Goal: Contribute content: Contribute content

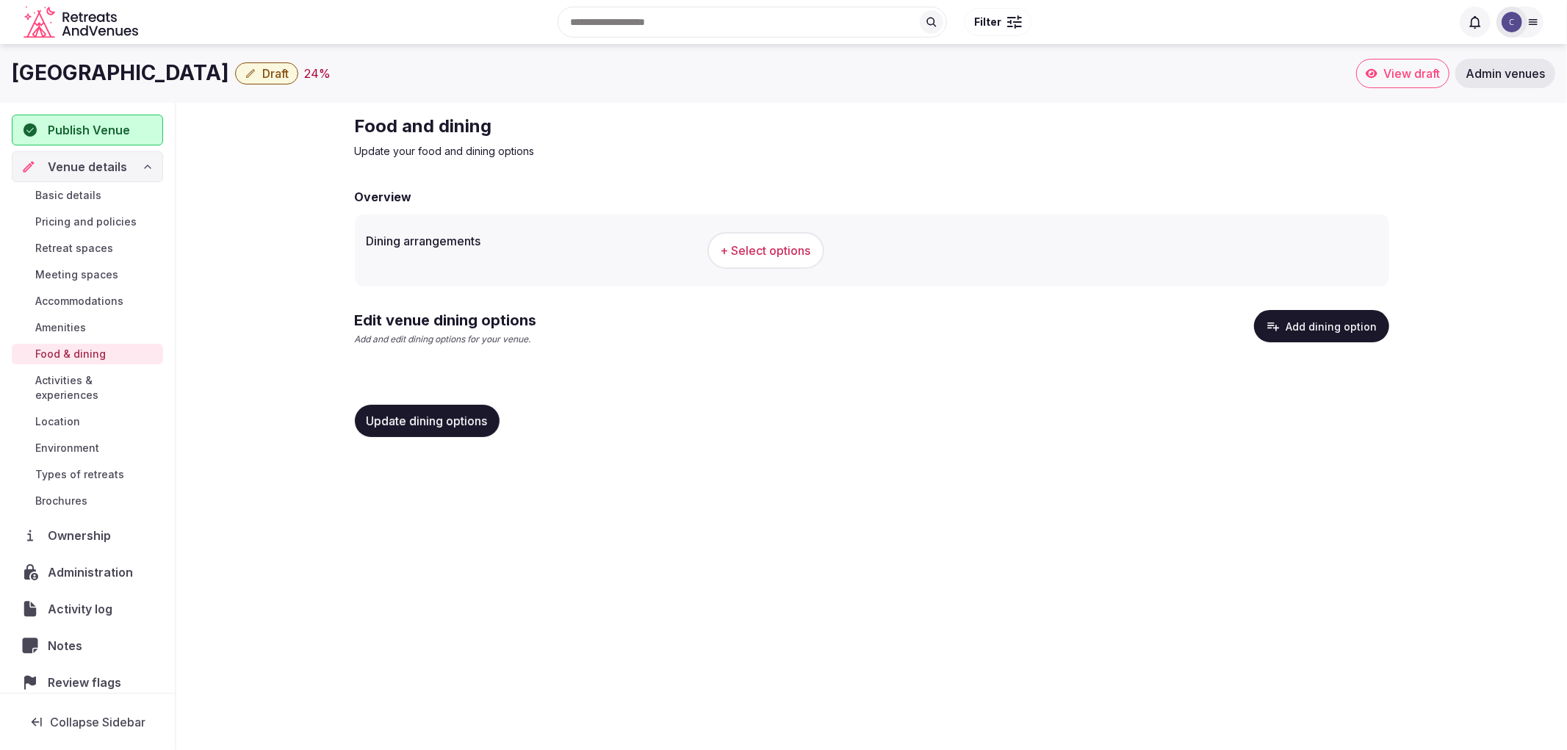
scroll to position [9, 0]
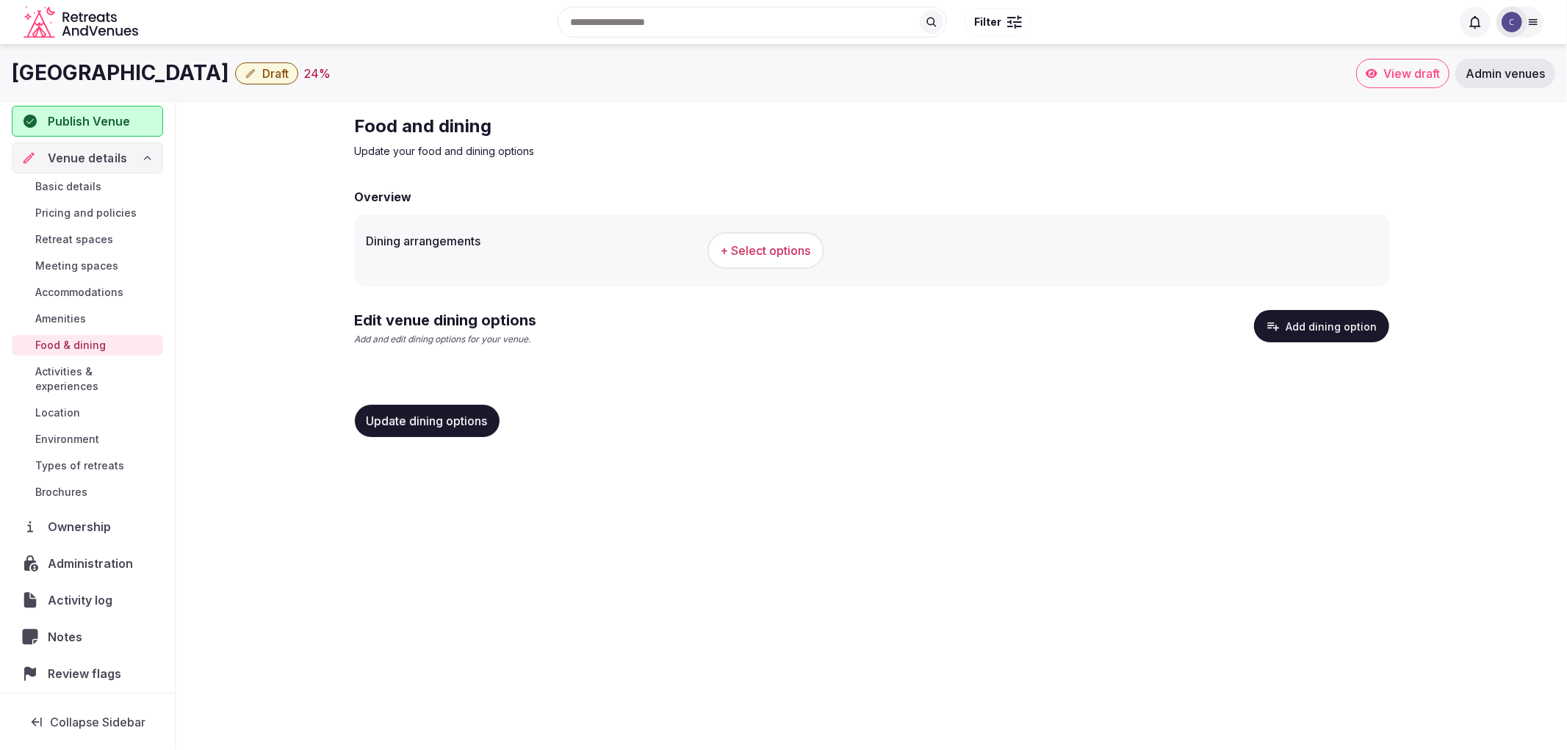
click at [101, 160] on span "Venue details" at bounding box center [87, 158] width 79 height 18
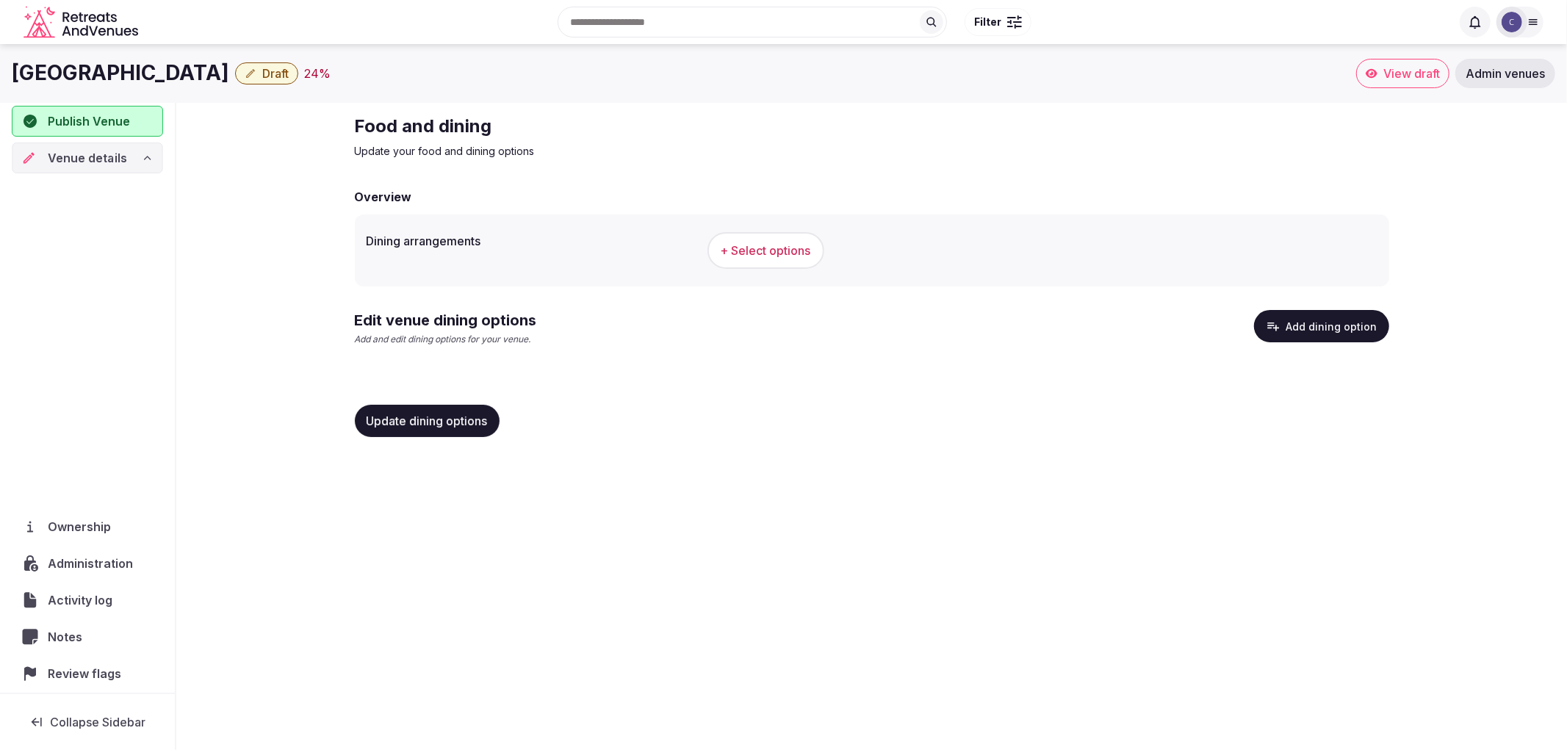
scroll to position [0, 0]
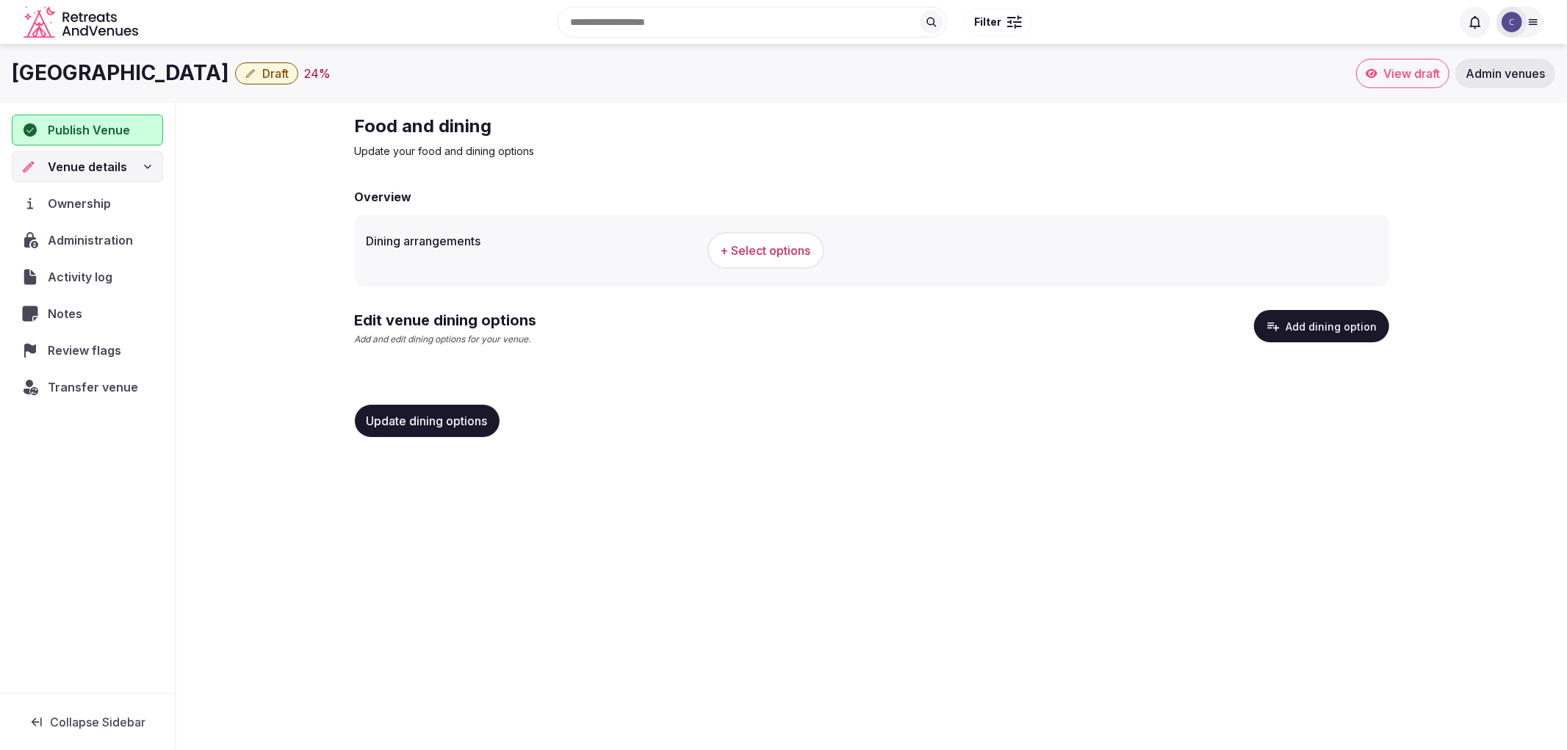
click at [101, 160] on span "Venue details" at bounding box center [87, 167] width 79 height 18
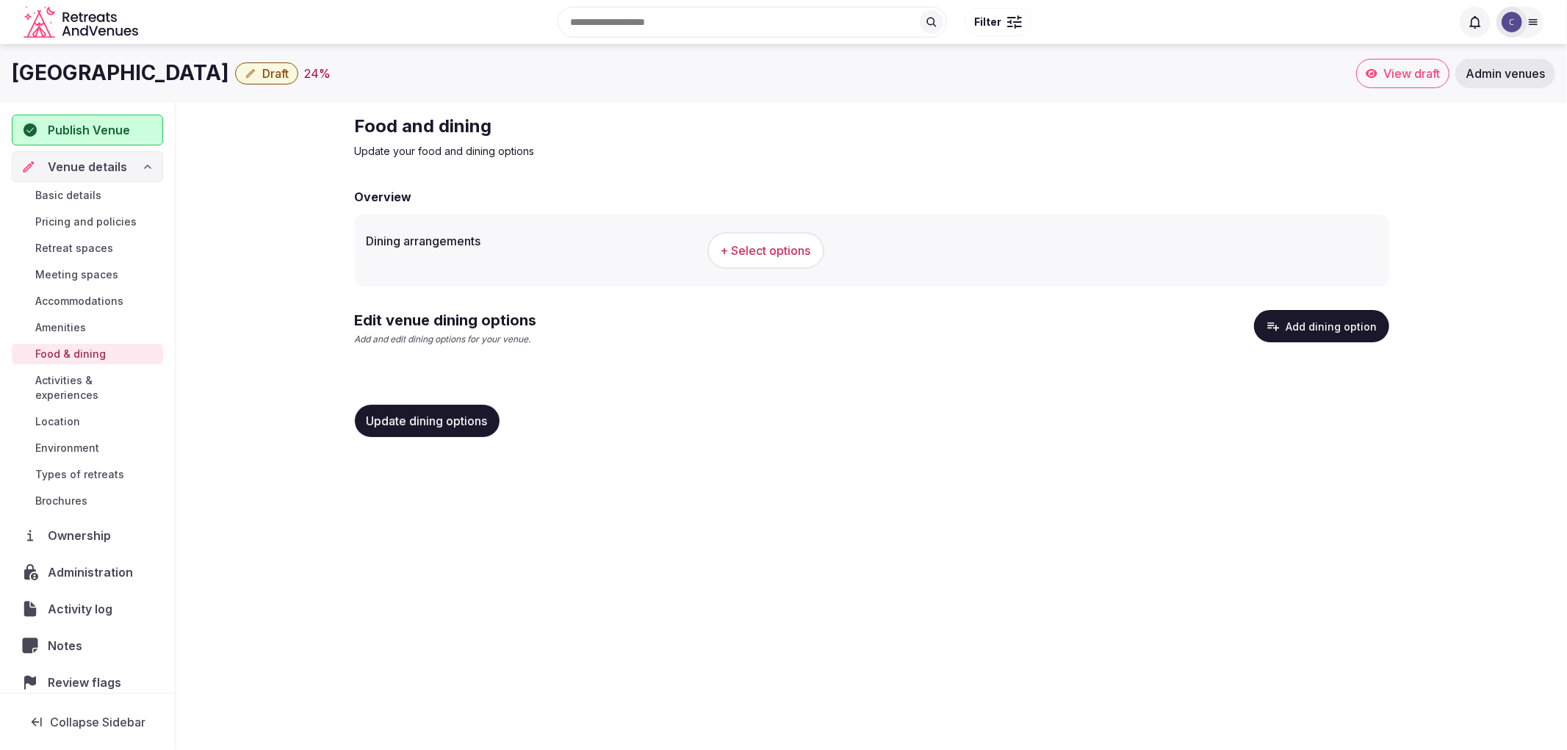
click at [66, 195] on span "Basic details" at bounding box center [68, 195] width 66 height 15
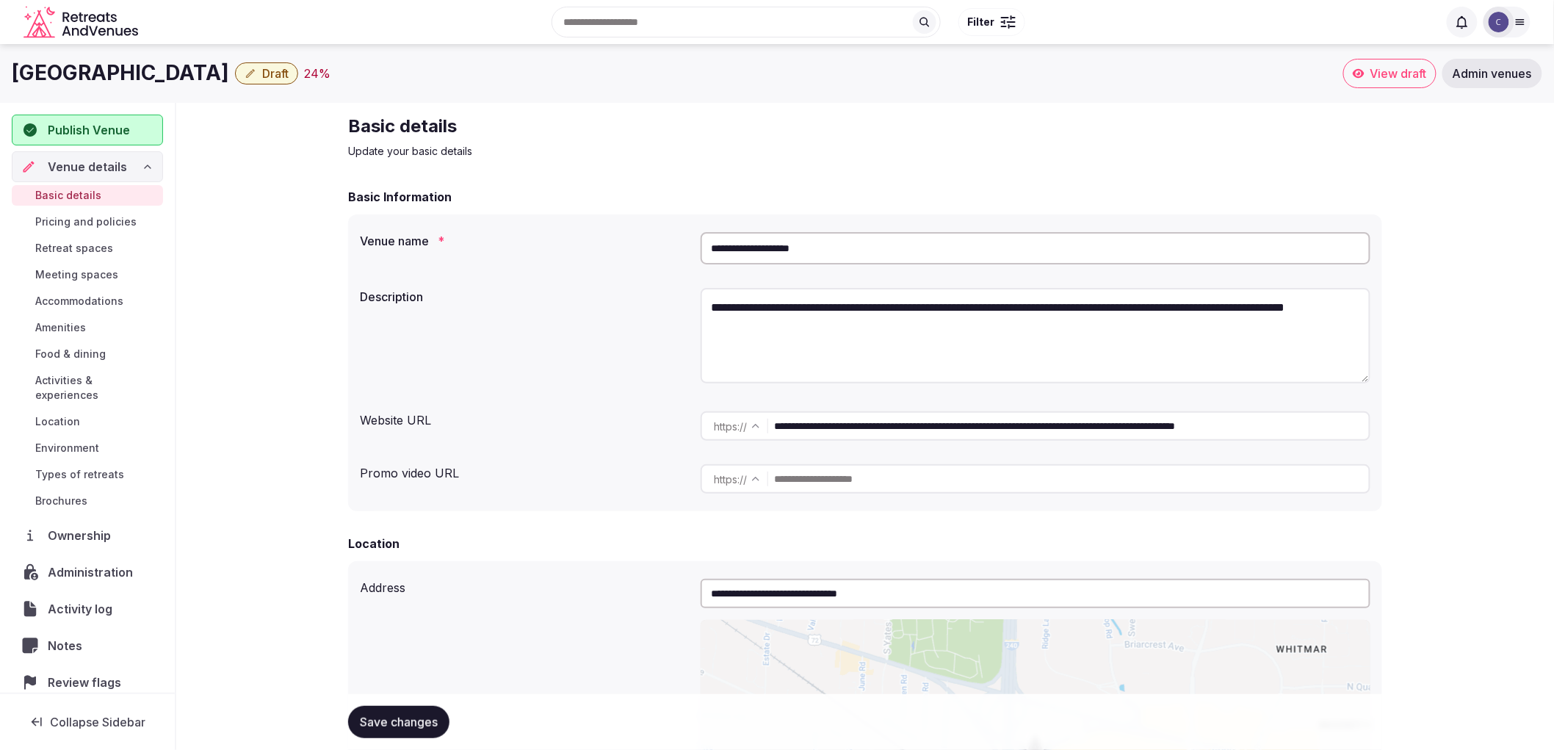
click at [884, 256] on input "**********" at bounding box center [1036, 248] width 670 height 32
click at [92, 296] on span "Accommodations" at bounding box center [79, 301] width 88 height 15
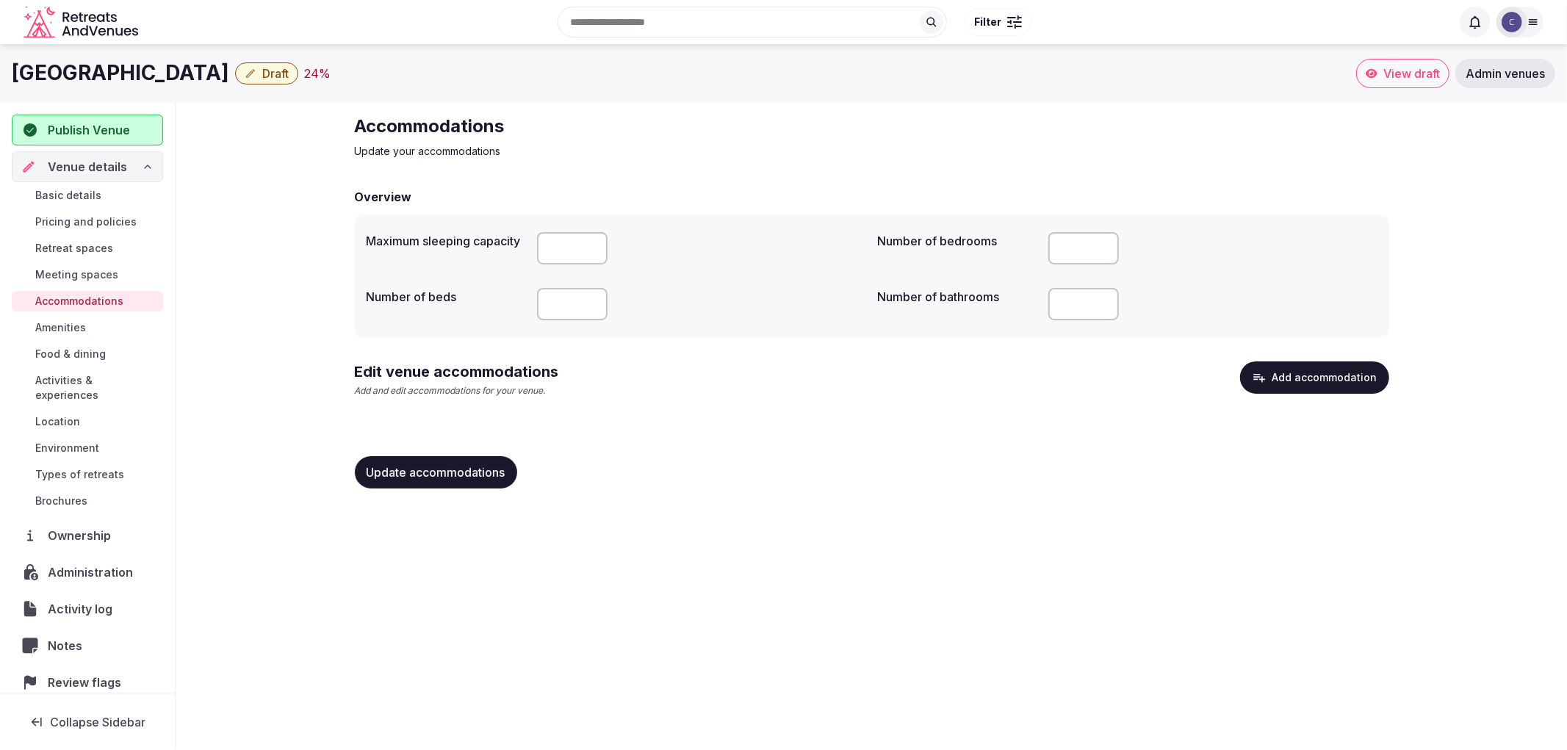
click at [1302, 389] on button "Add accommodation" at bounding box center [1314, 377] width 149 height 32
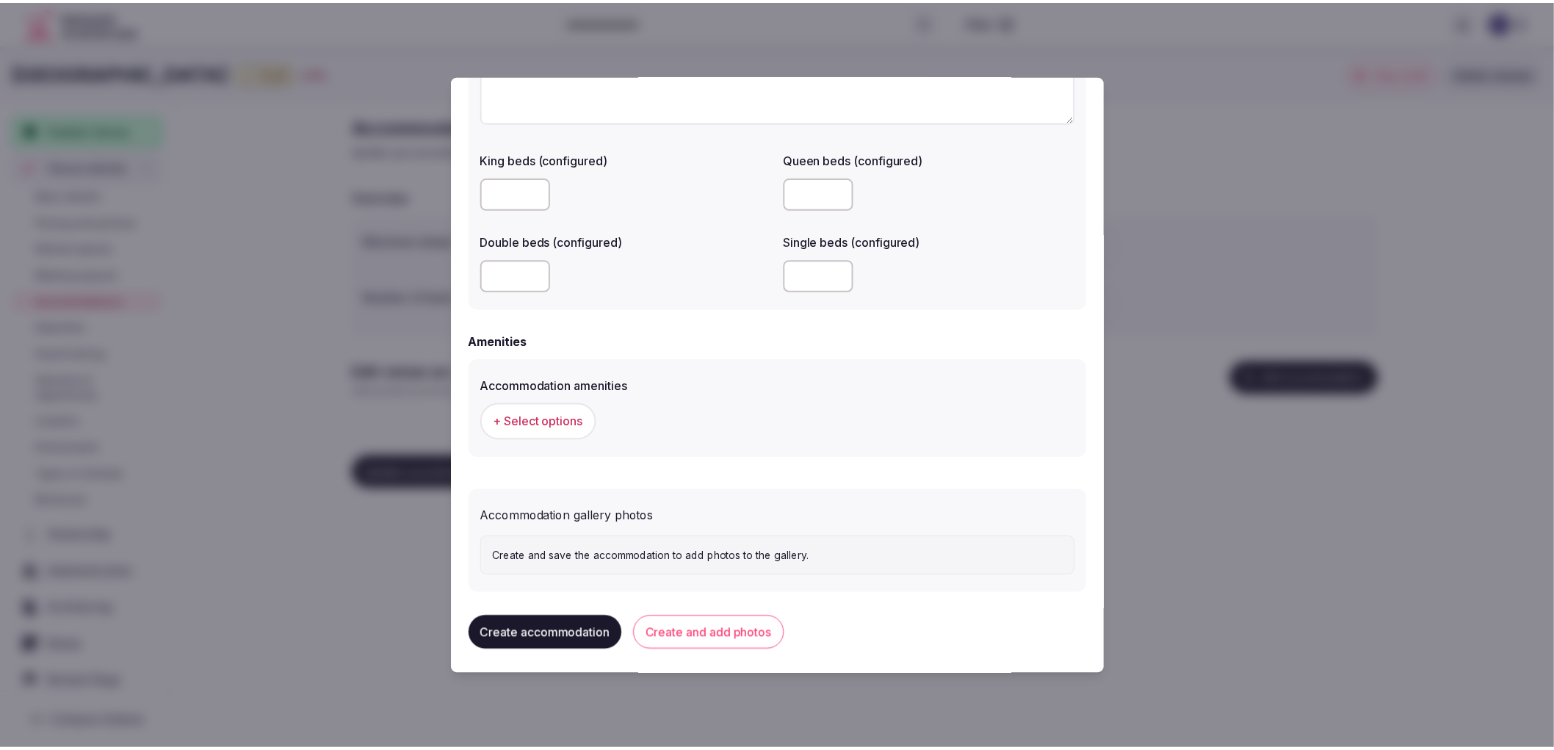
scroll to position [751, 0]
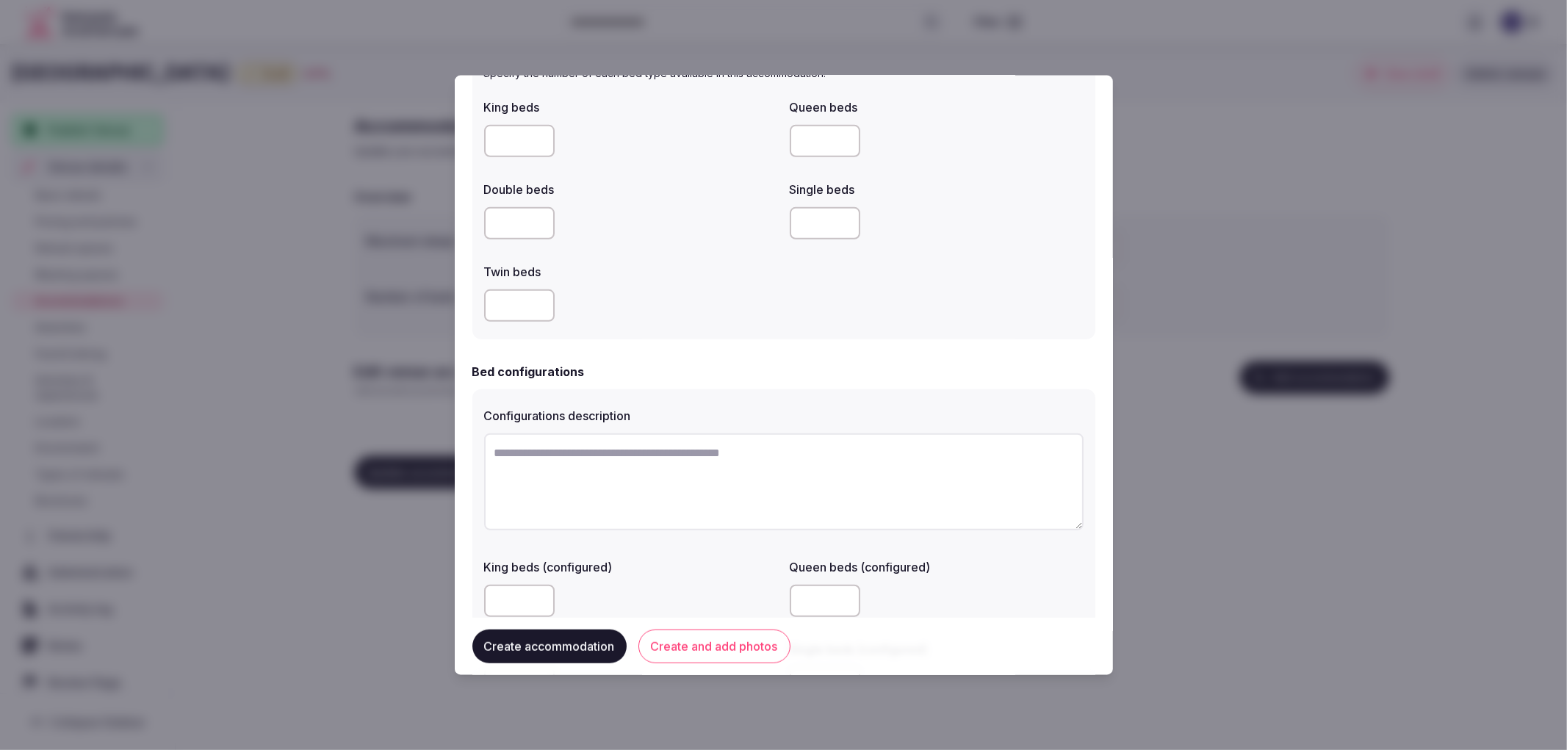
click at [371, 559] on div at bounding box center [783, 375] width 1567 height 750
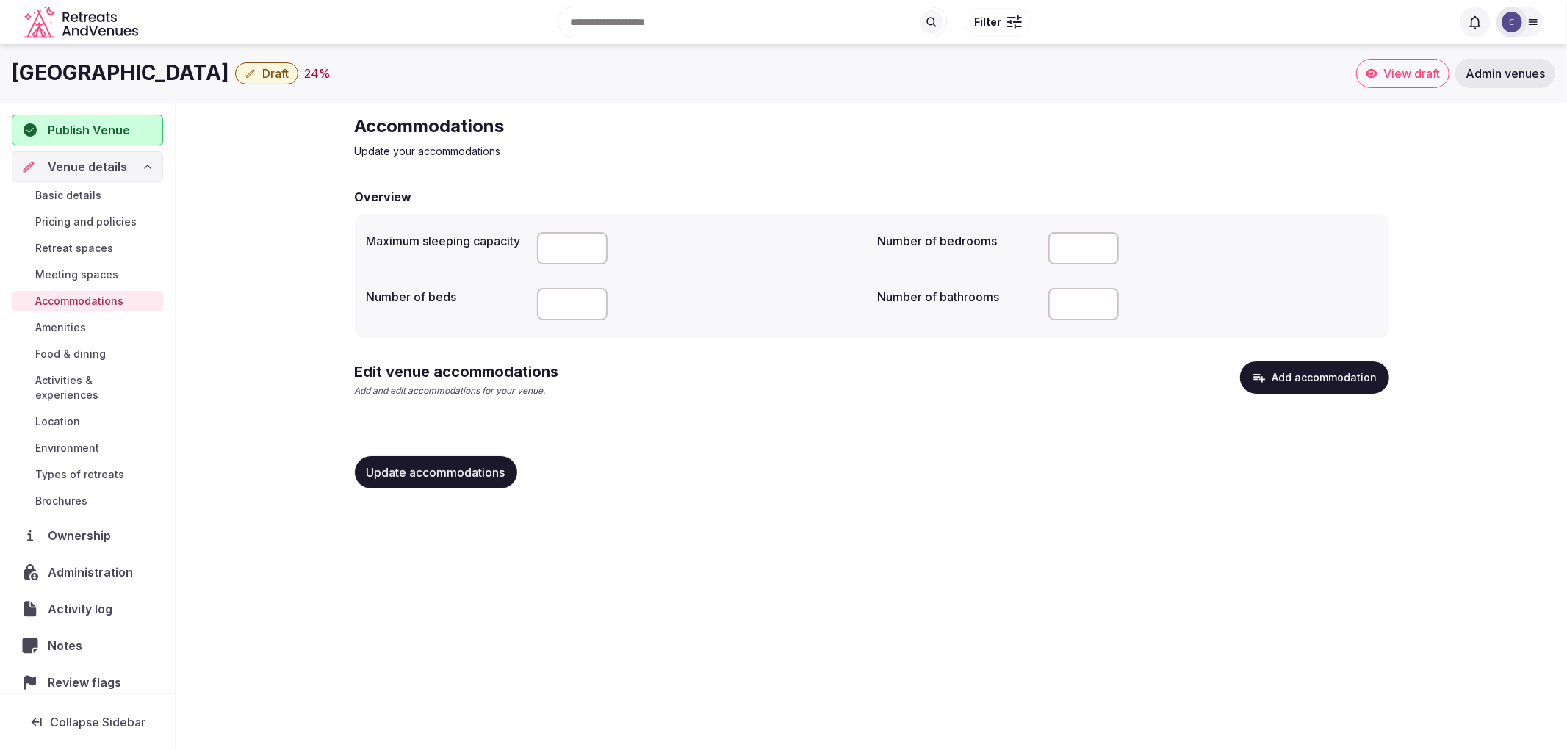
click at [90, 344] on link "Food & dining" at bounding box center [87, 354] width 151 height 21
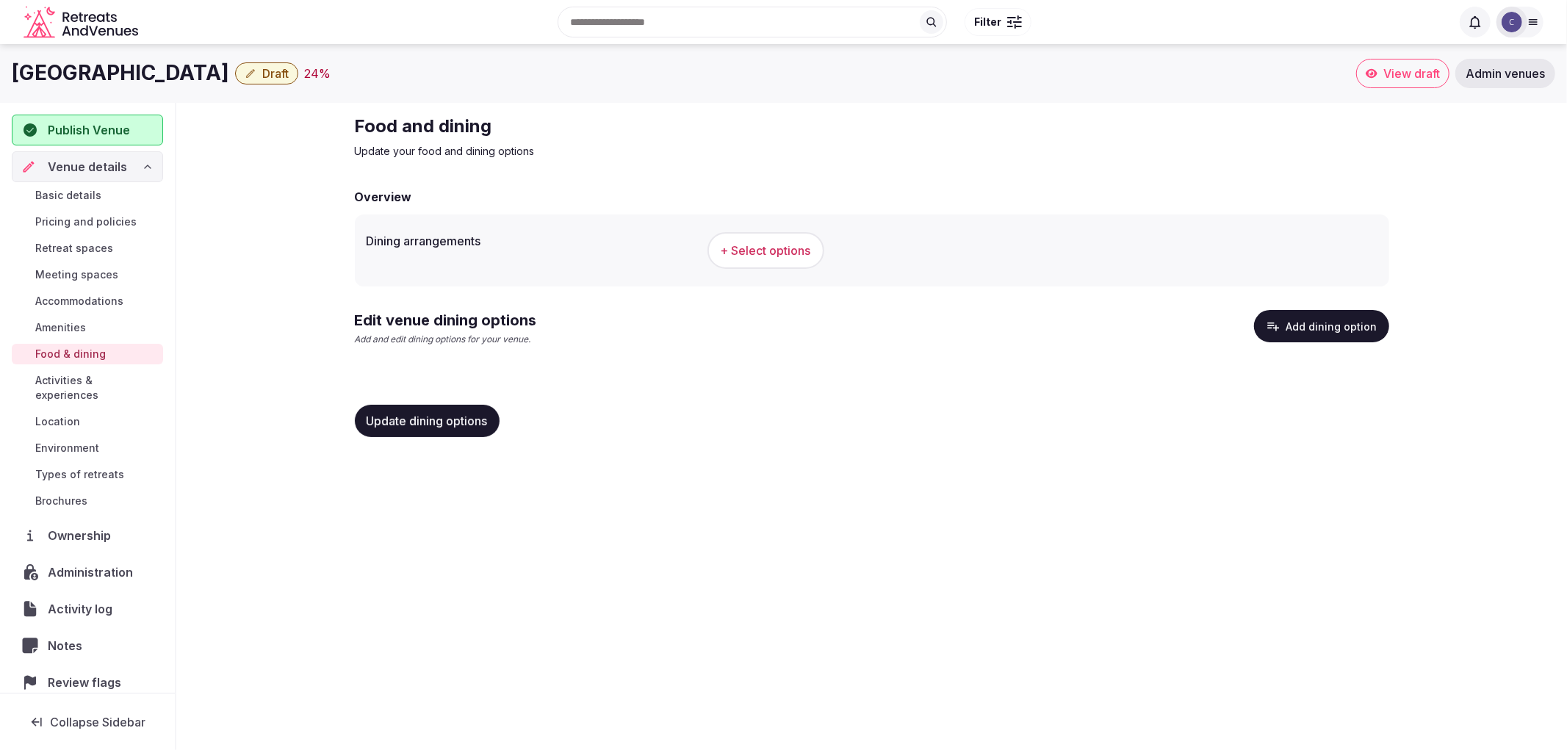
click at [720, 262] on button "+ Select options" at bounding box center [765, 250] width 117 height 37
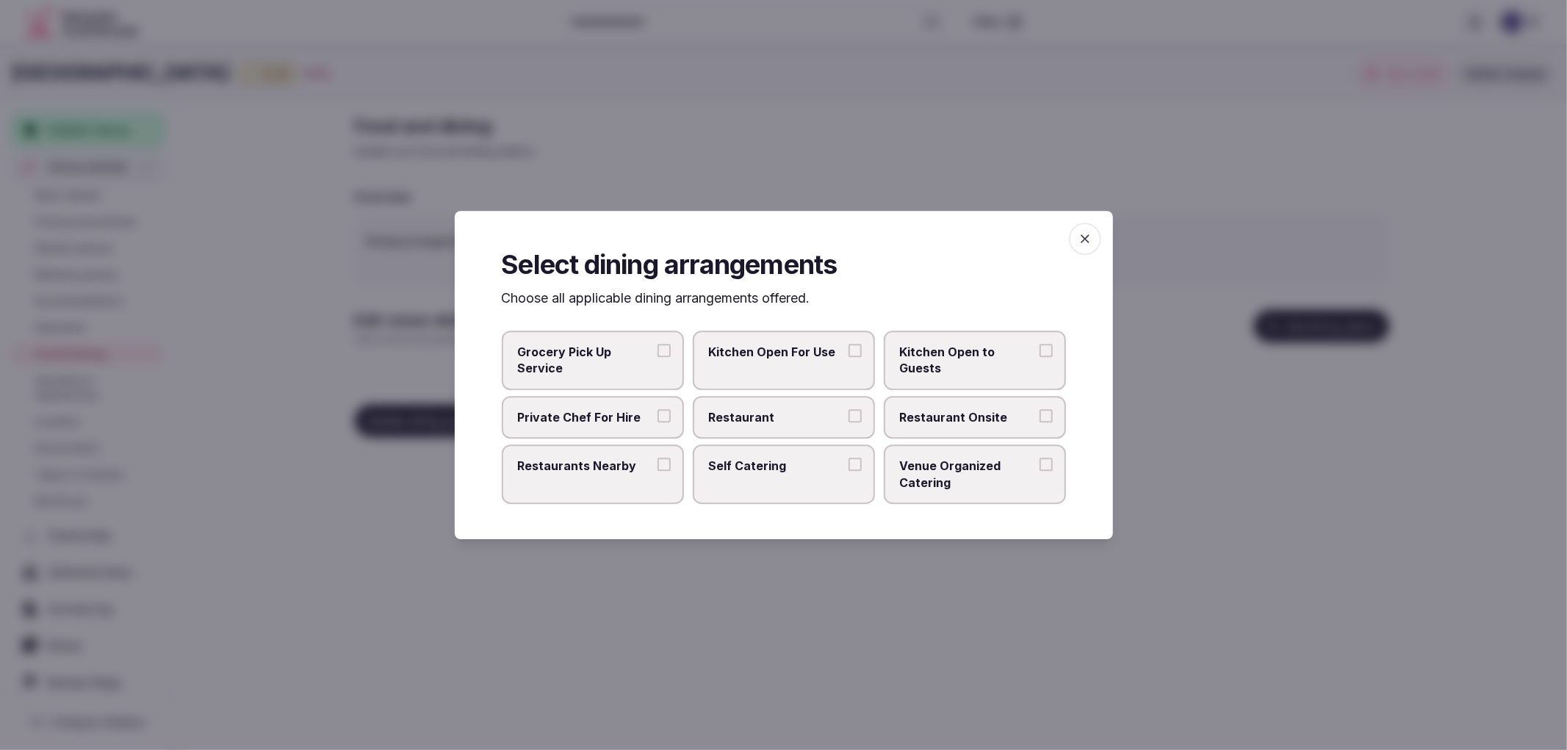
click at [799, 414] on span "Restaurant" at bounding box center [776, 417] width 135 height 16
click at [848, 414] on button "Restaurant" at bounding box center [854, 415] width 13 height 13
click at [896, 410] on label "Restaurant Onsite" at bounding box center [975, 417] width 182 height 43
click at [1039, 410] on button "Restaurant Onsite" at bounding box center [1045, 415] width 13 height 13
click at [652, 472] on span "Restaurants Nearby" at bounding box center [585, 466] width 135 height 16
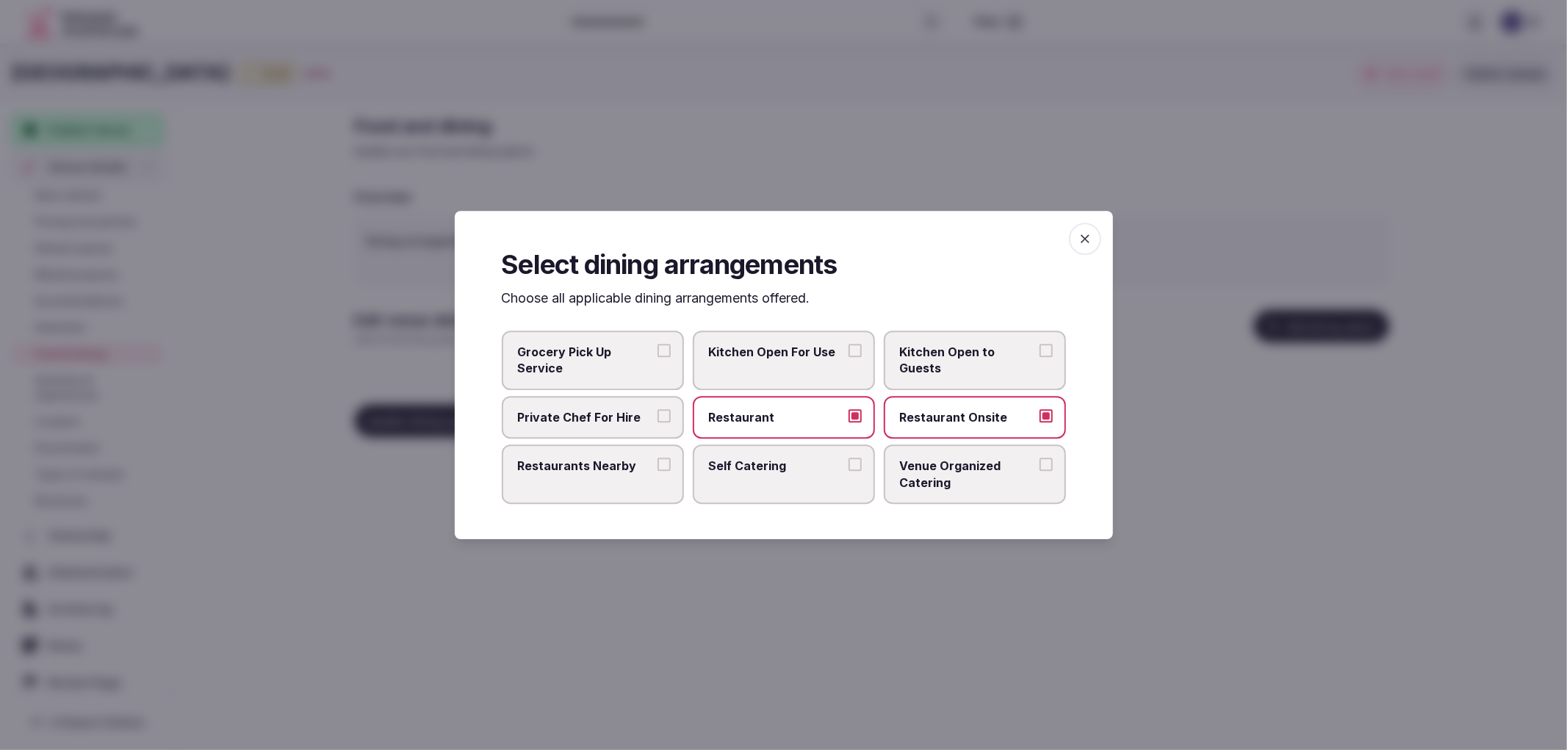
click at [657, 471] on button "Restaurants Nearby" at bounding box center [663, 464] width 13 height 13
click at [1075, 236] on span "button" at bounding box center [1085, 239] width 32 height 32
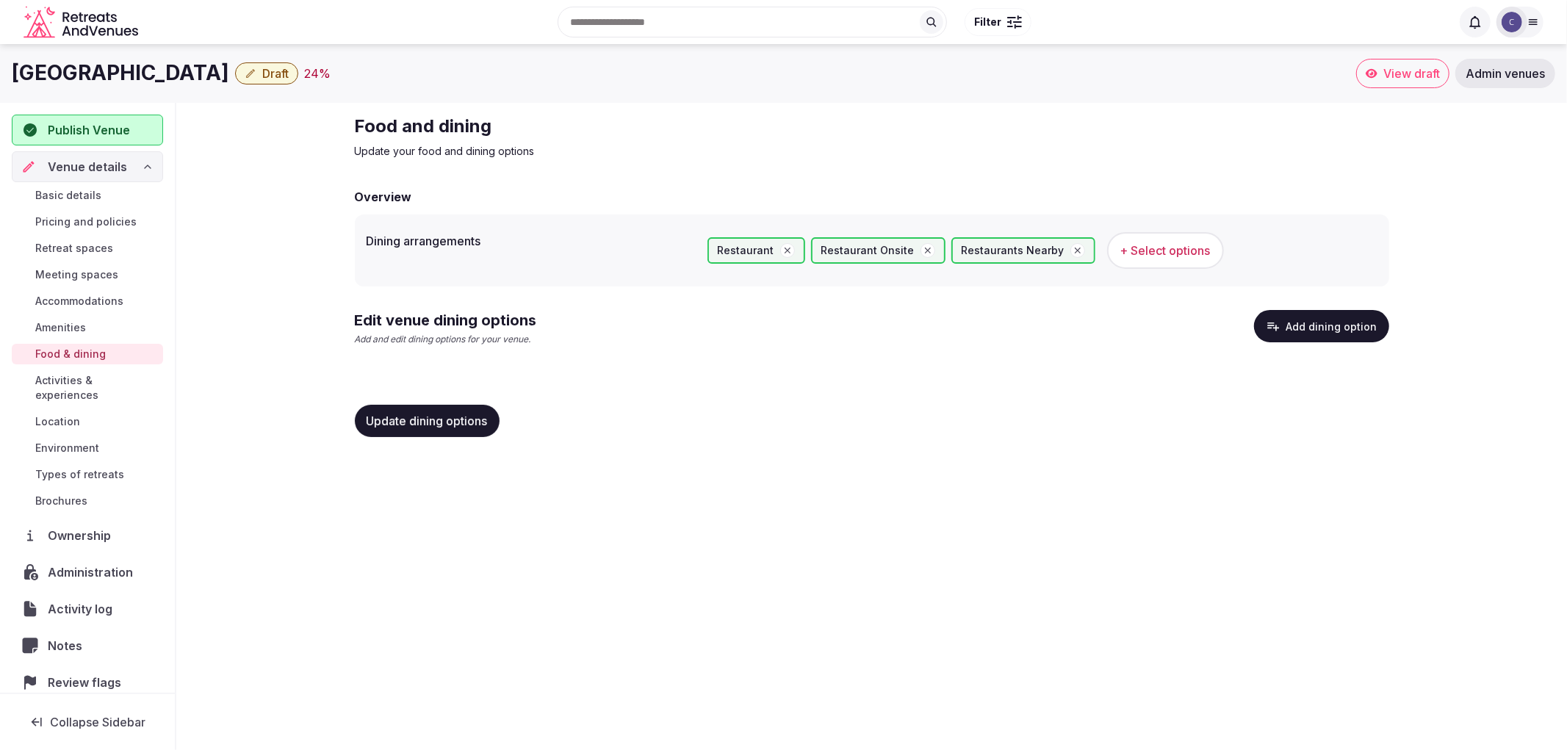
click at [405, 429] on button "Update dining options" at bounding box center [427, 421] width 145 height 32
click at [1266, 332] on button "Add dining option" at bounding box center [1321, 326] width 135 height 32
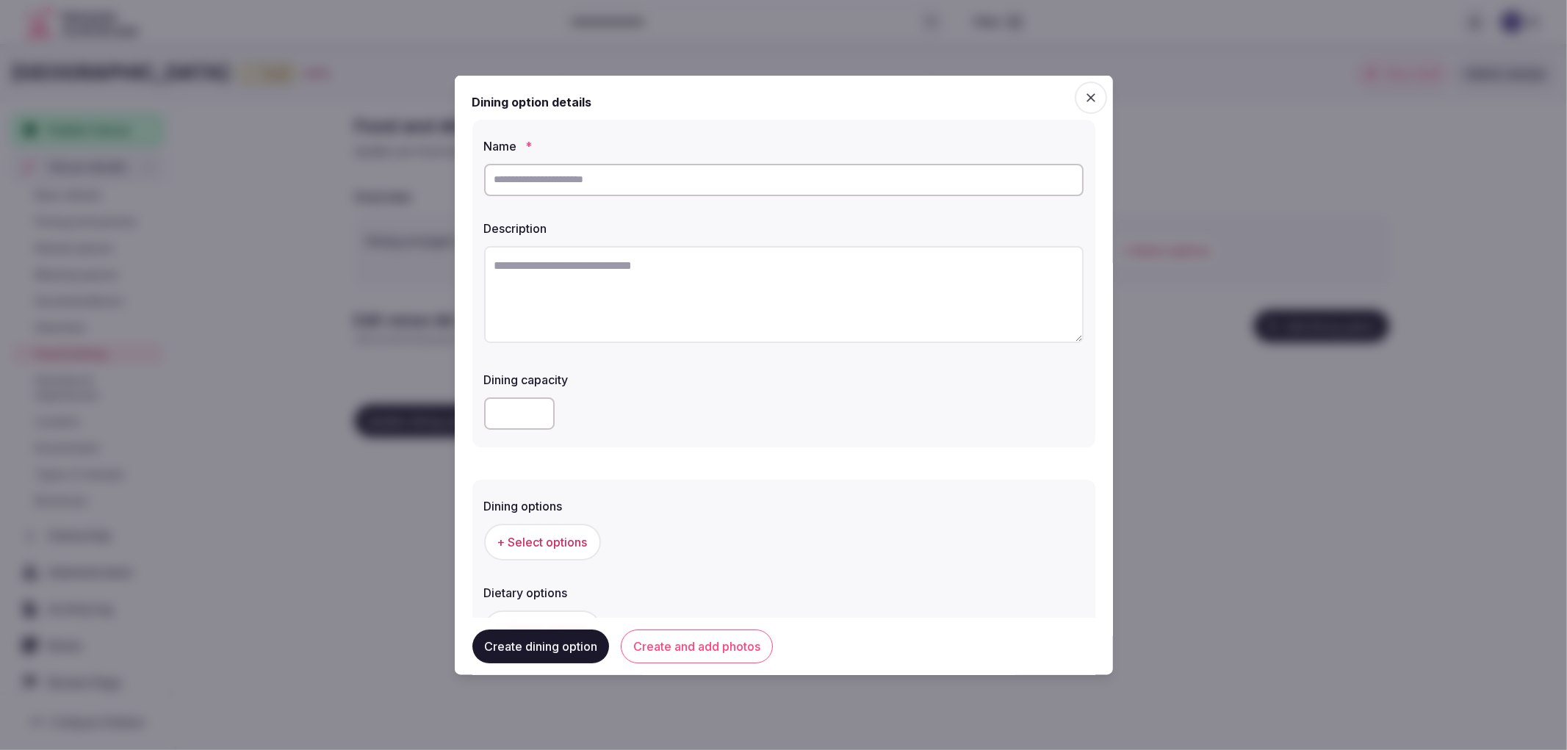
click at [377, 167] on div at bounding box center [783, 375] width 1567 height 750
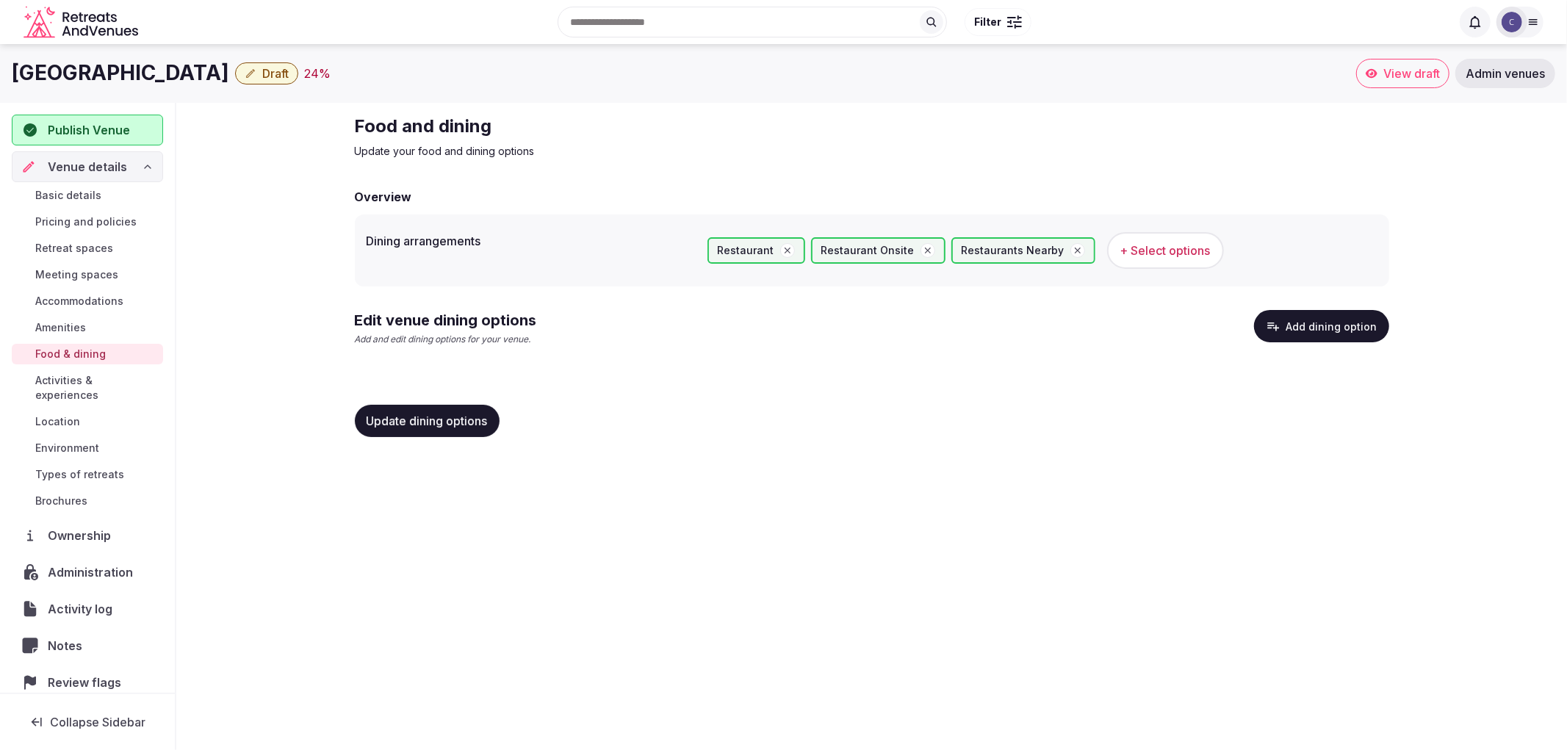
click at [430, 422] on span "Update dining options" at bounding box center [426, 420] width 121 height 15
click at [79, 195] on span "Basic details" at bounding box center [68, 195] width 66 height 15
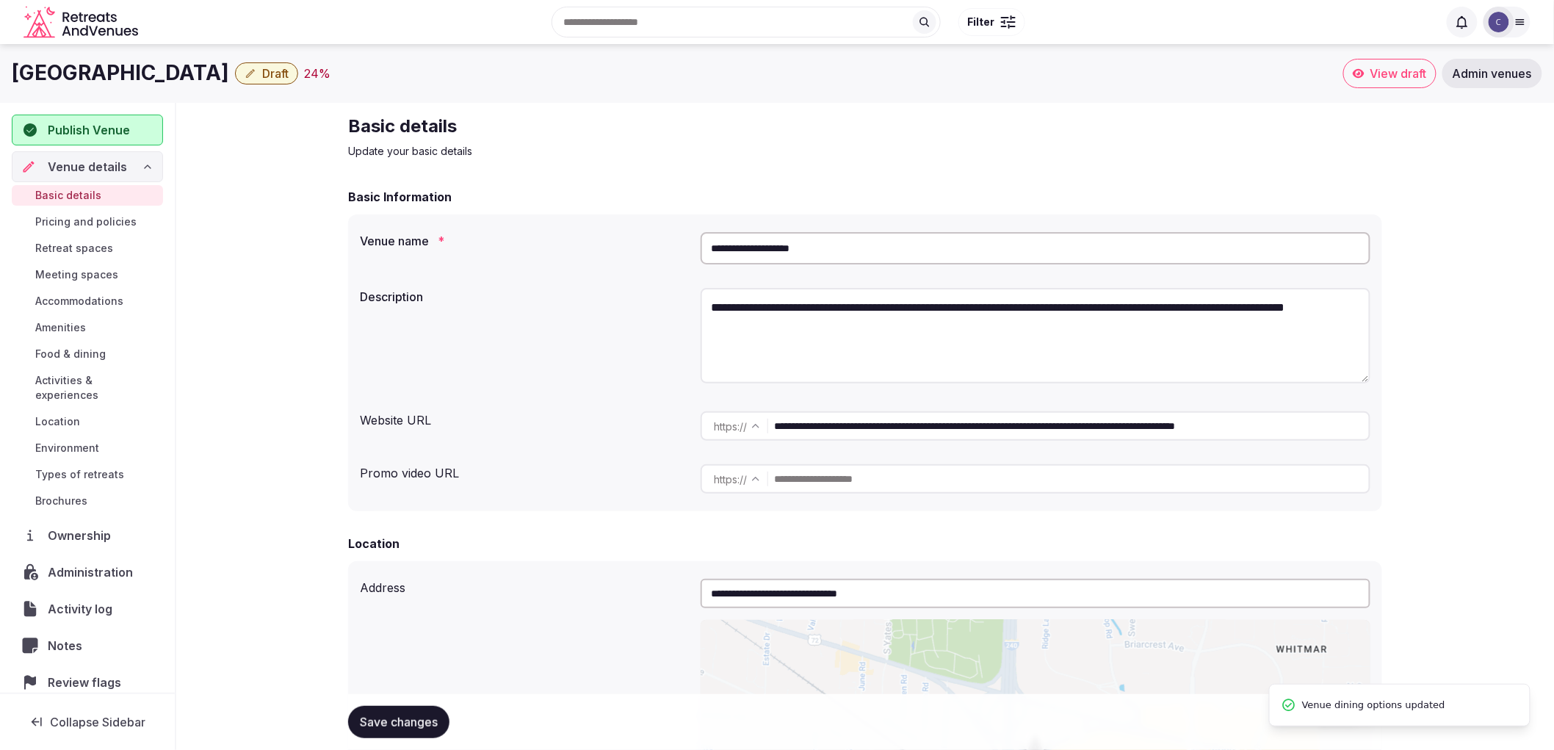
click at [777, 234] on input "**********" at bounding box center [1036, 248] width 670 height 32
click at [779, 235] on input "**********" at bounding box center [1036, 248] width 670 height 32
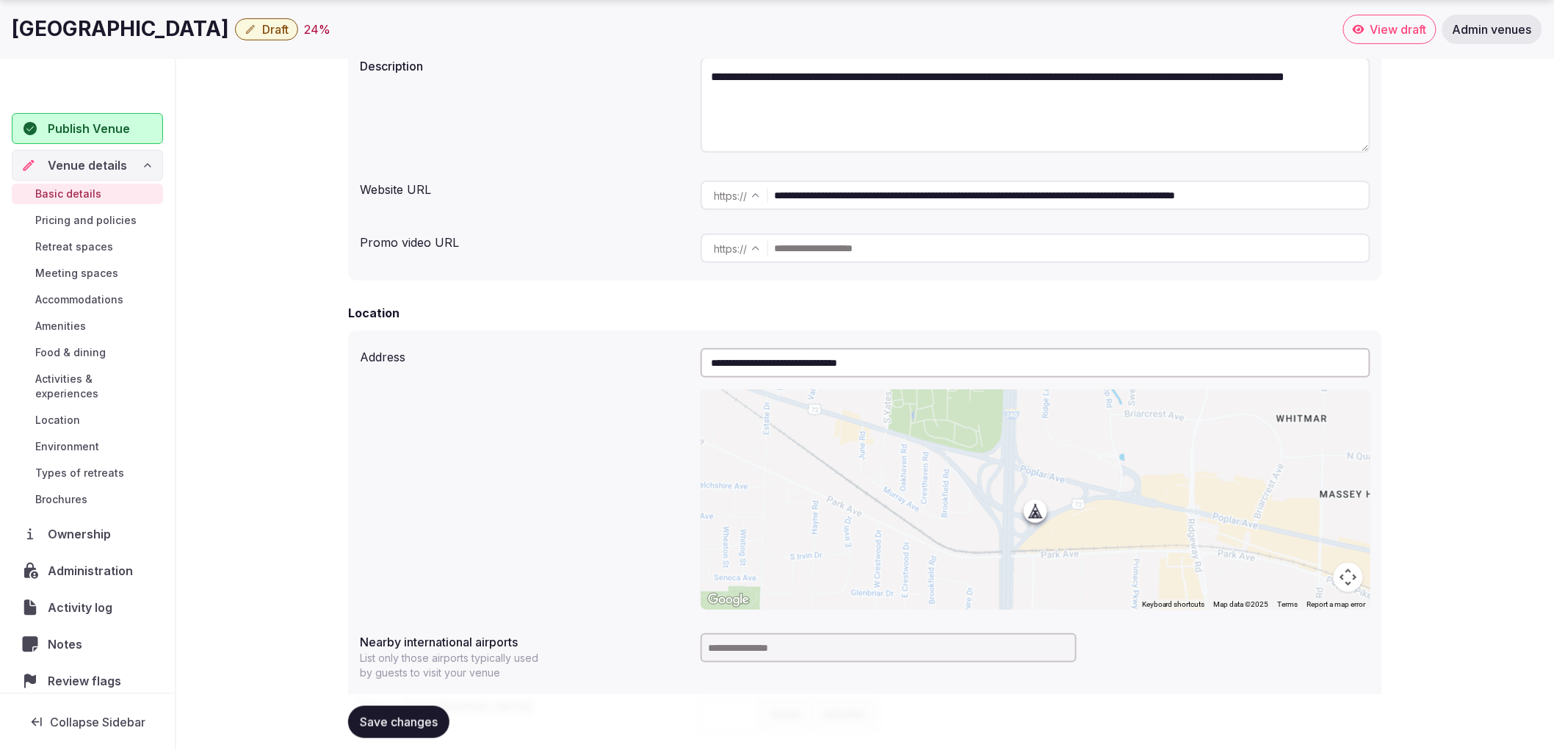
scroll to position [489, 0]
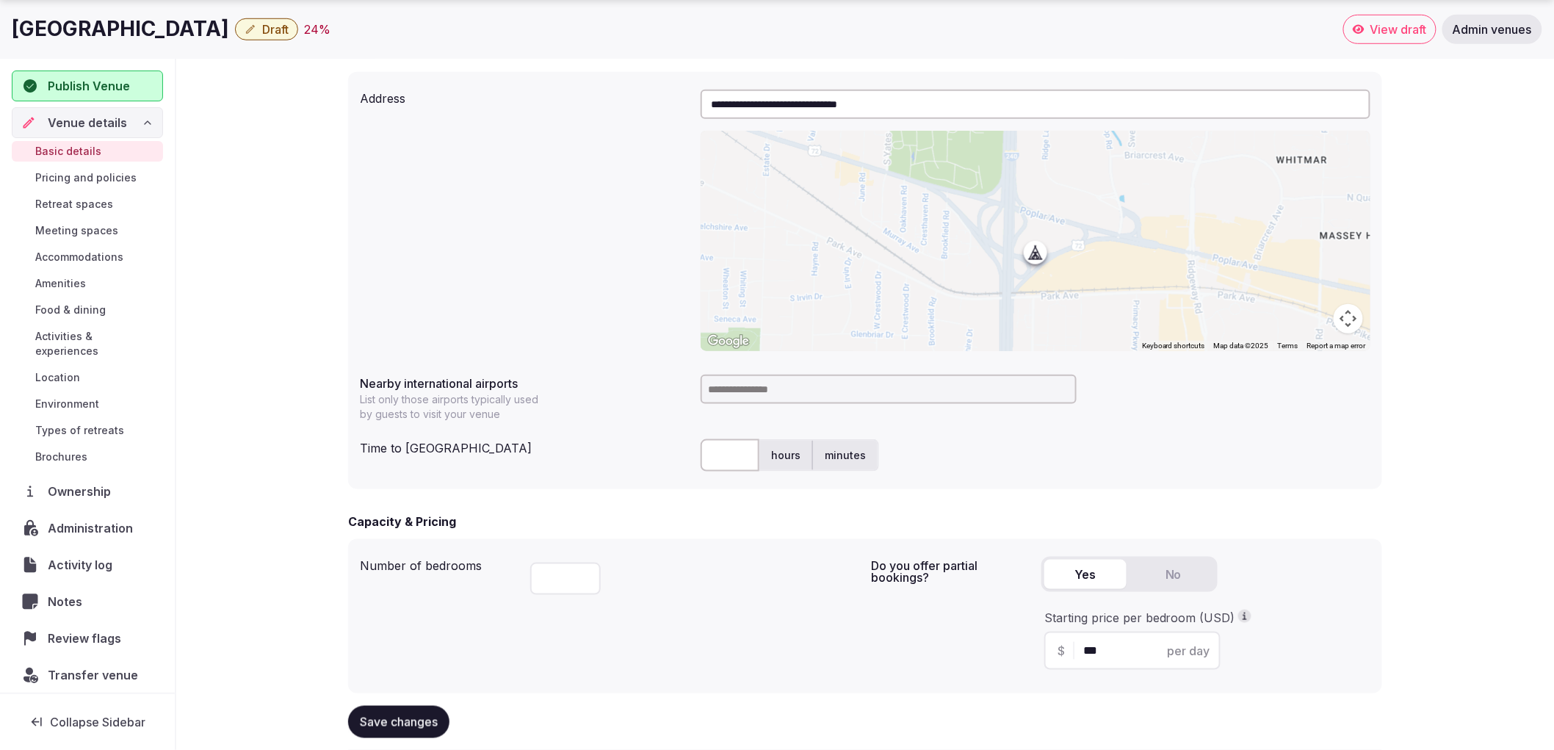
click at [1250, 476] on div "hours minutes" at bounding box center [1036, 455] width 670 height 44
click at [812, 387] on input at bounding box center [889, 389] width 376 height 29
type input "*******"
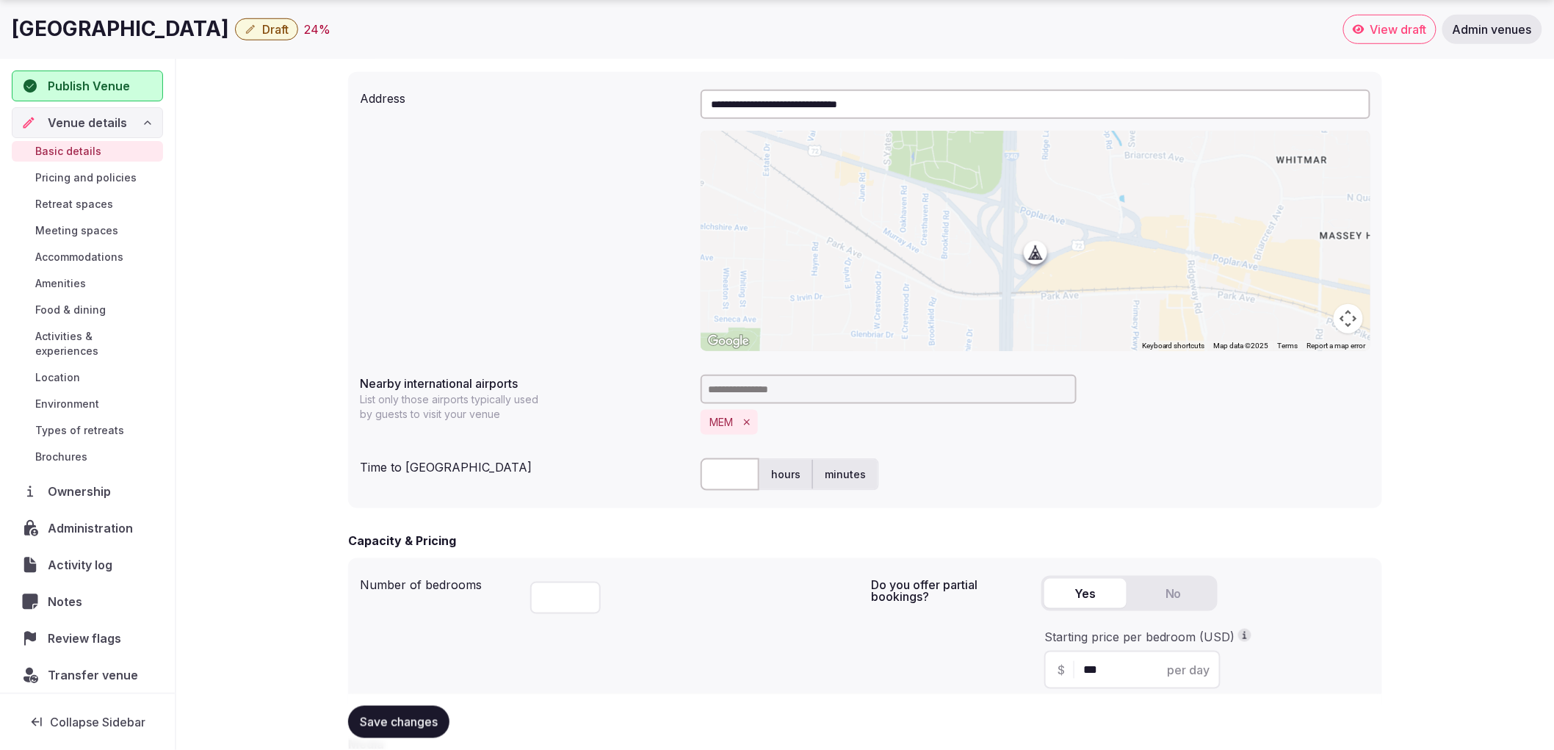
click at [737, 464] on input "text" at bounding box center [730, 474] width 59 height 32
type input "*"
click at [766, 467] on label "hours" at bounding box center [785, 474] width 53 height 38
click at [419, 723] on span "Save changes" at bounding box center [399, 722] width 78 height 15
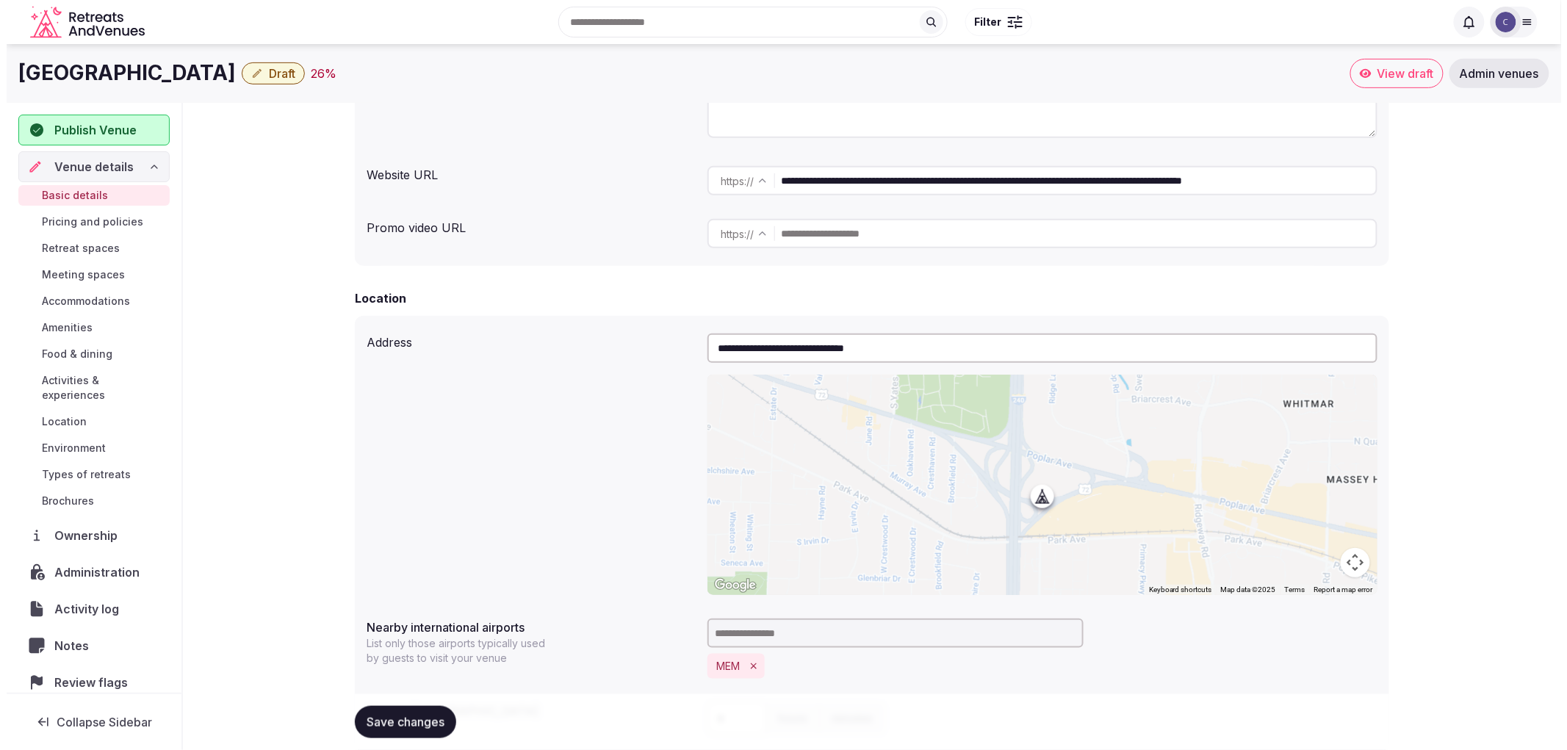
scroll to position [0, 0]
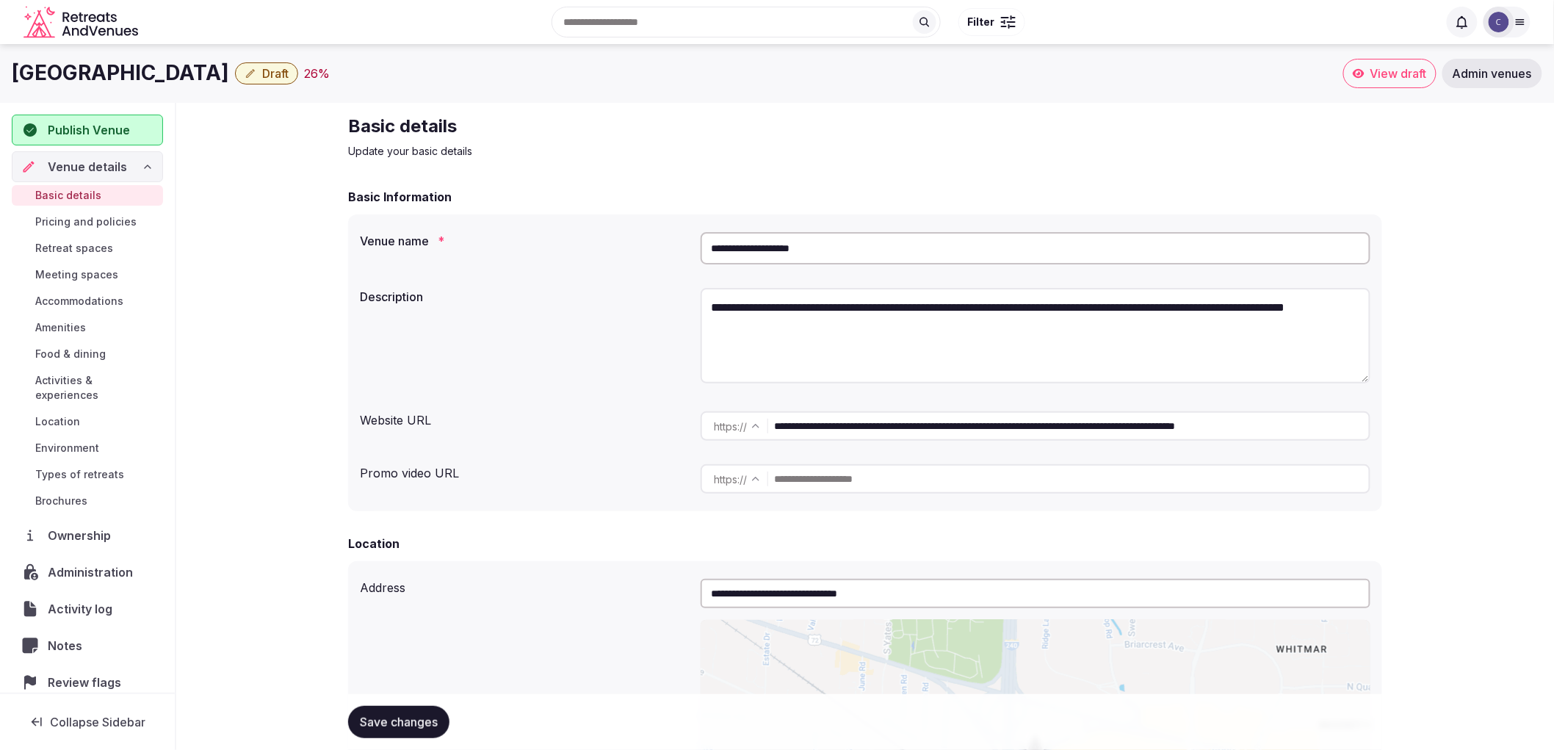
click at [395, 736] on button "Save changes" at bounding box center [398, 722] width 101 height 32
click at [410, 731] on button "Save changes" at bounding box center [398, 722] width 101 height 32
click at [100, 299] on span "Accommodations" at bounding box center [79, 301] width 88 height 15
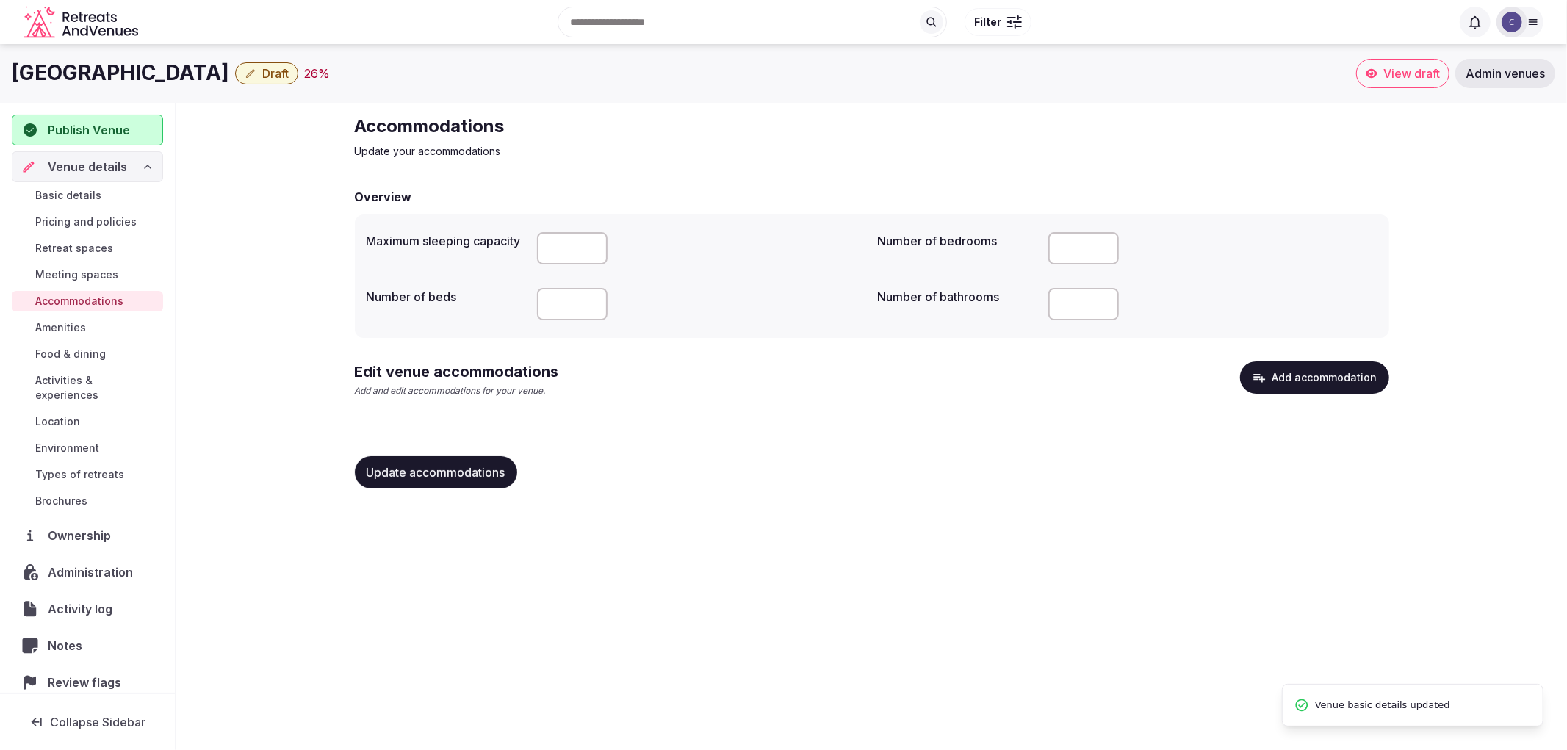
click at [1302, 376] on button "Add accommodation" at bounding box center [1314, 377] width 149 height 32
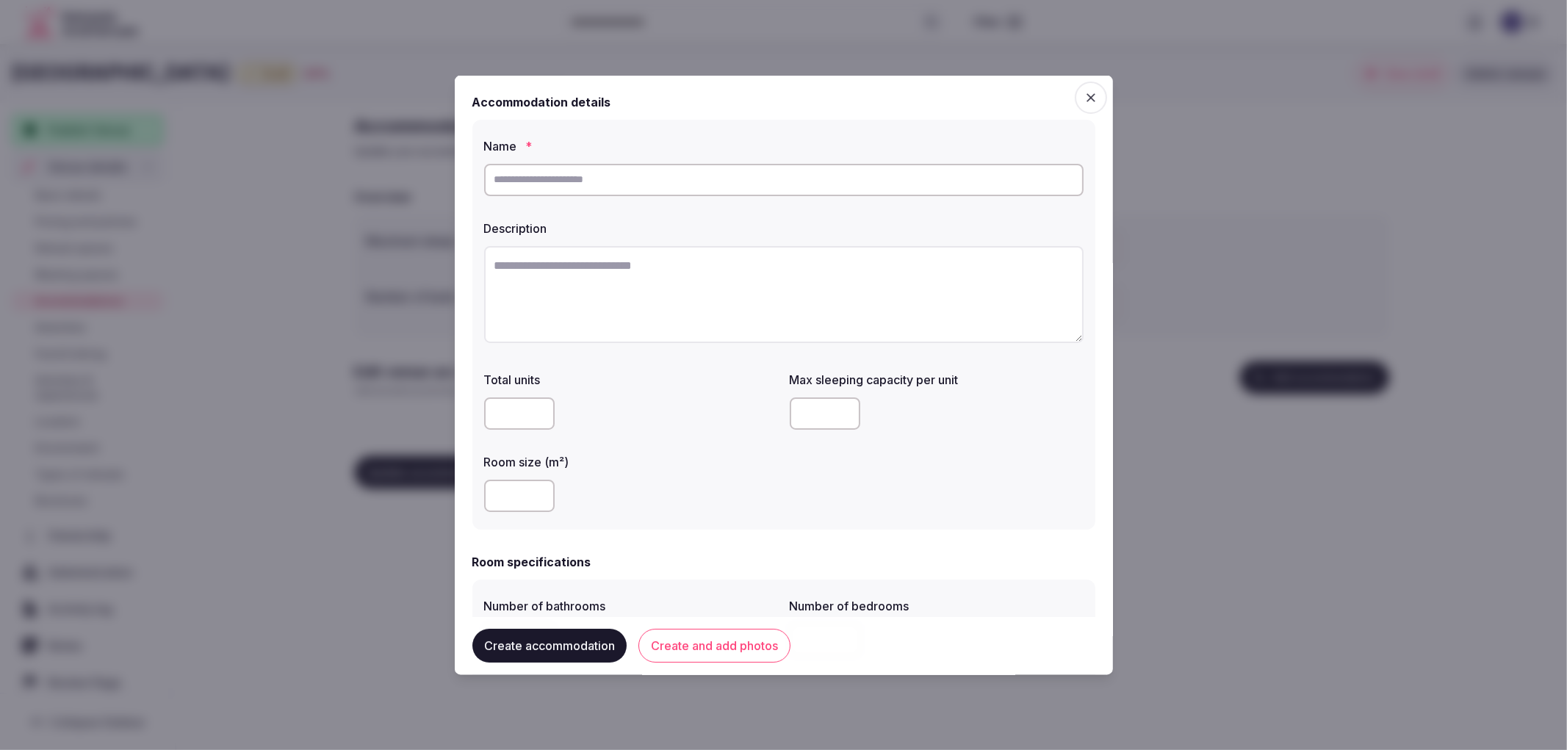
click at [629, 176] on input "text" at bounding box center [783, 179] width 599 height 32
click at [648, 189] on input "text" at bounding box center [783, 179] width 599 height 32
paste input "**********"
type input "**********"
click at [645, 329] on textarea at bounding box center [783, 293] width 599 height 97
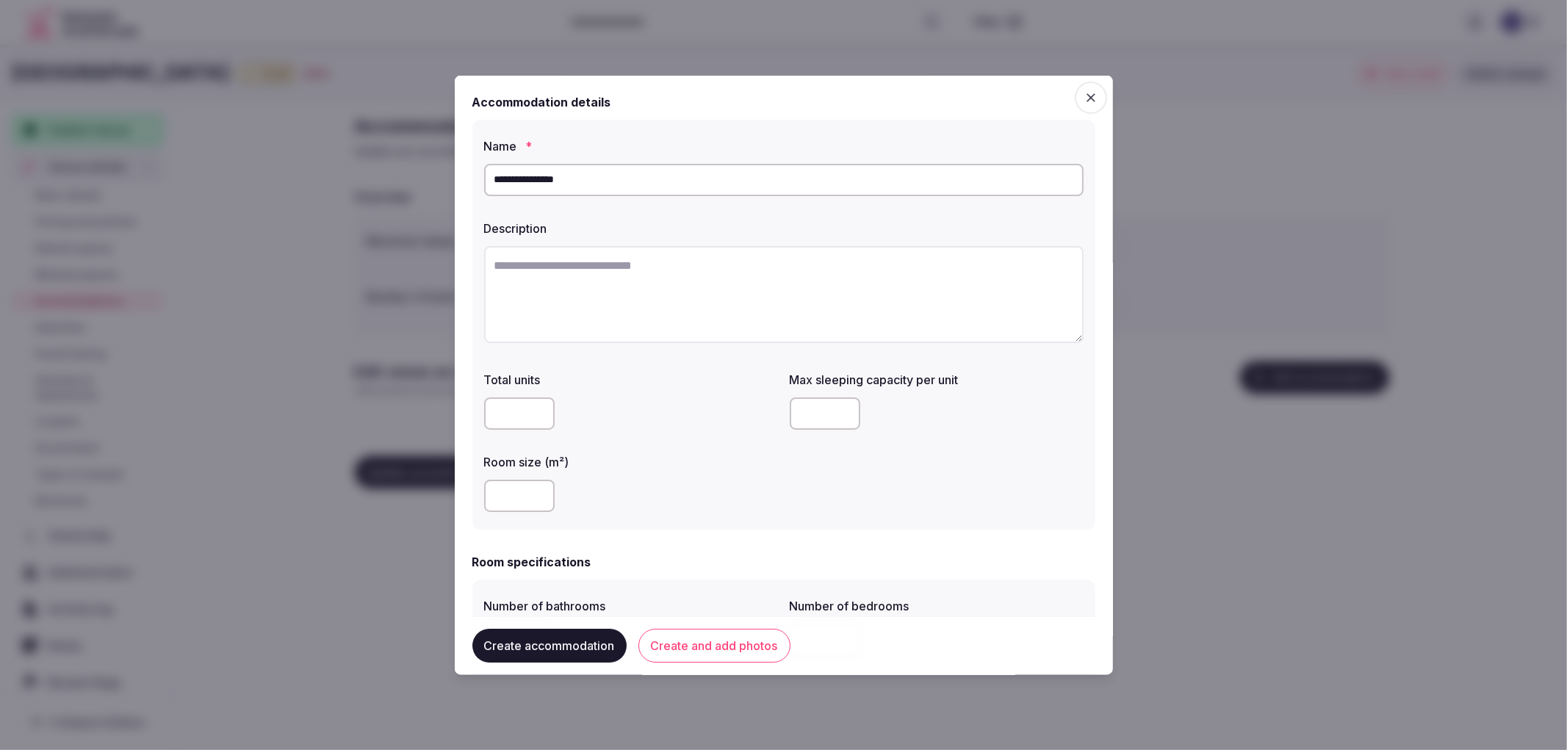
paste textarea "**********"
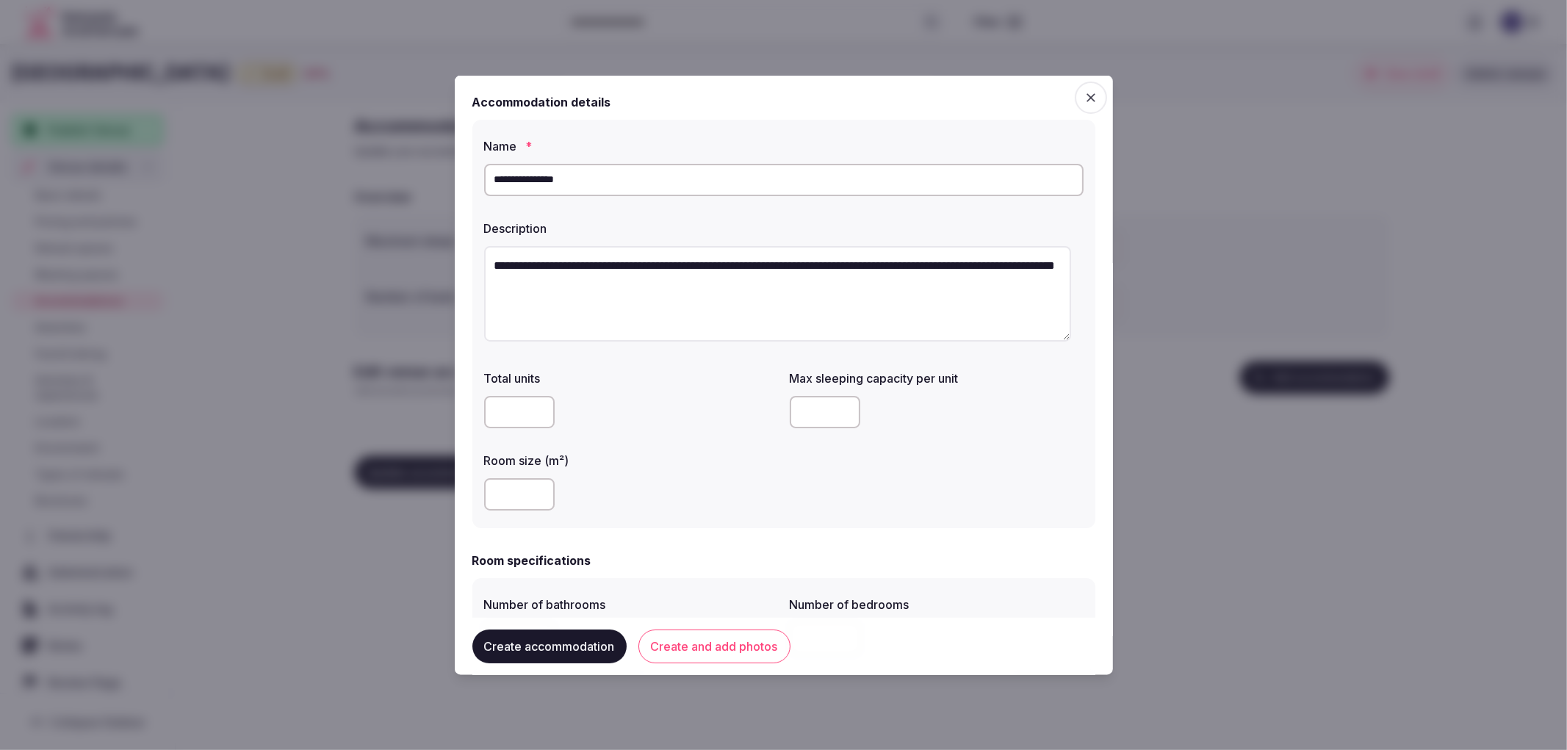
type textarea "**********"
click at [524, 488] on input "number" at bounding box center [519, 493] width 71 height 32
type input "**"
click at [815, 409] on input "number" at bounding box center [825, 411] width 71 height 32
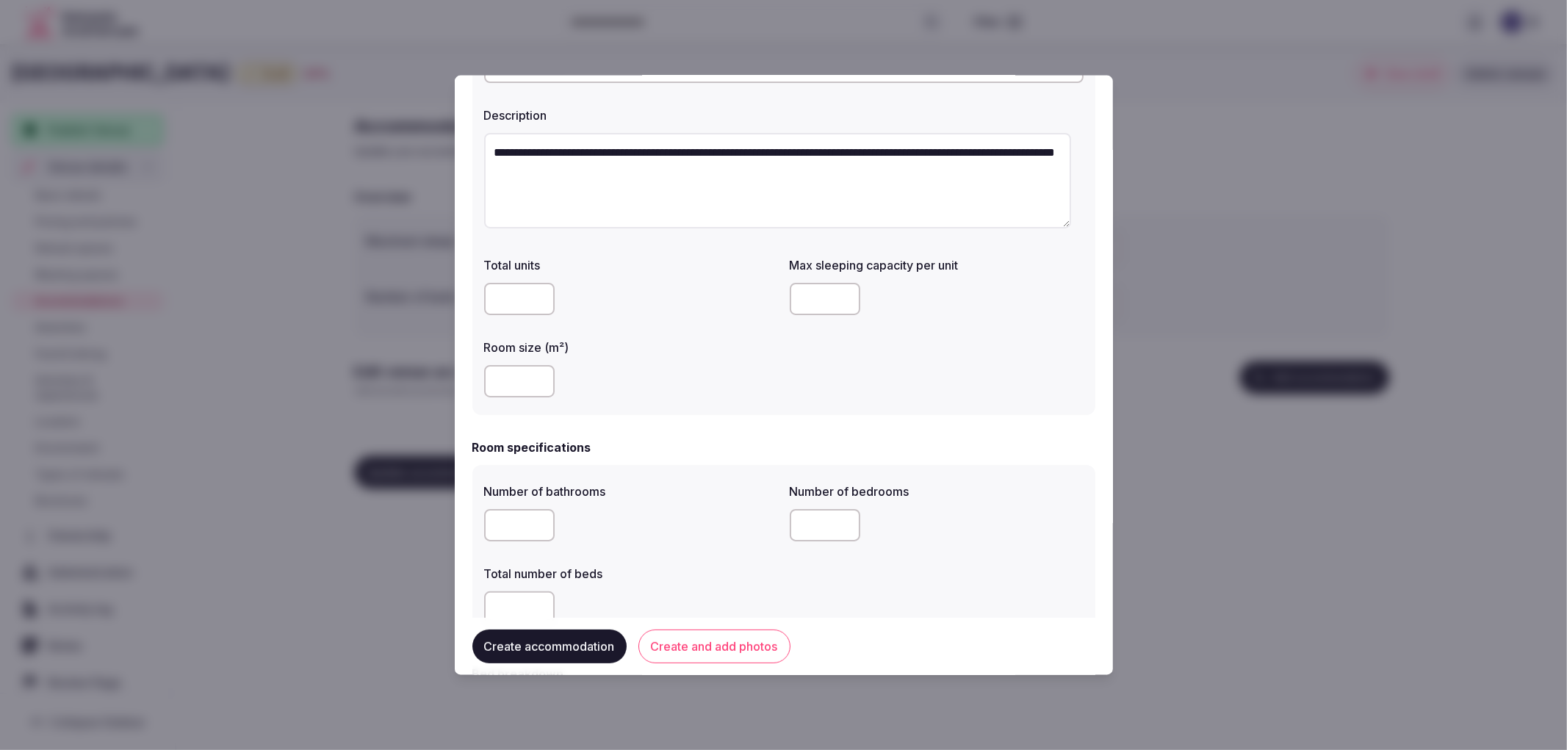
scroll to position [326, 0]
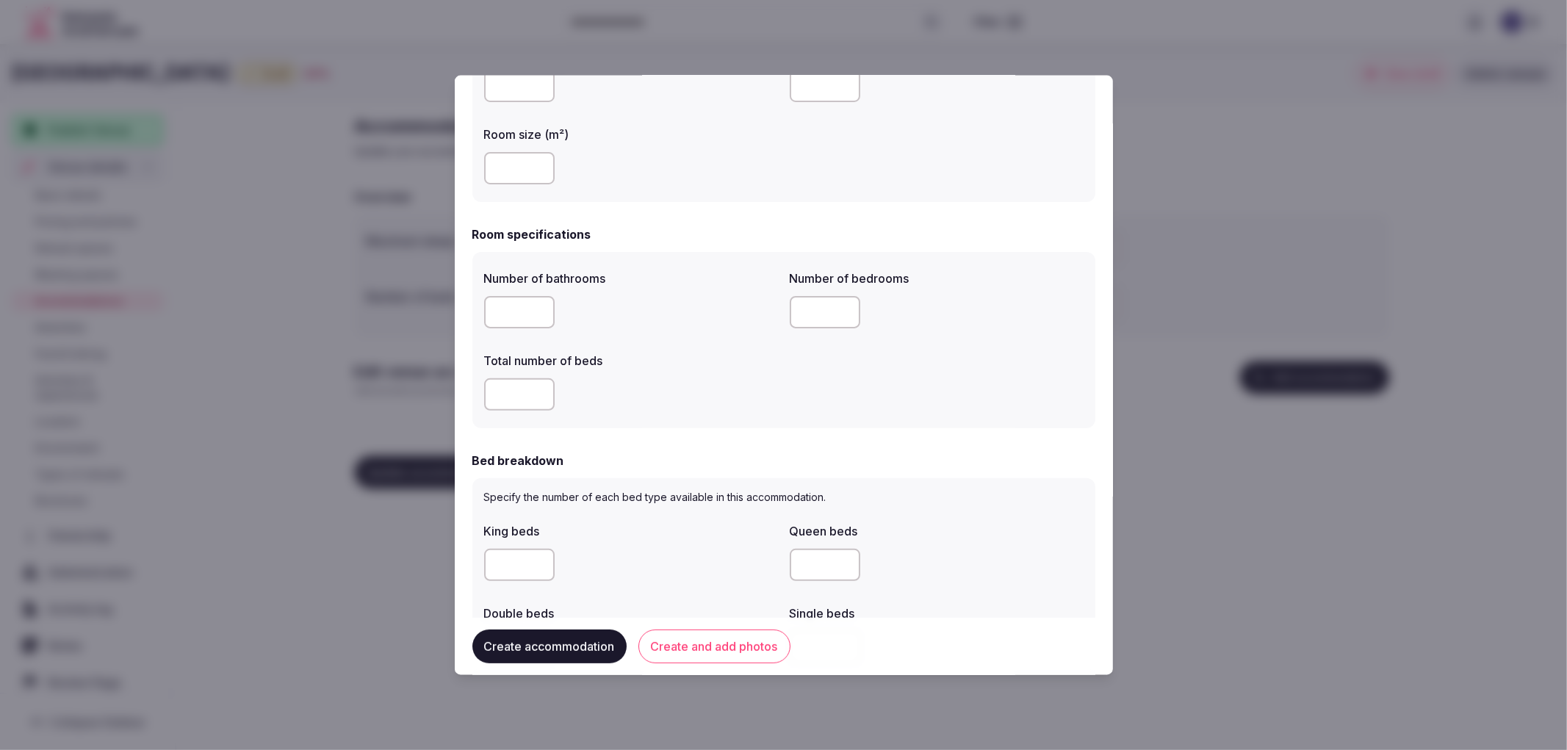
type input "*"
click at [527, 397] on input "number" at bounding box center [519, 394] width 71 height 32
type input "*"
click at [516, 322] on input "number" at bounding box center [519, 311] width 71 height 32
type input "*"
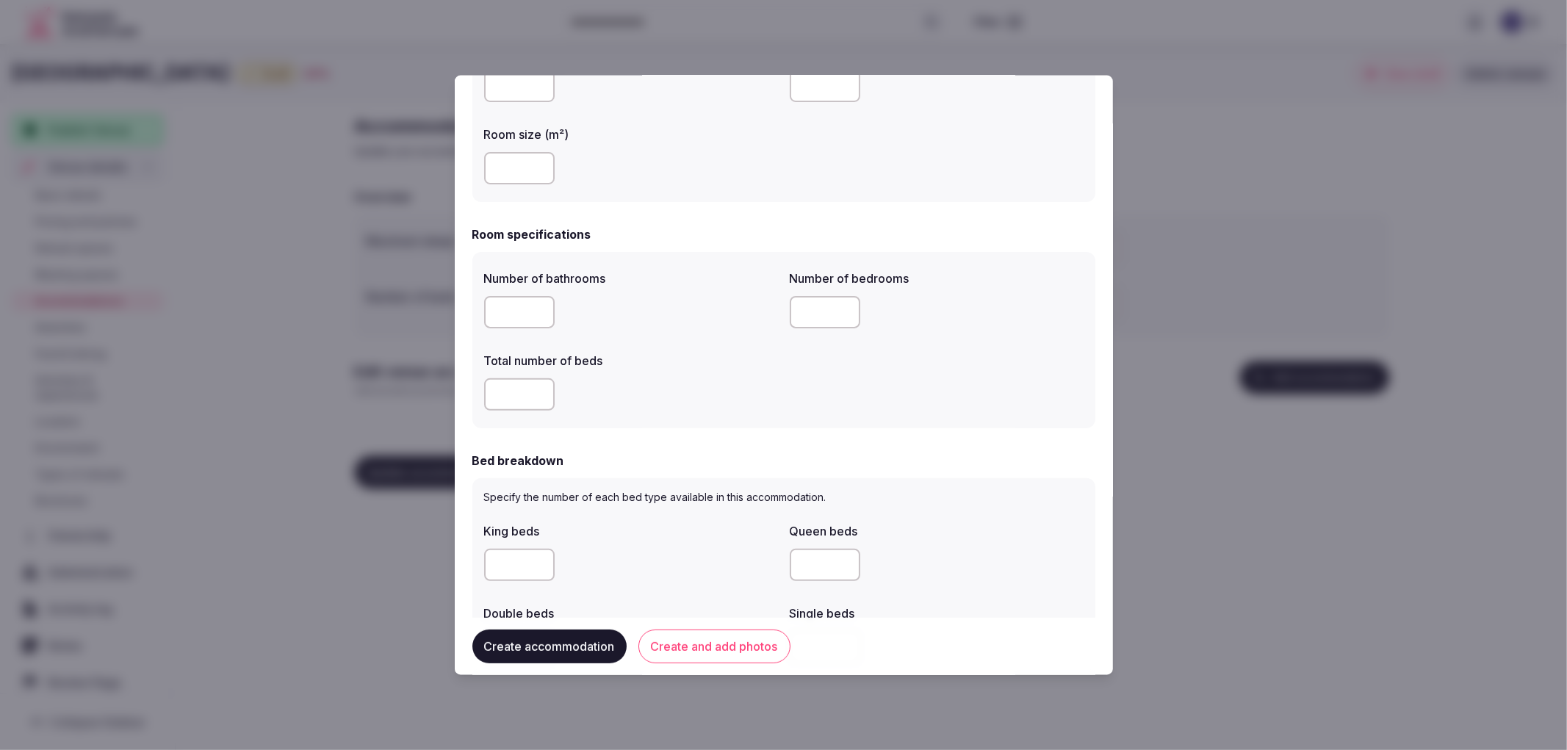
click at [801, 314] on input "number" at bounding box center [825, 311] width 71 height 32
type input "*"
click at [516, 561] on input "number" at bounding box center [519, 564] width 71 height 32
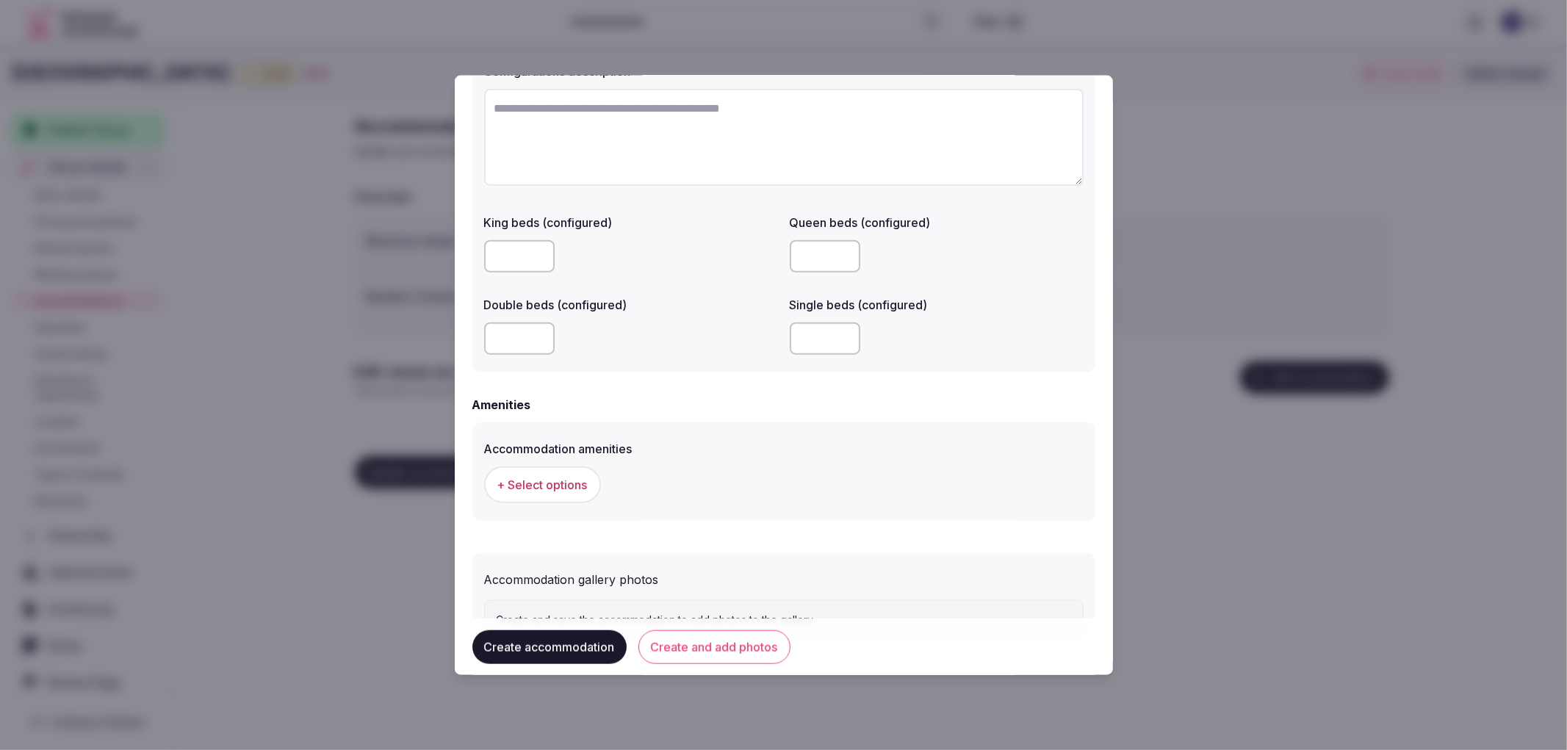
scroll to position [1159, 0]
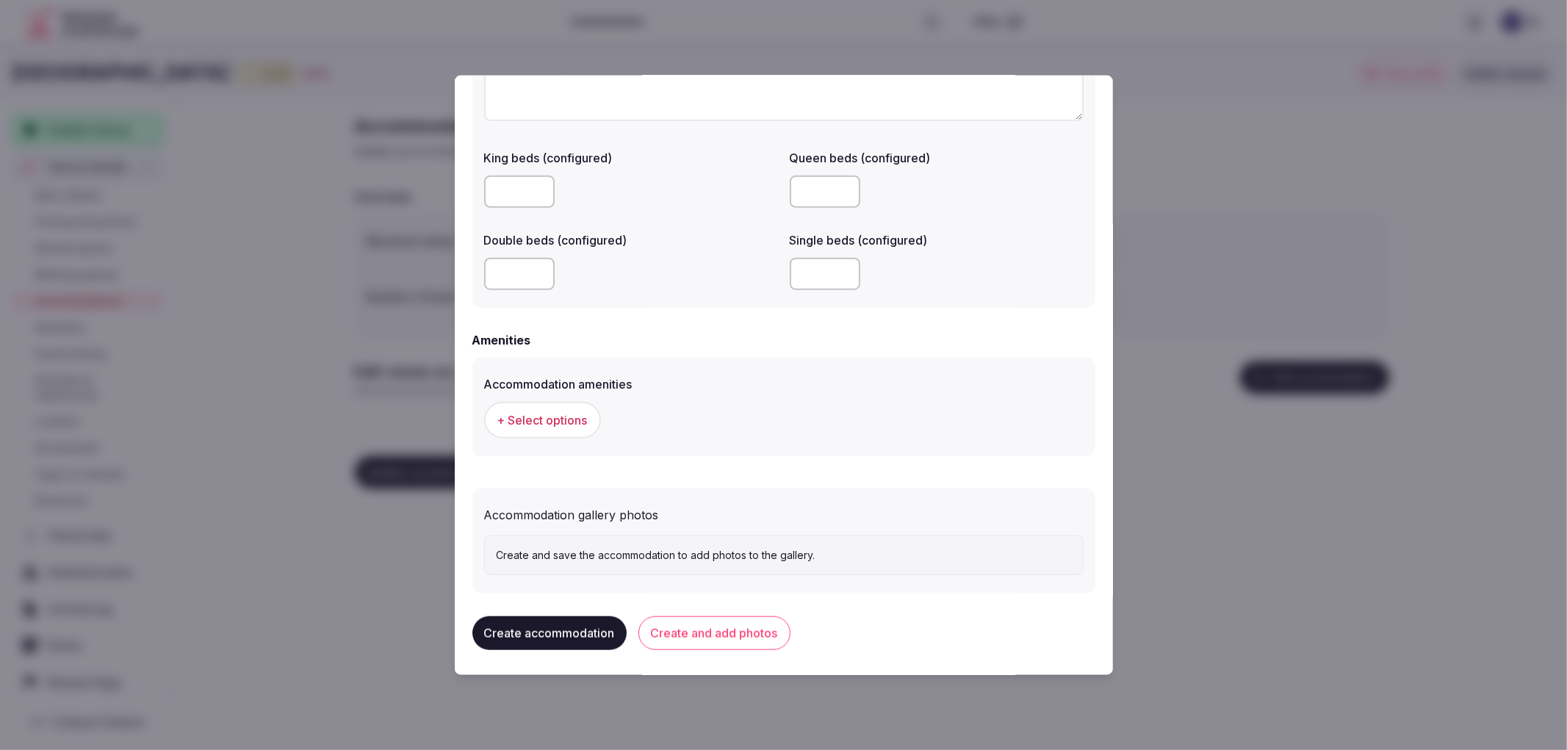
type input "*"
click at [566, 404] on button "+ Select options" at bounding box center [542, 419] width 117 height 37
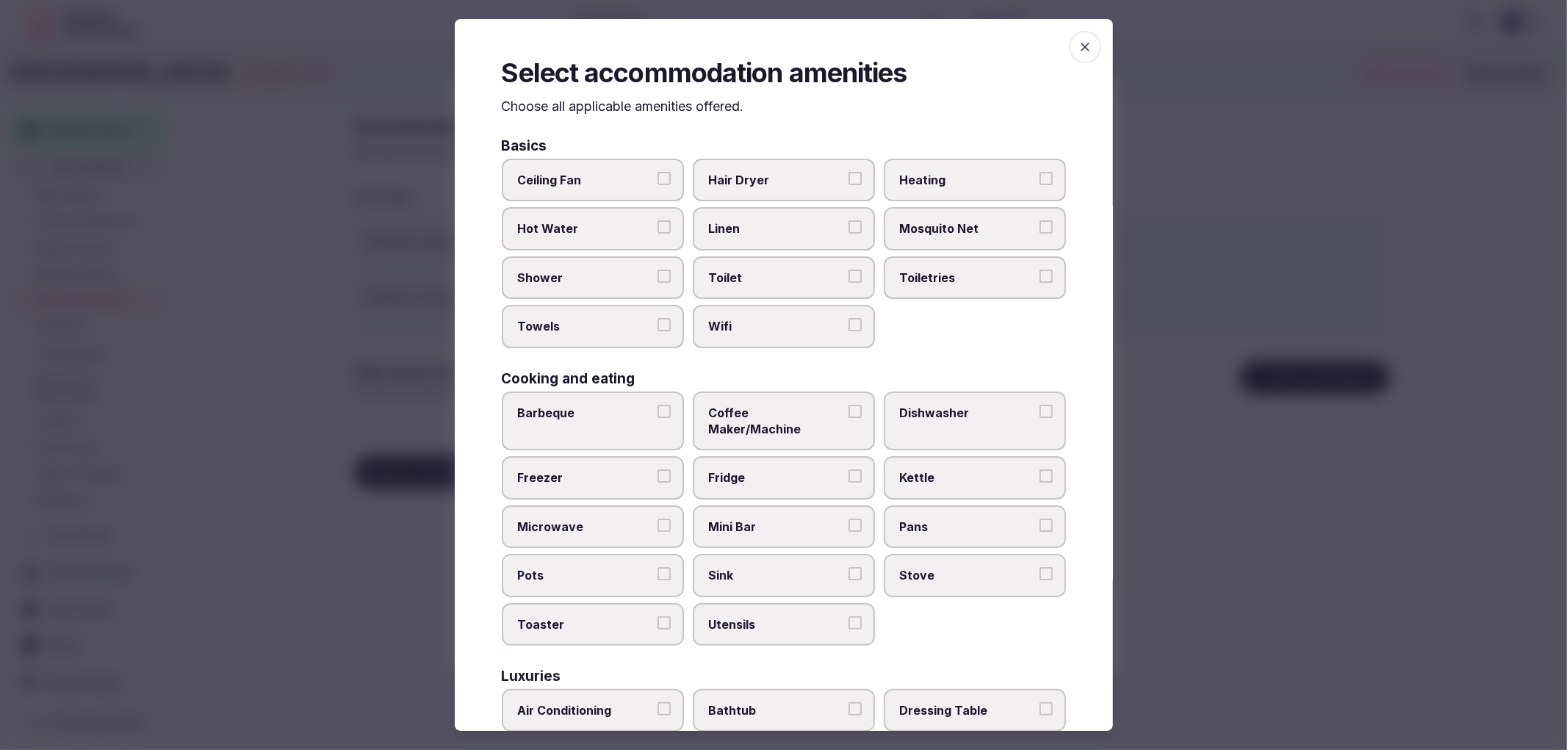
click at [613, 252] on div "Ceiling Fan Hair Dryer Heating Hot Water Linen Mosquito Net Shower Toilet Toile…" at bounding box center [784, 253] width 564 height 189
click at [640, 282] on span "Shower" at bounding box center [585, 278] width 135 height 16
click at [657, 282] on button "Shower" at bounding box center [663, 276] width 13 height 13
click at [663, 333] on label "Towels" at bounding box center [593, 326] width 182 height 43
click at [663, 331] on button "Towels" at bounding box center [663, 324] width 13 height 13
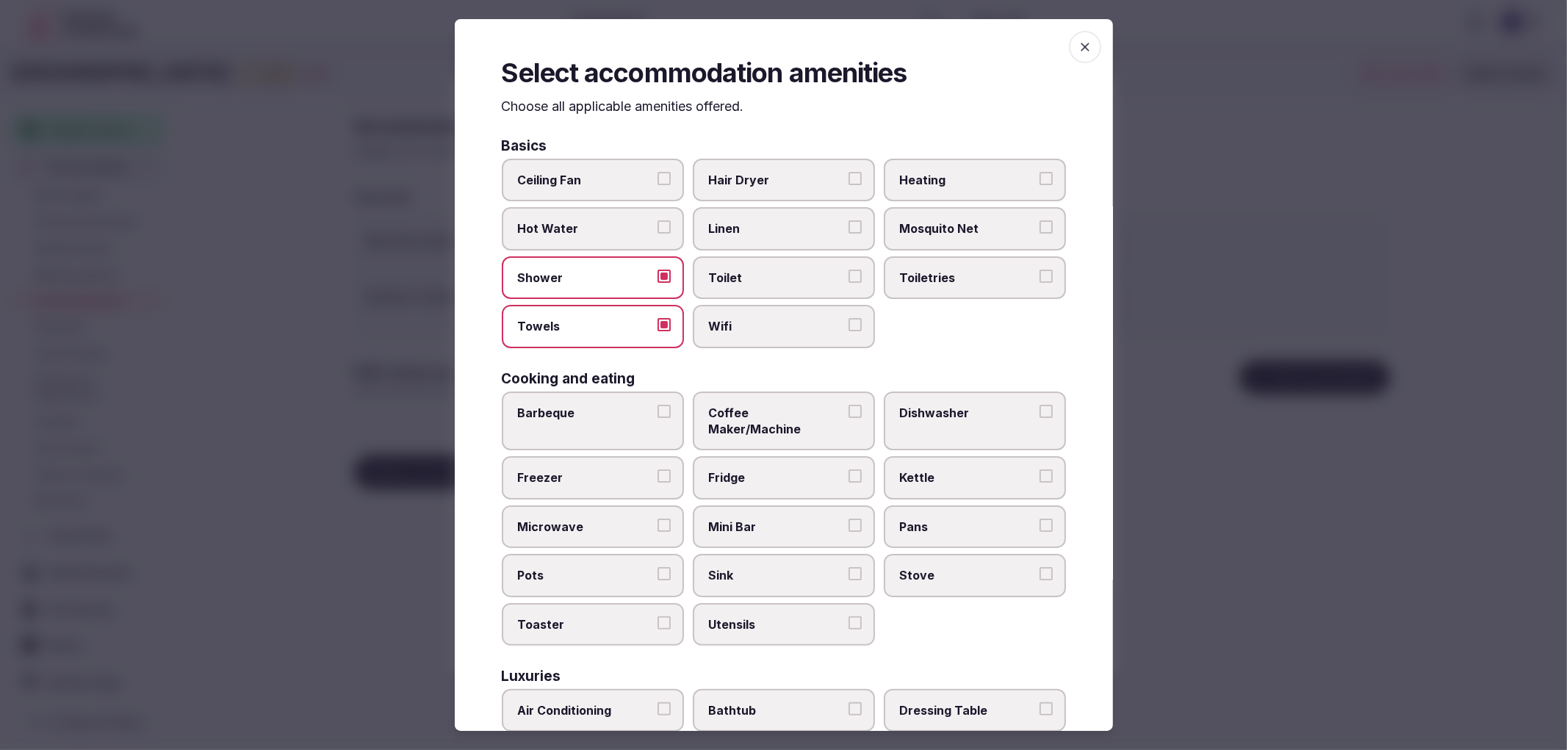
click at [812, 297] on div "Ceiling Fan Hair Dryer Heating Hot Water Linen Mosquito Net Shower Toilet Toile…" at bounding box center [784, 253] width 564 height 189
click at [815, 289] on label "Toilet" at bounding box center [784, 277] width 182 height 43
click at [848, 283] on button "Toilet" at bounding box center [854, 276] width 13 height 13
click at [833, 331] on label "Wifi" at bounding box center [784, 326] width 182 height 43
click at [848, 331] on button "Wifi" at bounding box center [854, 324] width 13 height 13
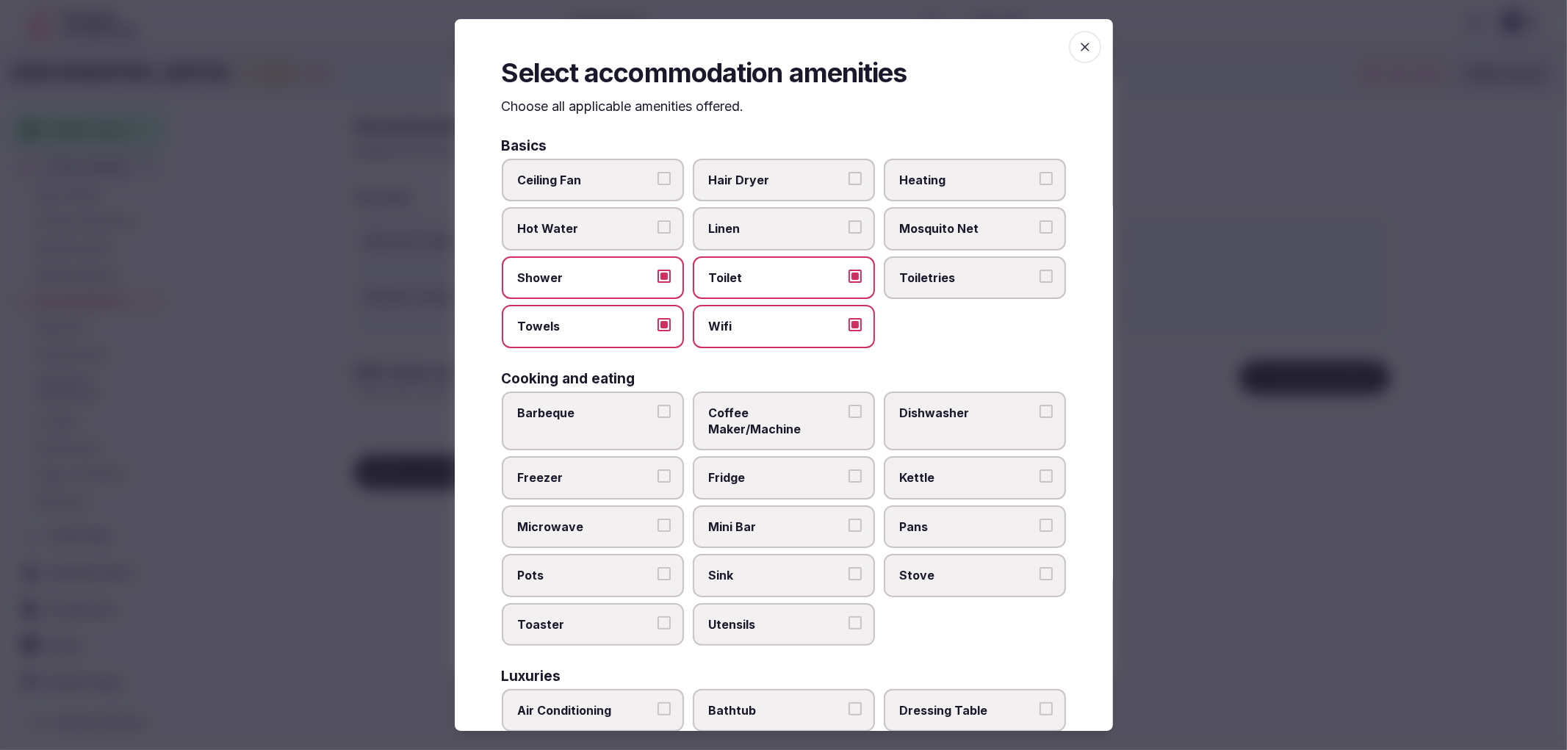
click at [922, 282] on span "Toiletries" at bounding box center [967, 278] width 135 height 16
click at [1039, 282] on button "Toiletries" at bounding box center [1045, 276] width 13 height 13
click at [749, 174] on span "Hair Dryer" at bounding box center [776, 180] width 135 height 16
click at [848, 174] on button "Hair Dryer" at bounding box center [854, 178] width 13 height 13
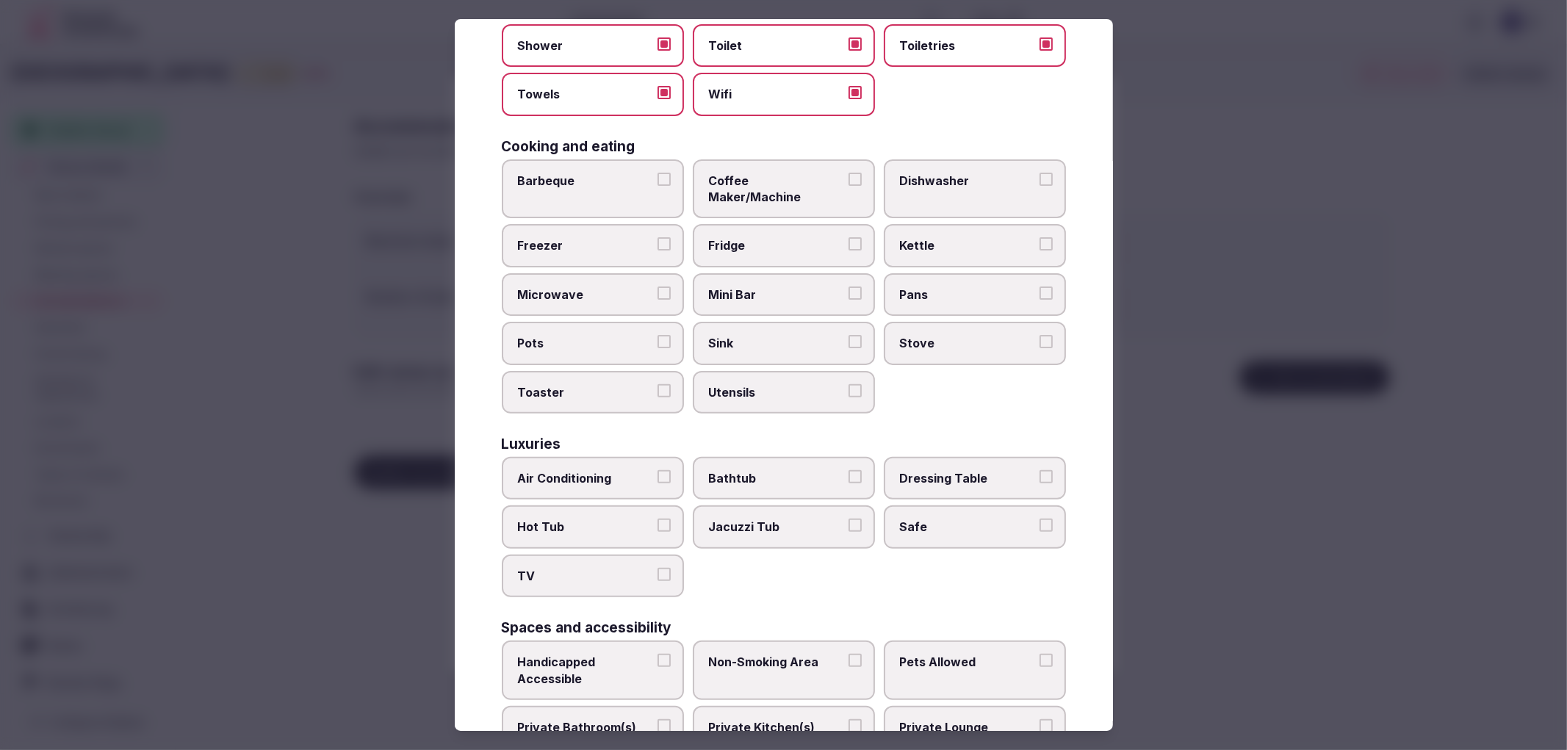
scroll to position [245, 0]
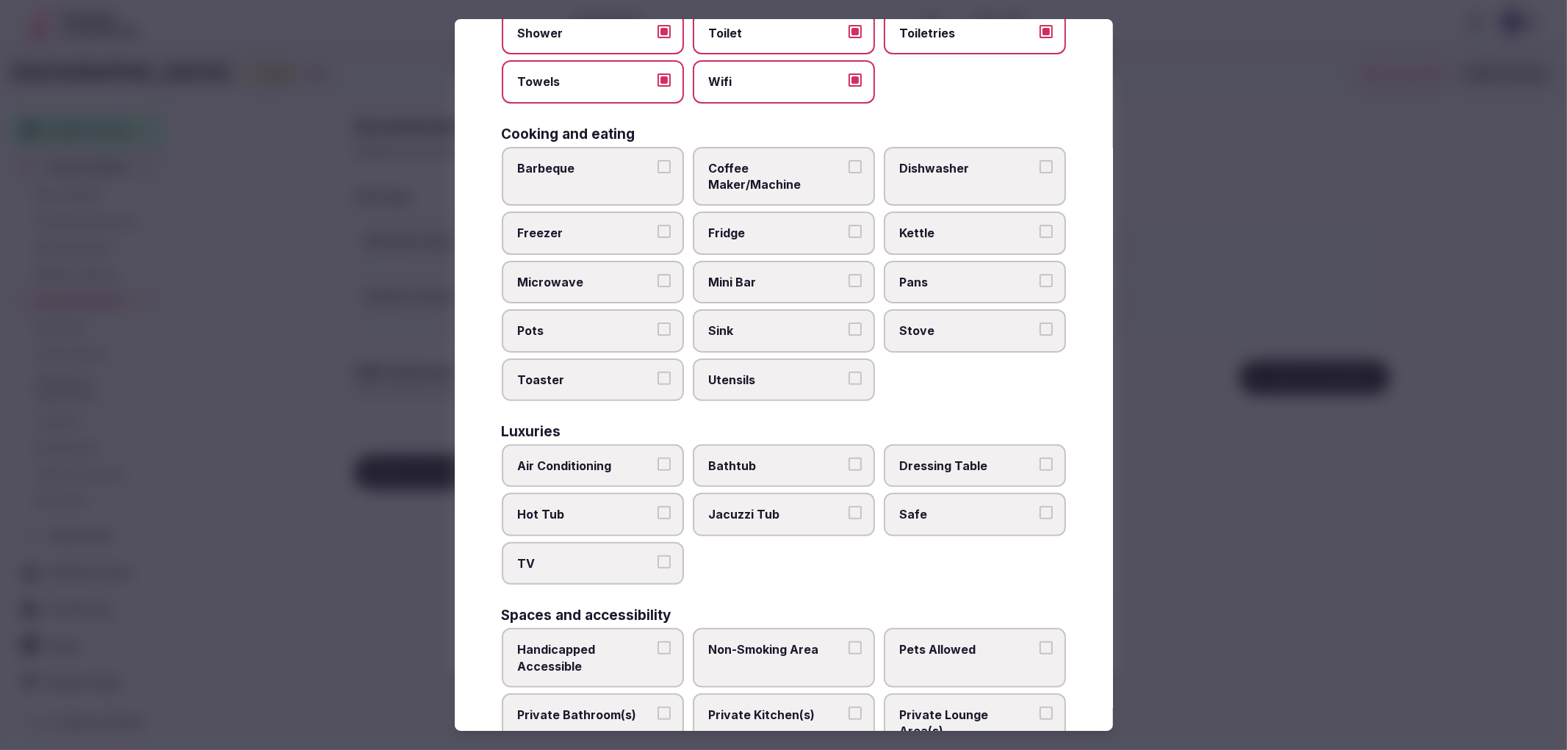
click at [614, 448] on label "Air Conditioning" at bounding box center [593, 465] width 182 height 43
click at [657, 458] on button "Air Conditioning" at bounding box center [663, 464] width 13 height 13
drag, startPoint x: 659, startPoint y: 532, endPoint x: 709, endPoint y: 524, distance: 50.7
click at [660, 555] on button "TV" at bounding box center [663, 561] width 13 height 13
click at [980, 506] on span "Safe" at bounding box center [967, 514] width 135 height 16
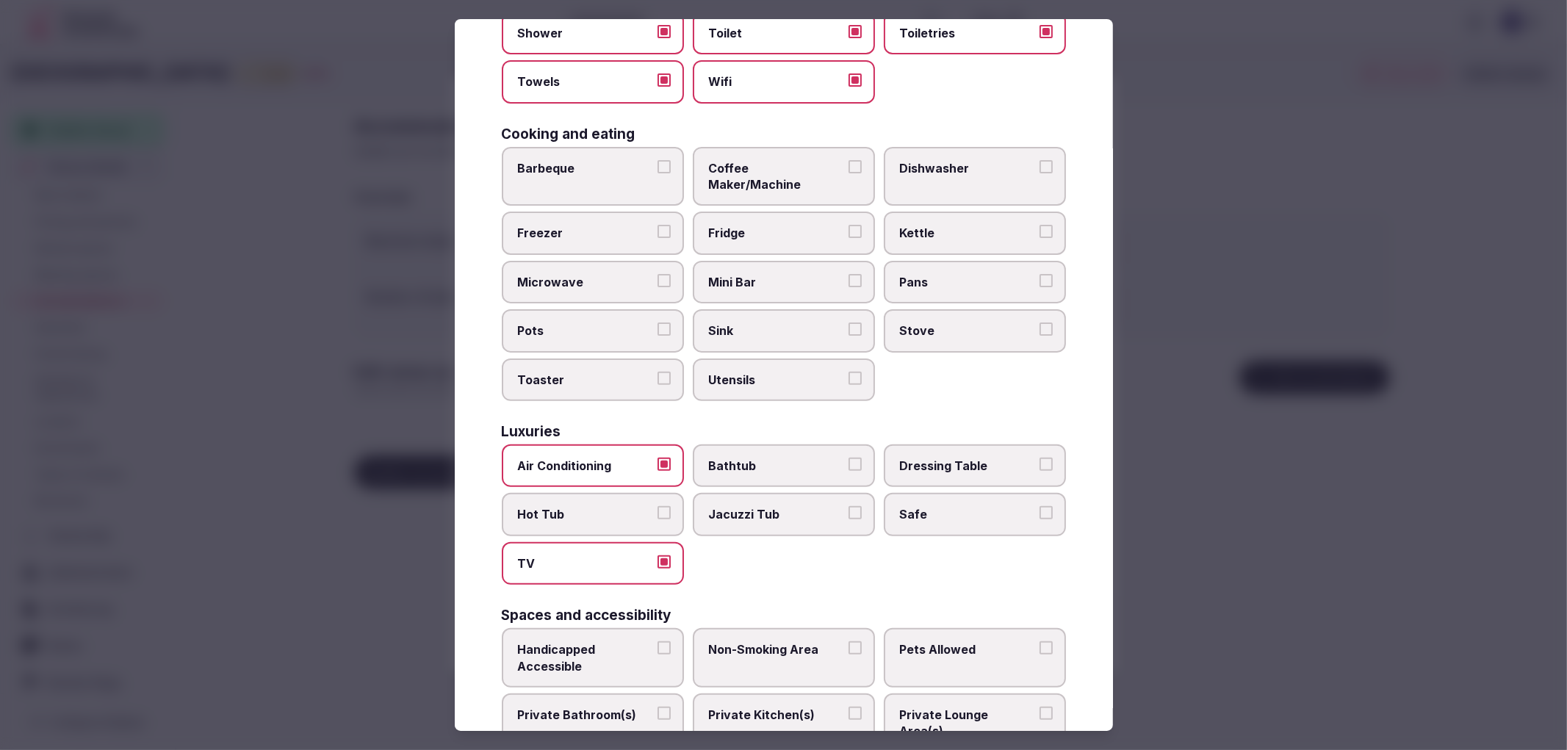
click at [1039, 506] on button "Safe" at bounding box center [1045, 512] width 13 height 13
click at [777, 169] on span "Coffee Maker/Machine" at bounding box center [776, 176] width 135 height 33
click at [848, 169] on button "Coffee Maker/Machine" at bounding box center [854, 166] width 13 height 13
click at [801, 219] on label "Fridge" at bounding box center [784, 233] width 182 height 43
click at [848, 225] on button "Fridge" at bounding box center [854, 231] width 13 height 13
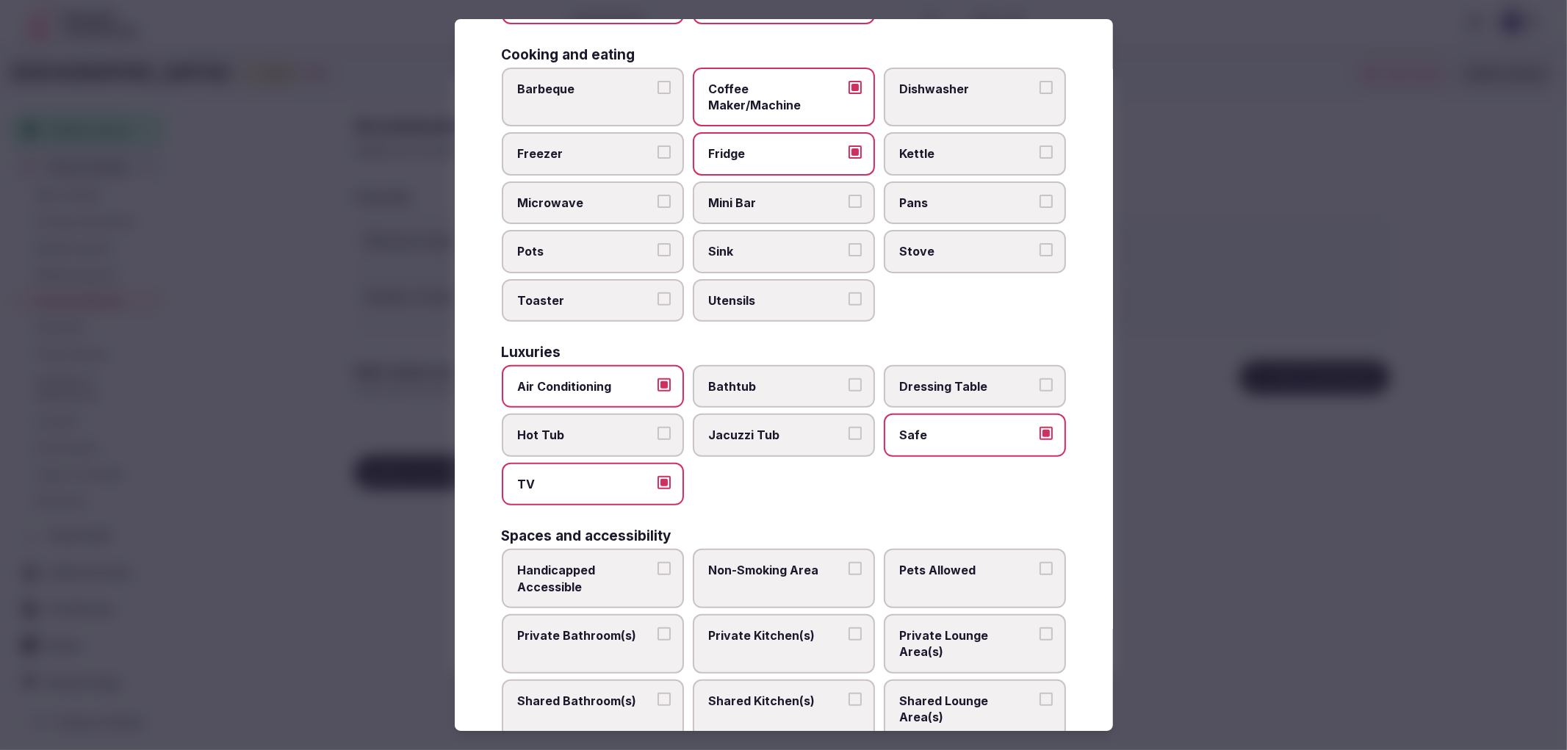
scroll to position [489, 0]
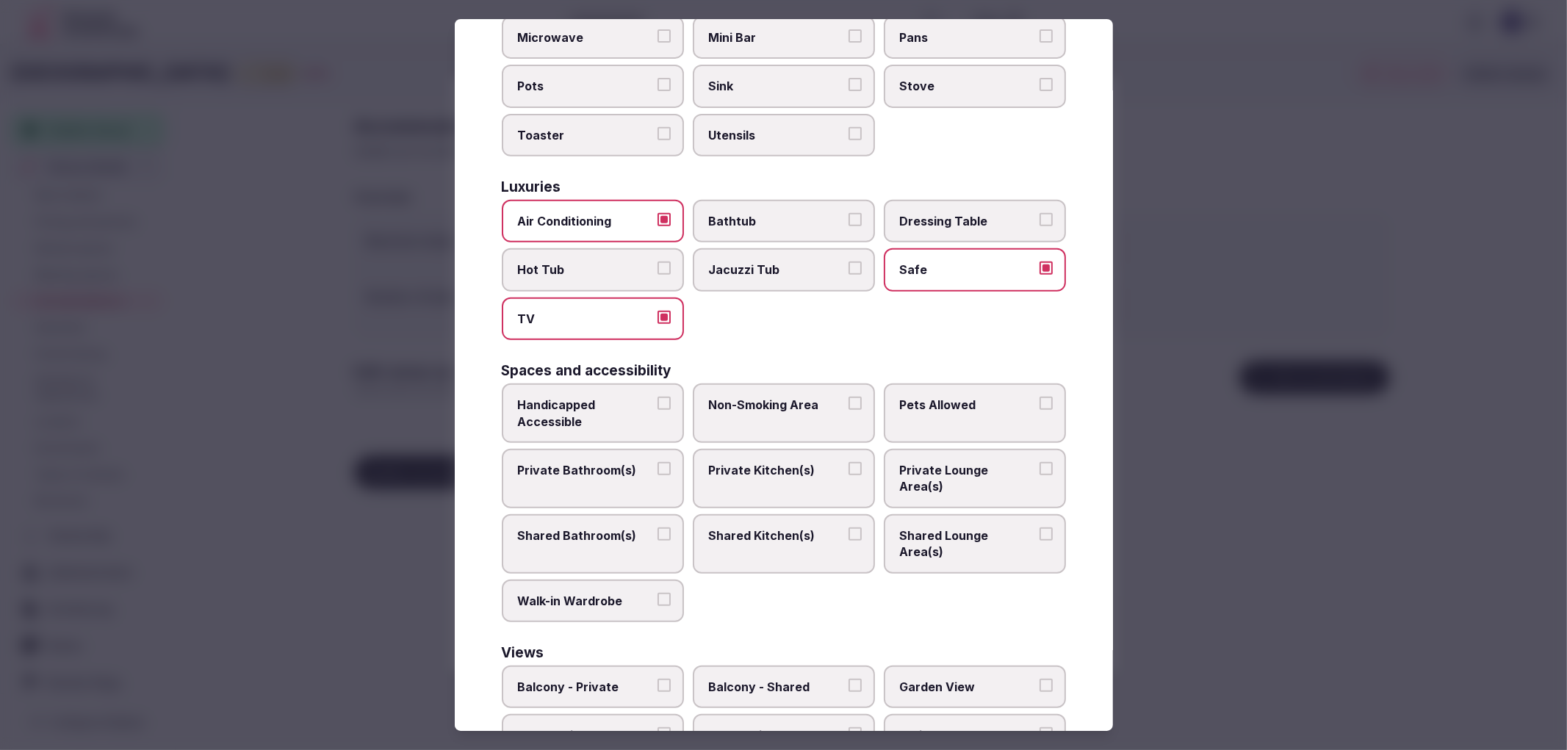
click at [585, 397] on span "Handicapped Accessible" at bounding box center [585, 413] width 135 height 33
click at [657, 397] on button "Handicapped Accessible" at bounding box center [663, 403] width 13 height 13
drag, startPoint x: 615, startPoint y: 439, endPoint x: 654, endPoint y: 427, distance: 40.2
click at [618, 462] on span "Private Bathroom(s)" at bounding box center [585, 470] width 135 height 16
click at [657, 462] on button "Private Bathroom(s)" at bounding box center [663, 468] width 13 height 13
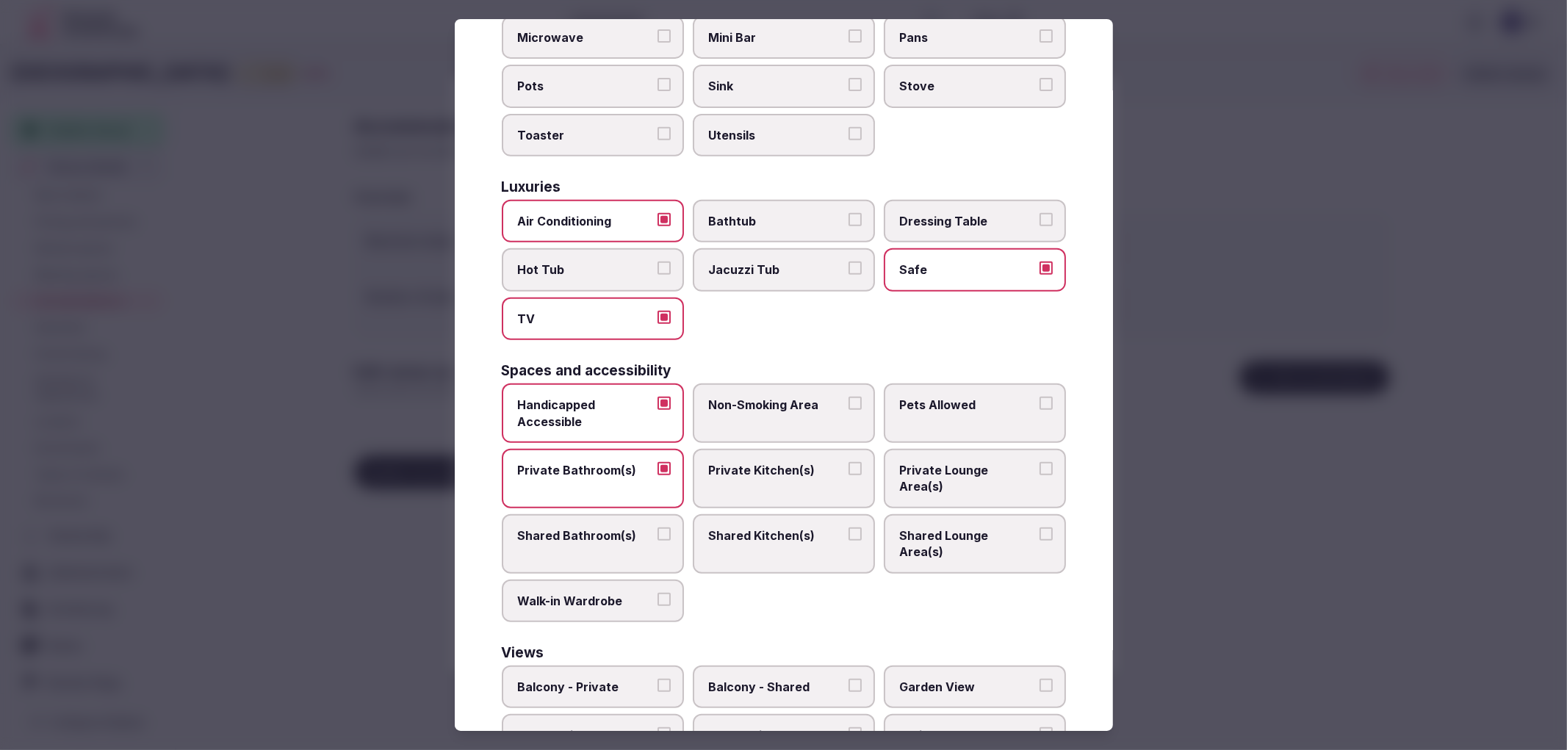
click at [779, 390] on label "Non-Smoking Area" at bounding box center [784, 412] width 182 height 59
click at [848, 397] on button "Non-Smoking Area" at bounding box center [854, 403] width 13 height 13
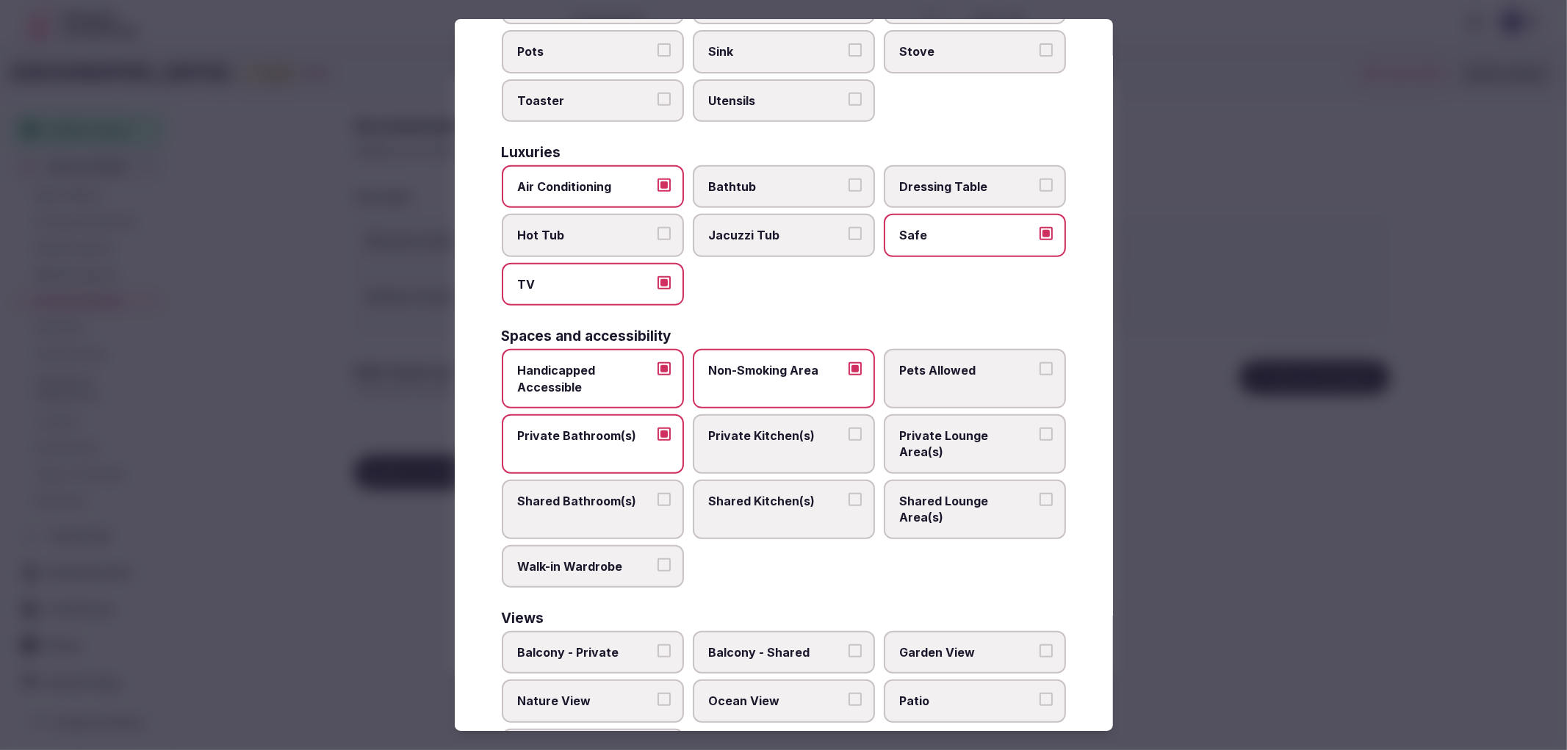
click at [1341, 571] on div at bounding box center [783, 375] width 1567 height 750
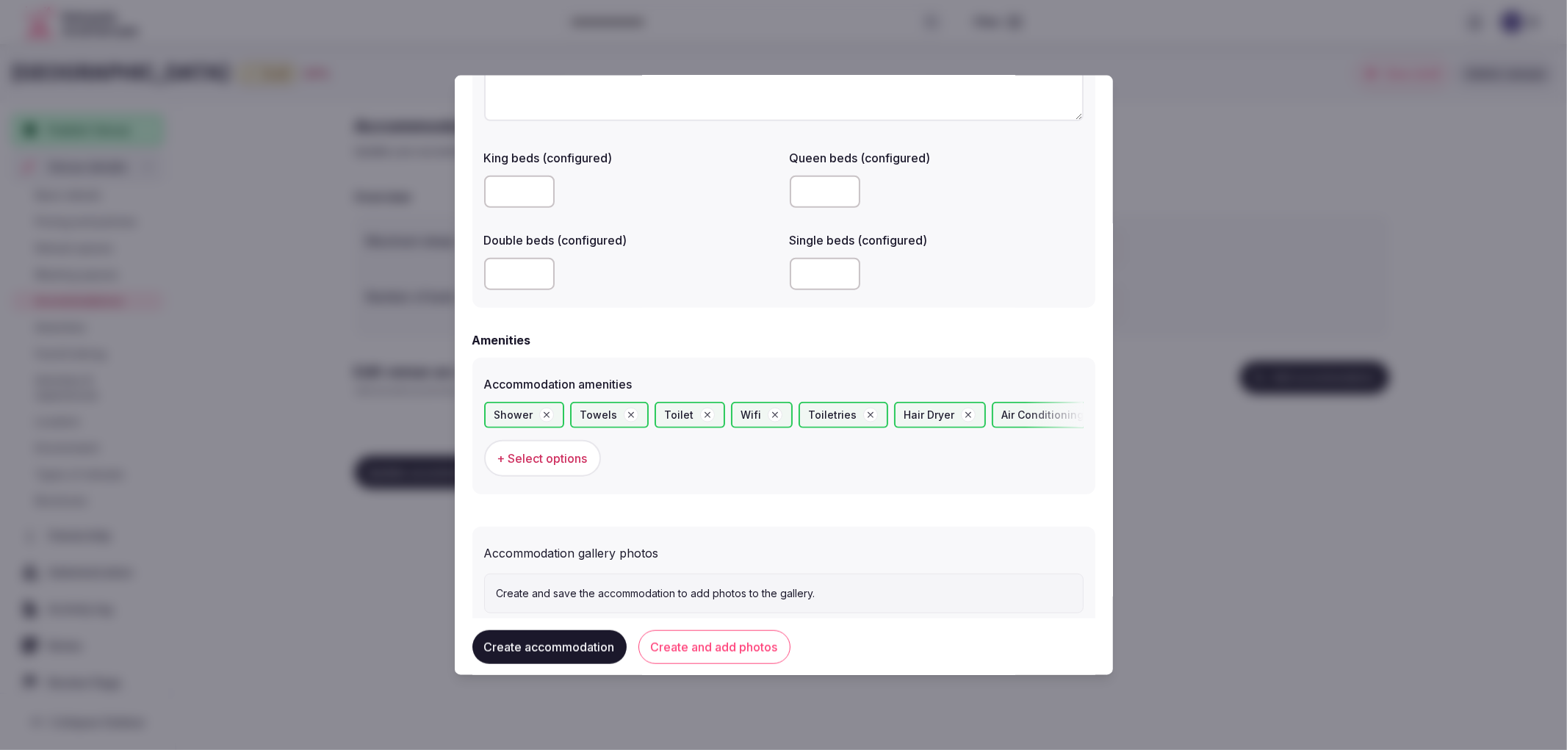
drag, startPoint x: 687, startPoint y: 647, endPoint x: 699, endPoint y: 642, distance: 12.8
click at [690, 647] on button "Create and add photos" at bounding box center [714, 646] width 152 height 34
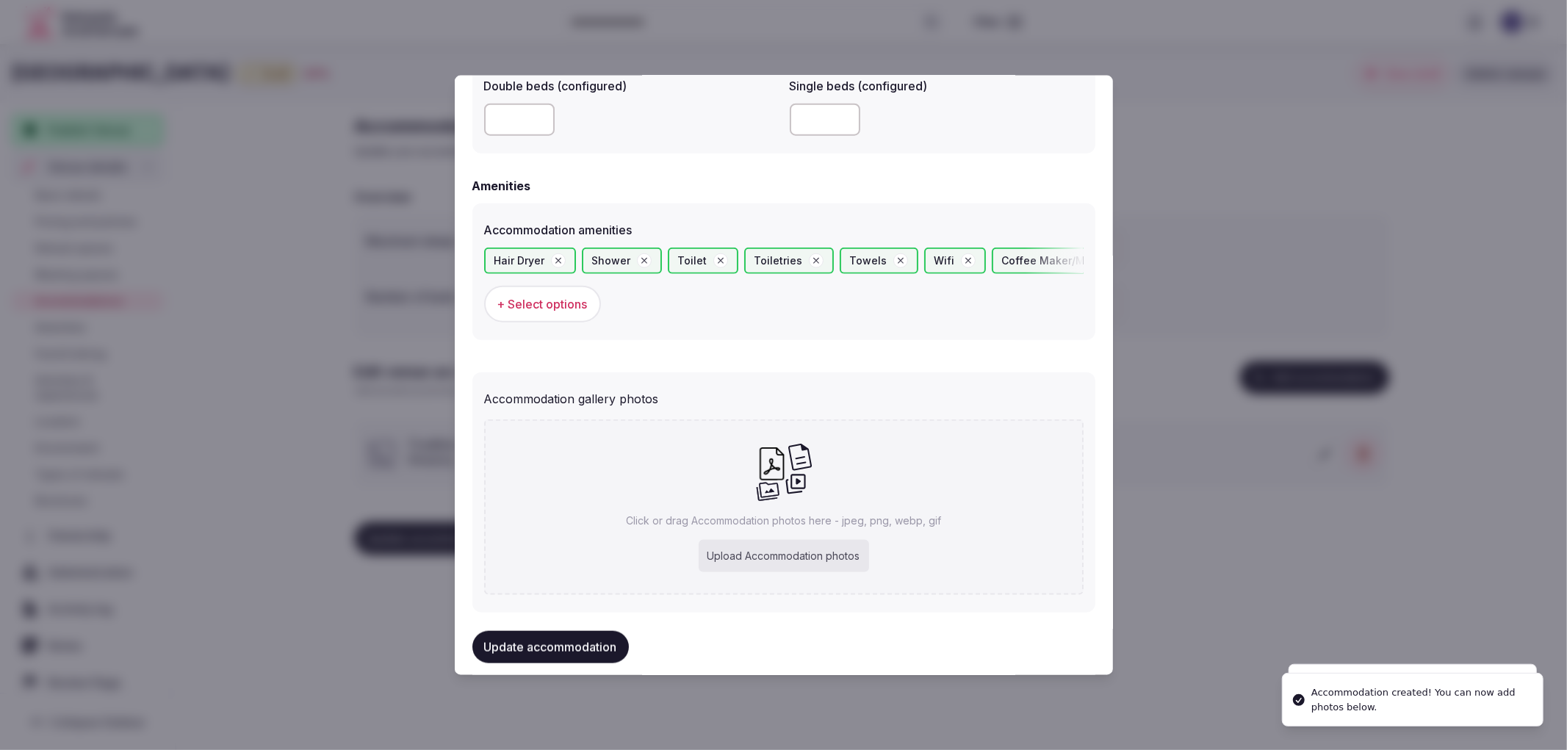
scroll to position [1331, 0]
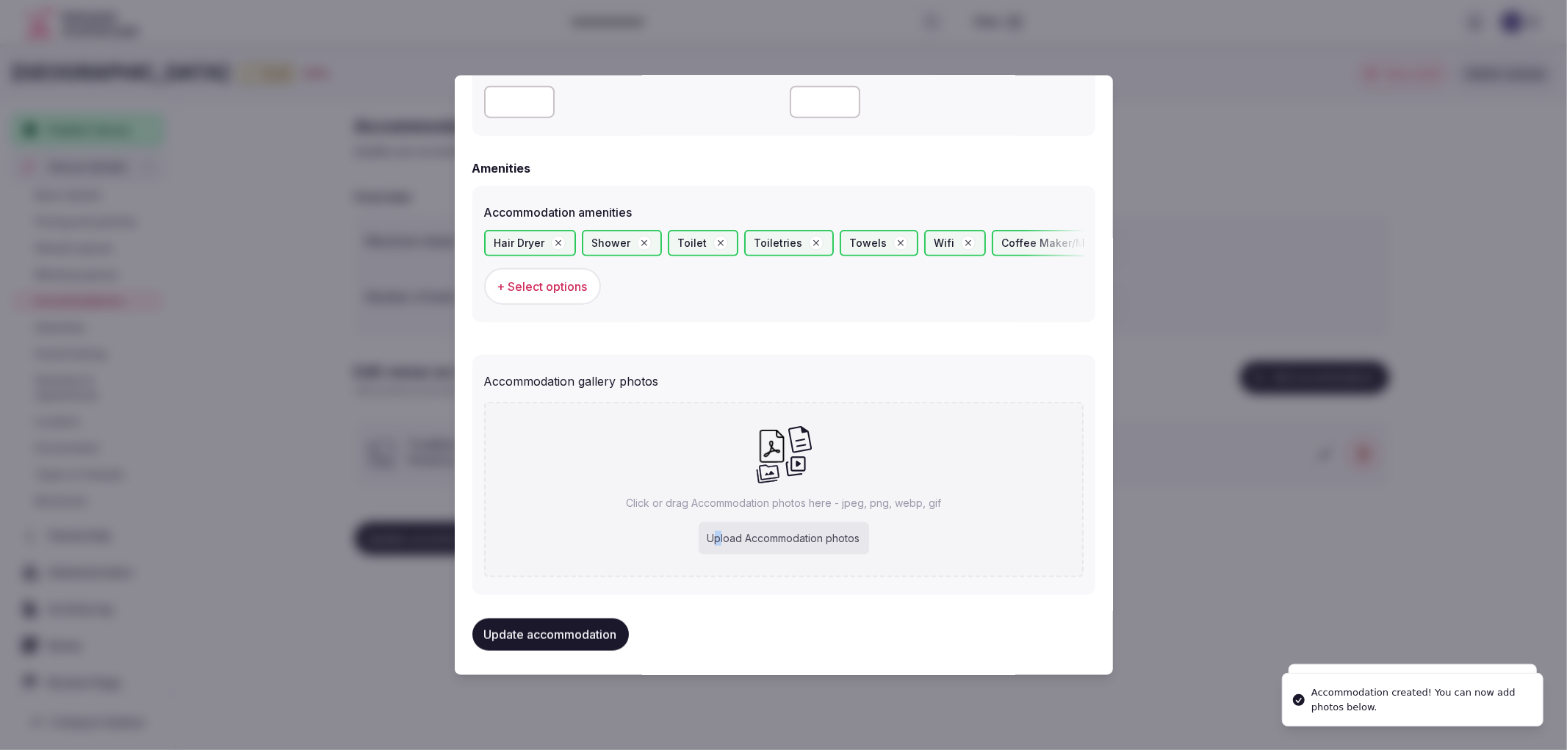
click at [712, 527] on div "Upload Accommodation photos" at bounding box center [783, 538] width 170 height 32
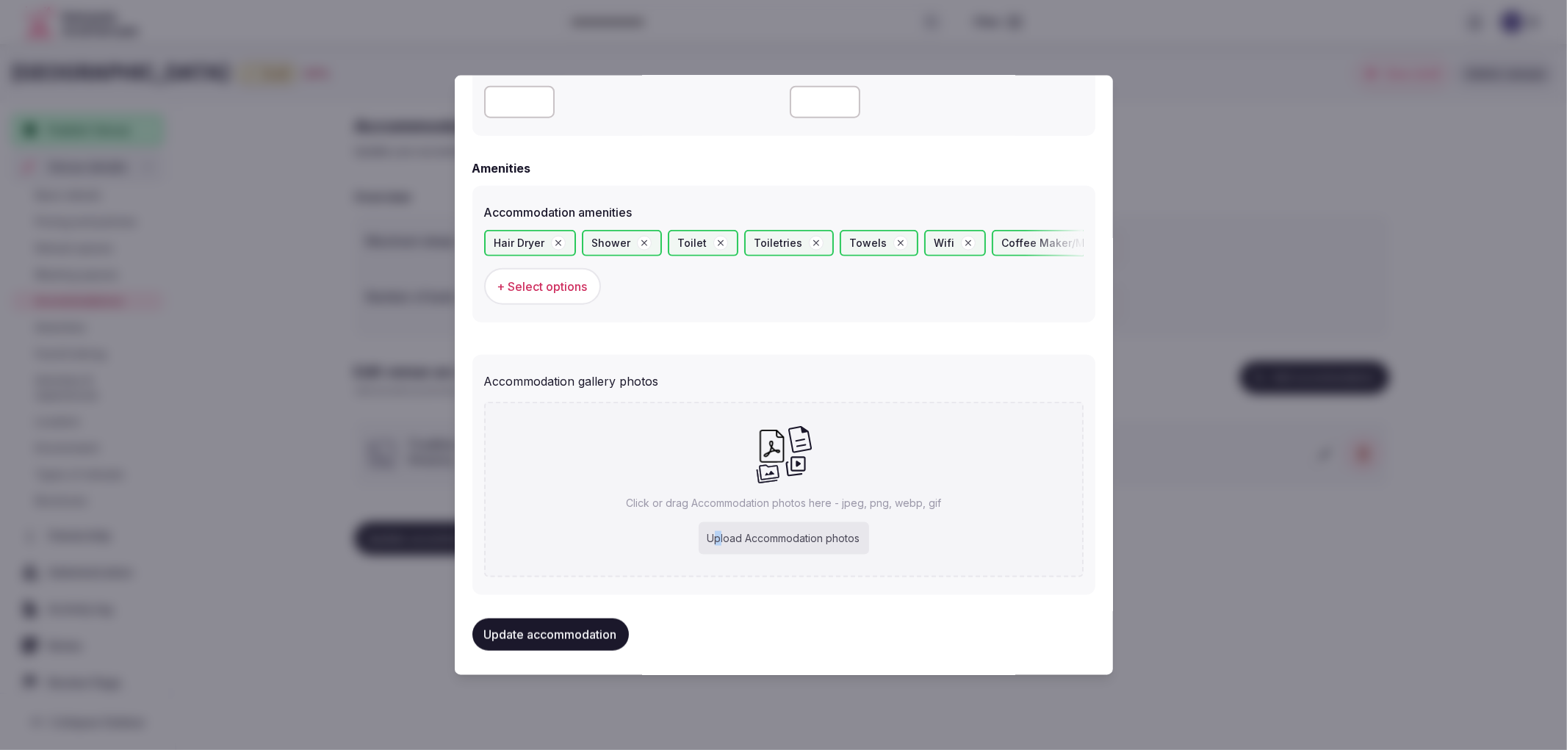
type input "**********"
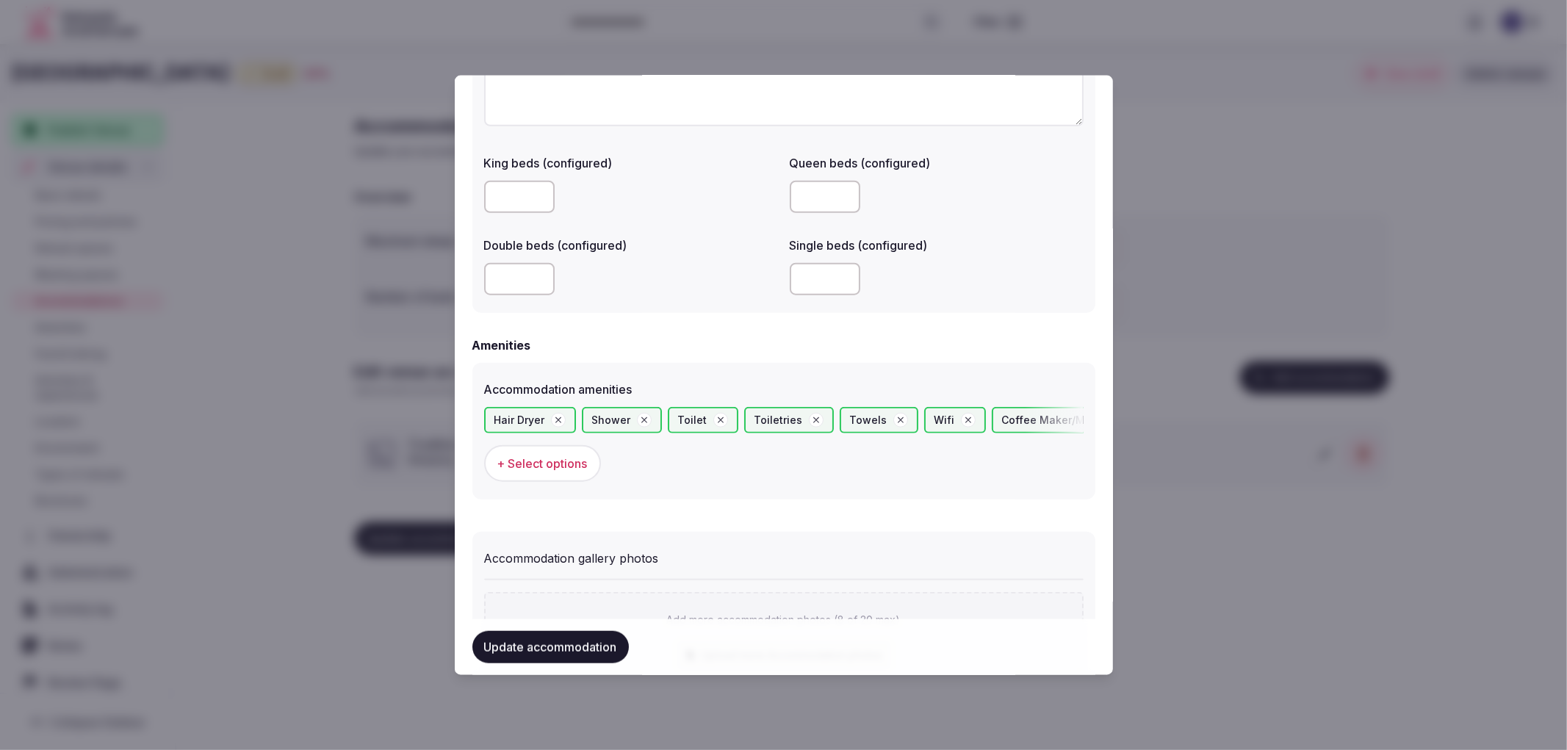
scroll to position [1561, 0]
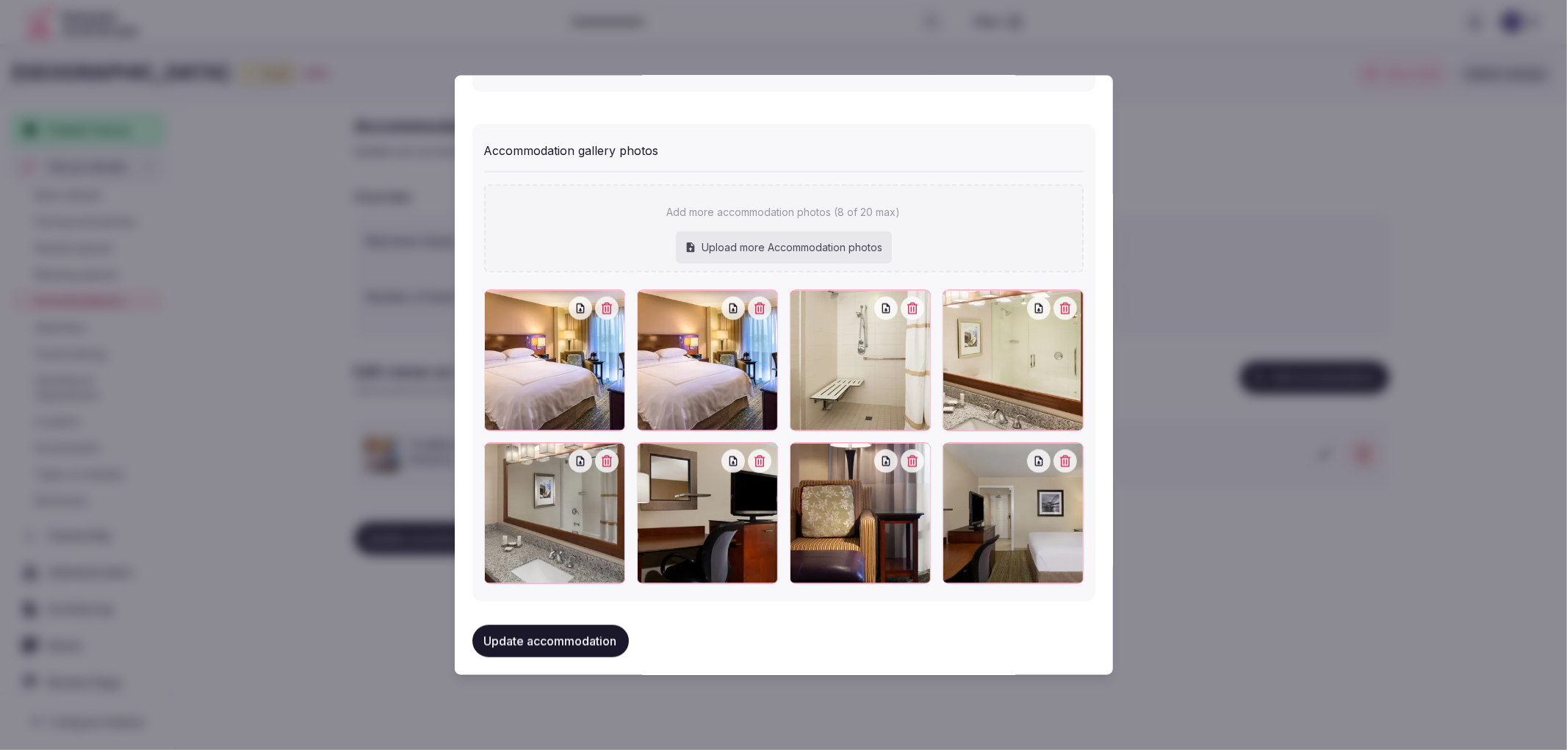
click at [618, 625] on button "Update accommodation" at bounding box center [550, 641] width 156 height 32
click at [1415, 635] on div at bounding box center [783, 375] width 1567 height 750
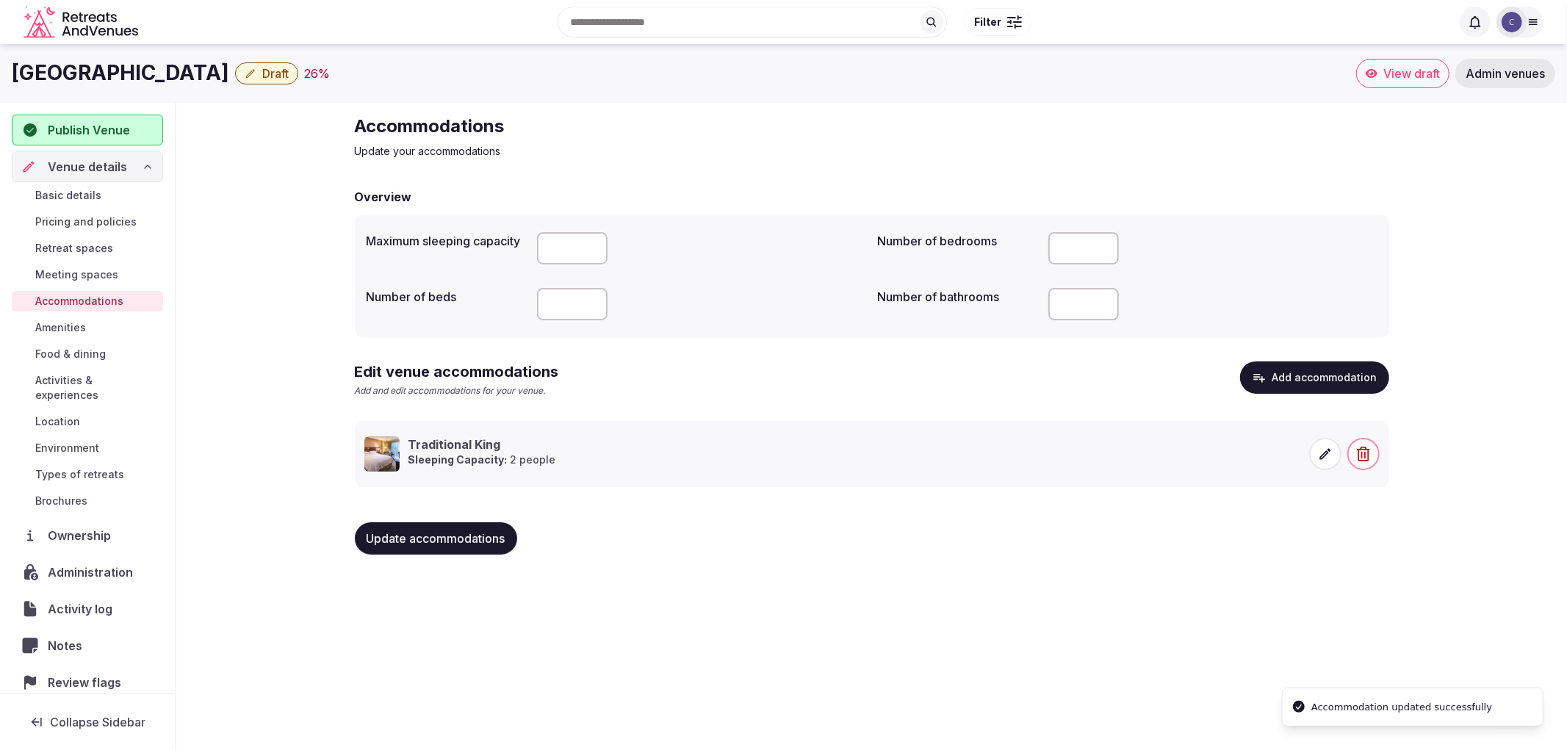
click at [465, 530] on button "Update accommodations" at bounding box center [436, 538] width 162 height 32
click at [106, 344] on link "Food & dining" at bounding box center [87, 354] width 151 height 21
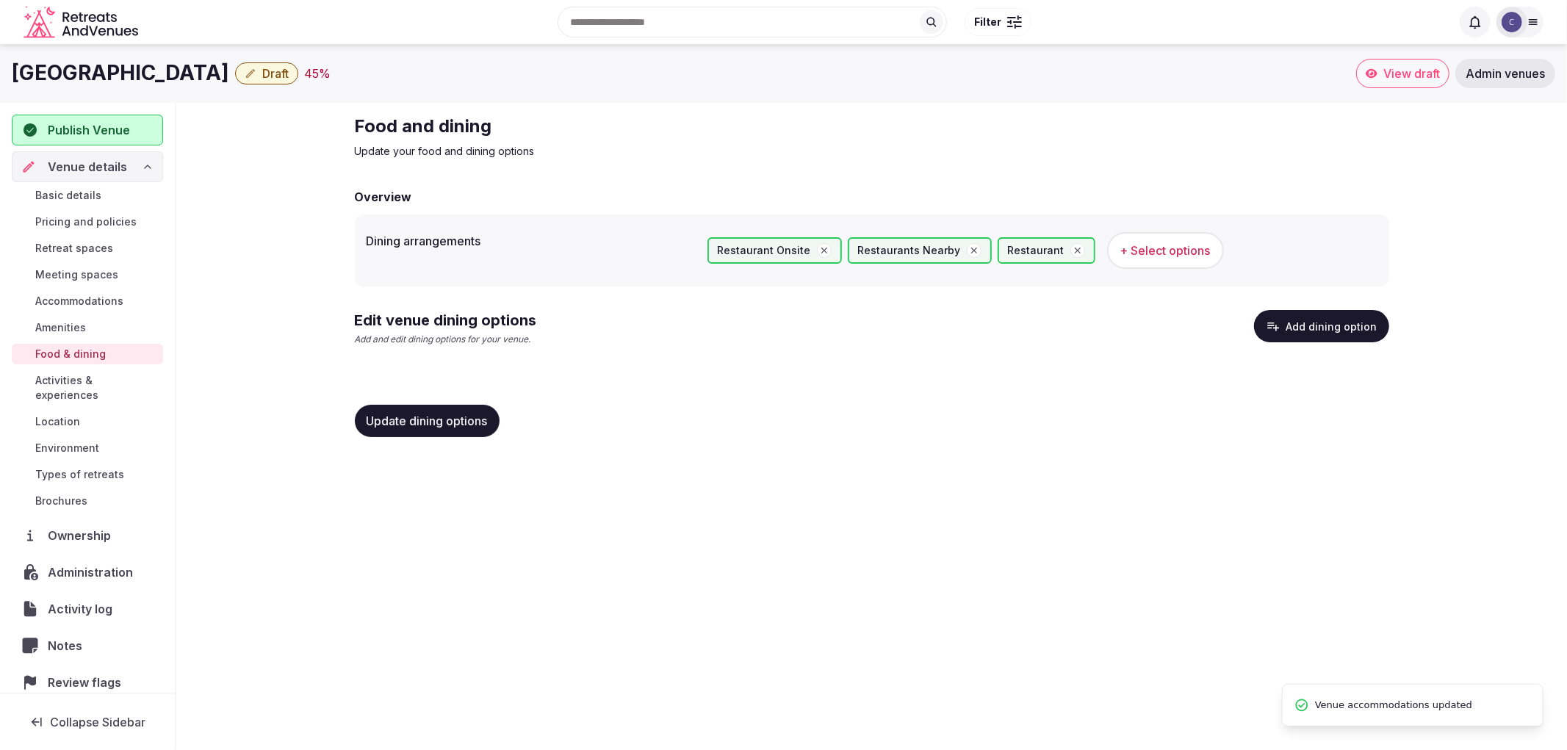
click at [1352, 314] on button "Add dining option" at bounding box center [1321, 326] width 135 height 32
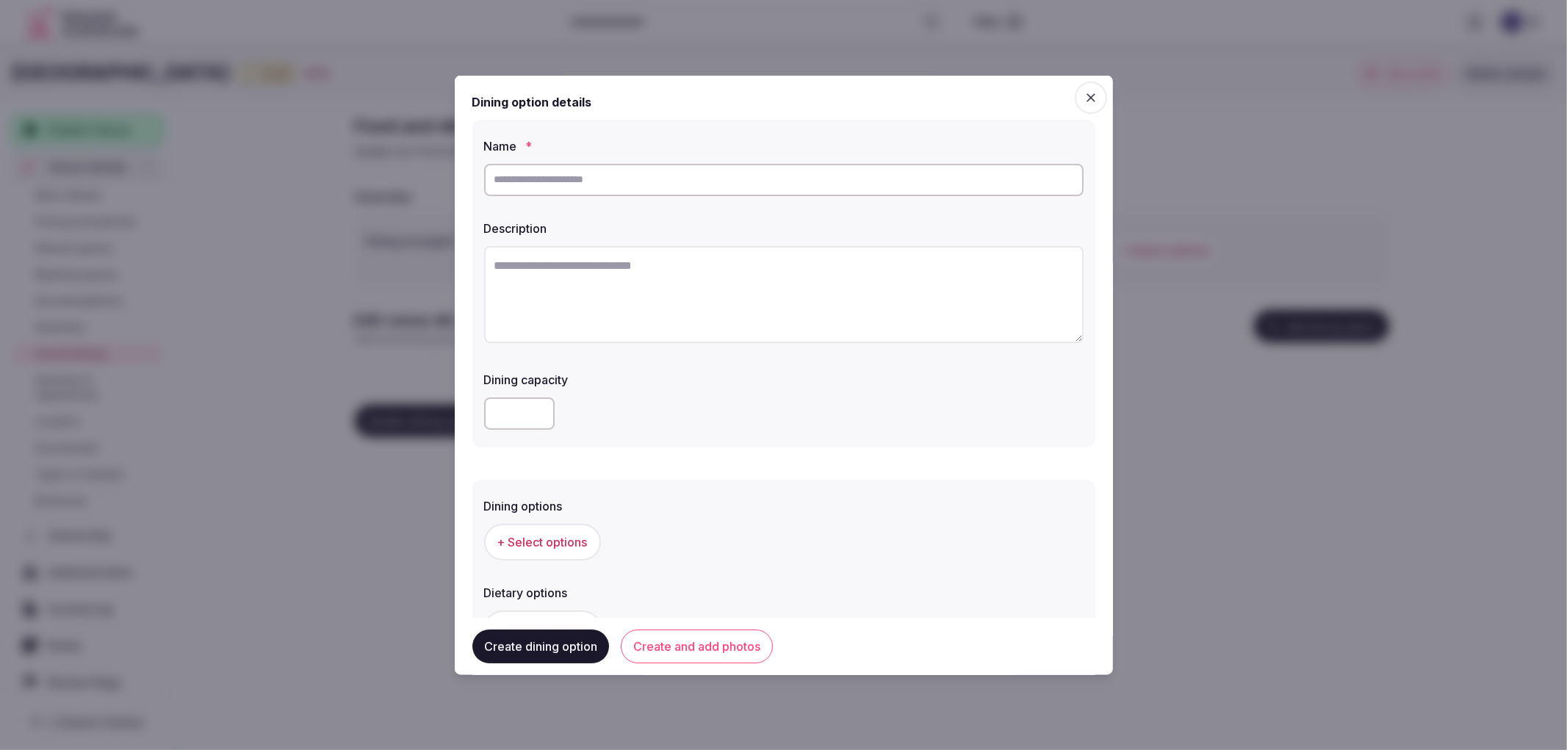
click at [601, 177] on input "text" at bounding box center [783, 179] width 599 height 32
paste input "****"
type input "****"
click at [679, 282] on textarea at bounding box center [783, 293] width 599 height 97
paste textarea "**********"
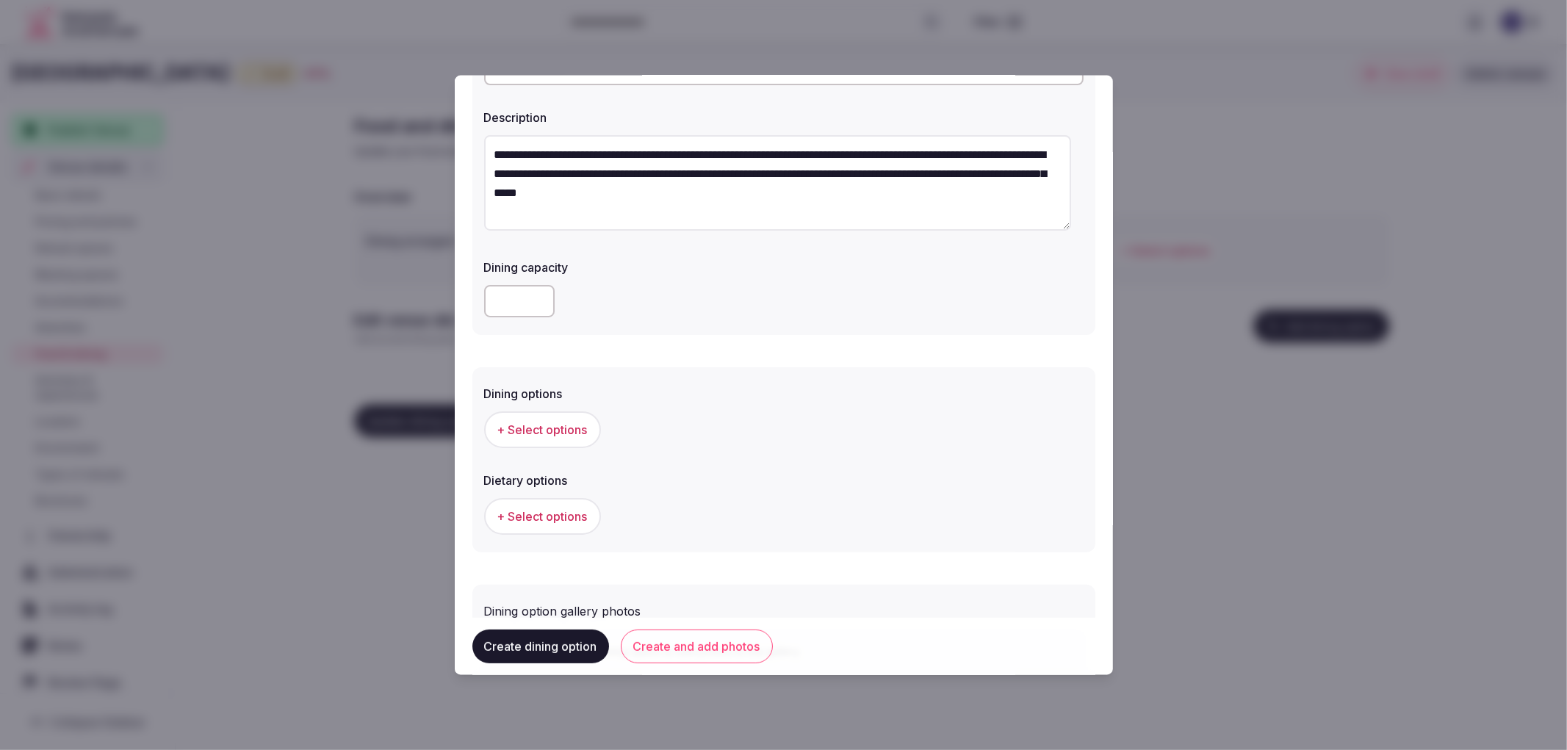
scroll to position [163, 0]
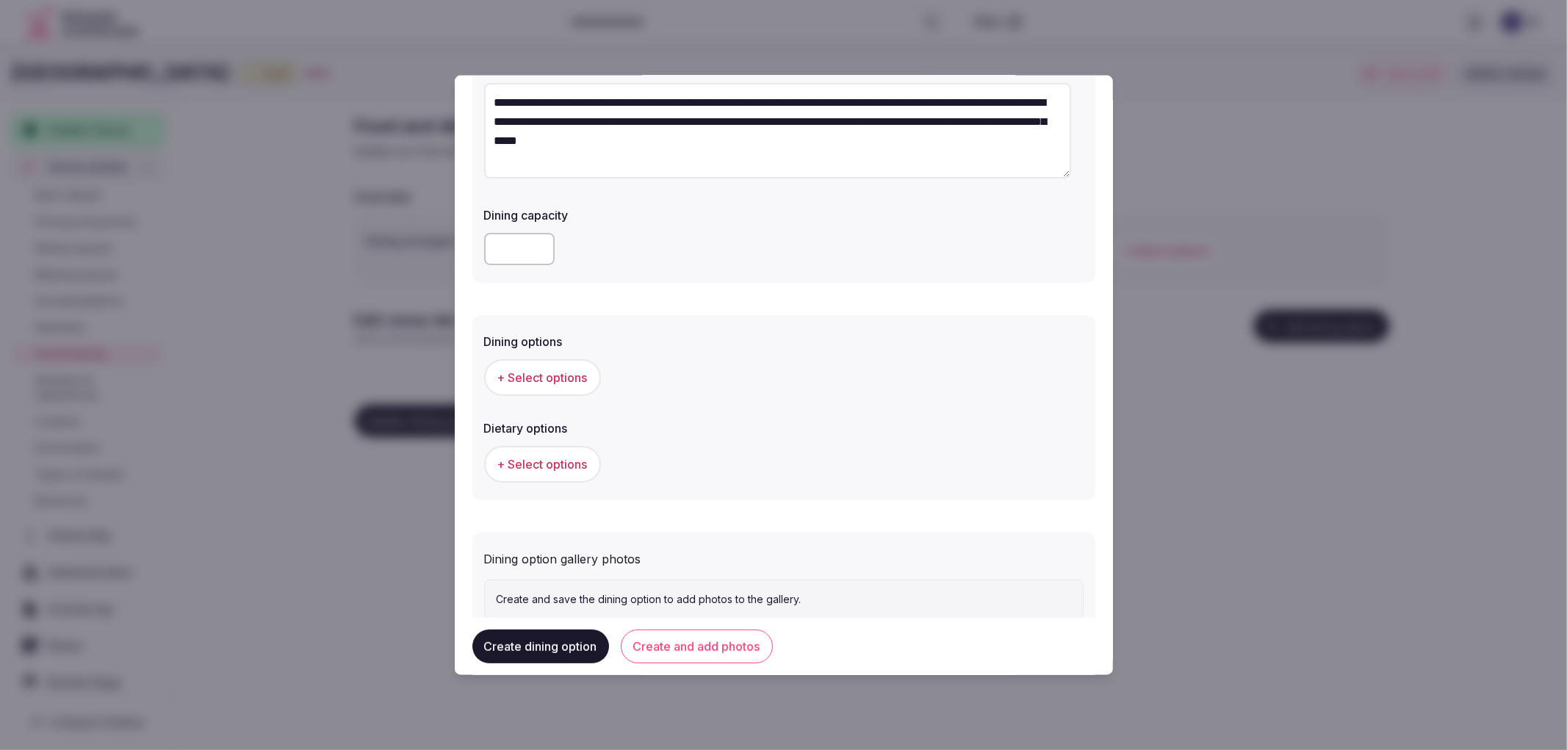
type textarea "**********"
click at [509, 383] on span "+ Select options" at bounding box center [542, 377] width 90 height 16
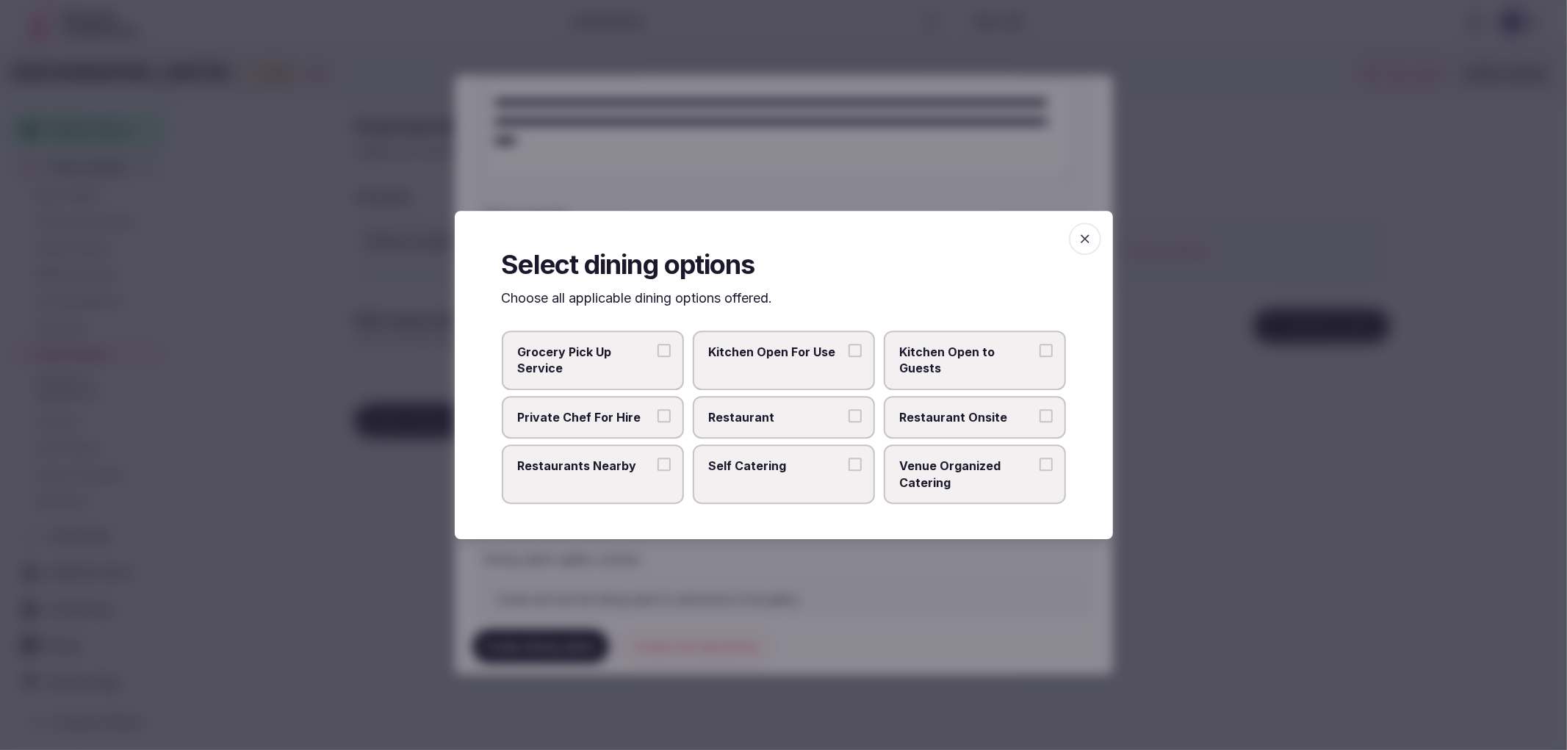
click at [577, 411] on span "Private Chef For Hire" at bounding box center [585, 417] width 135 height 16
click at [657, 411] on button "Private Chef For Hire" at bounding box center [663, 415] width 13 height 13
click at [707, 409] on label "Restaurant" at bounding box center [784, 417] width 182 height 43
click at [848, 409] on button "Restaurant" at bounding box center [854, 415] width 13 height 13
click at [671, 412] on label "Private Chef For Hire" at bounding box center [593, 417] width 182 height 43
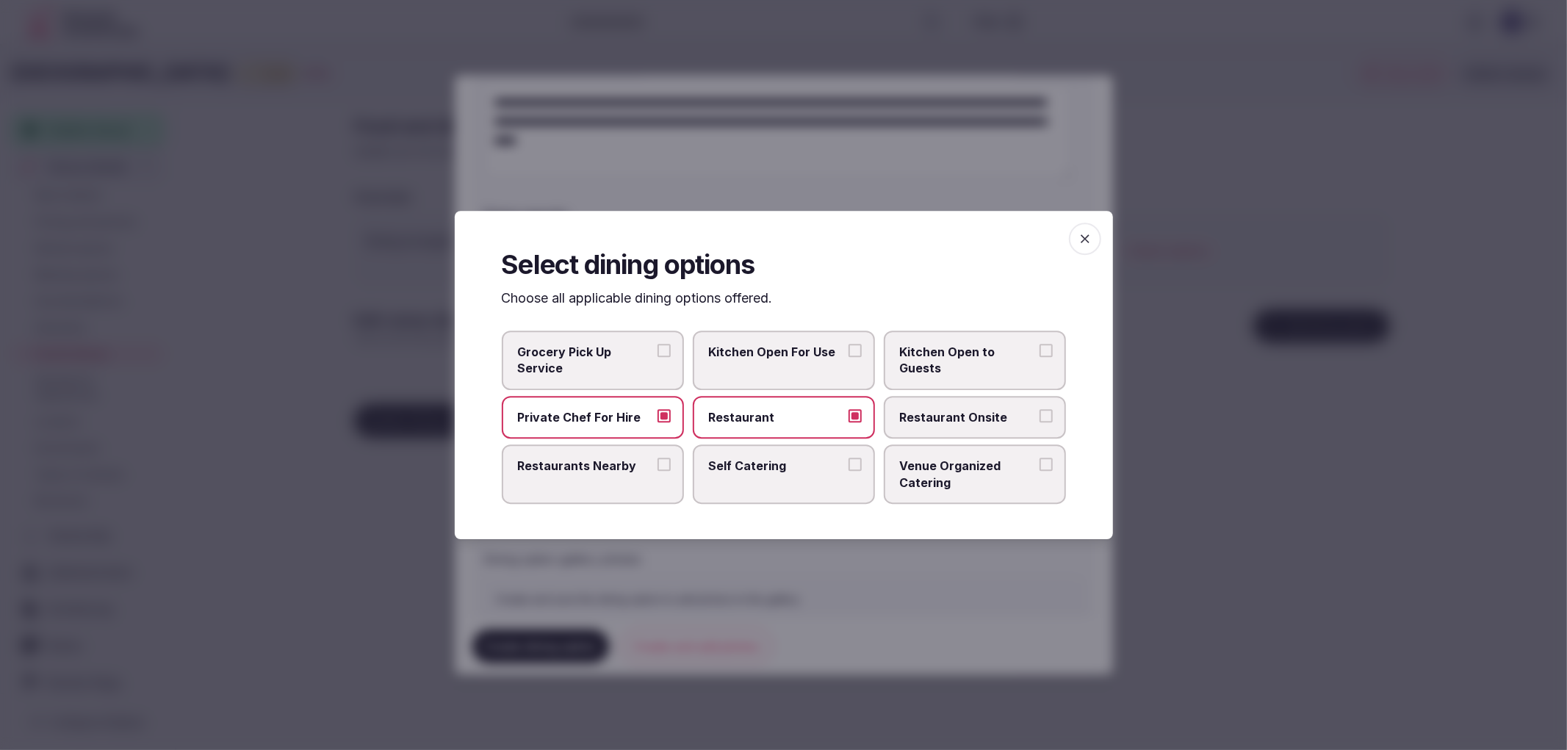
click at [671, 412] on button "Private Chef For Hire" at bounding box center [663, 415] width 13 height 13
click at [1021, 404] on label "Restaurant Onsite" at bounding box center [975, 417] width 182 height 43
click at [1039, 409] on button "Restaurant Onsite" at bounding box center [1045, 415] width 13 height 13
click at [1080, 242] on icon "button" at bounding box center [1084, 238] width 15 height 15
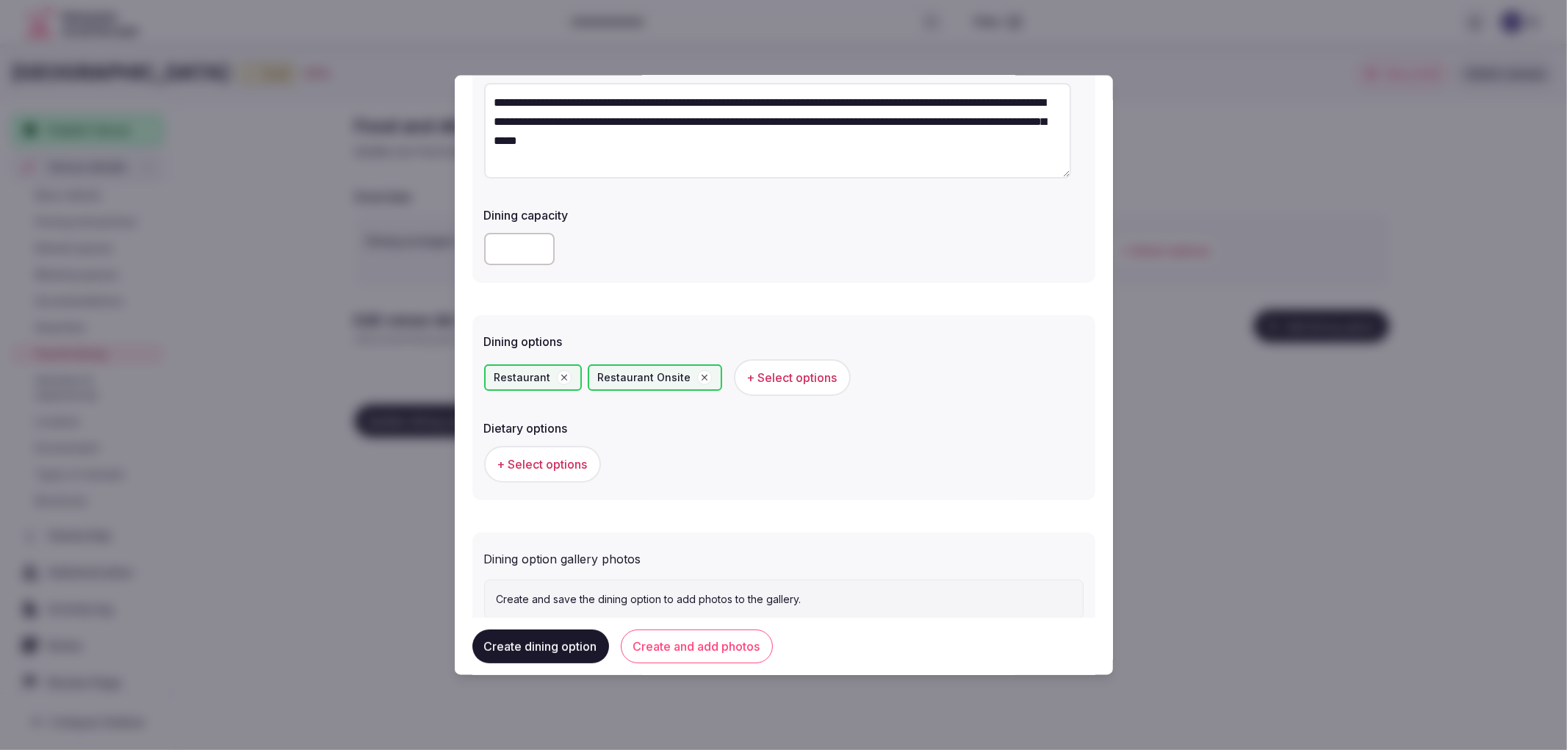
click at [711, 652] on button "Create and add photos" at bounding box center [697, 646] width 152 height 34
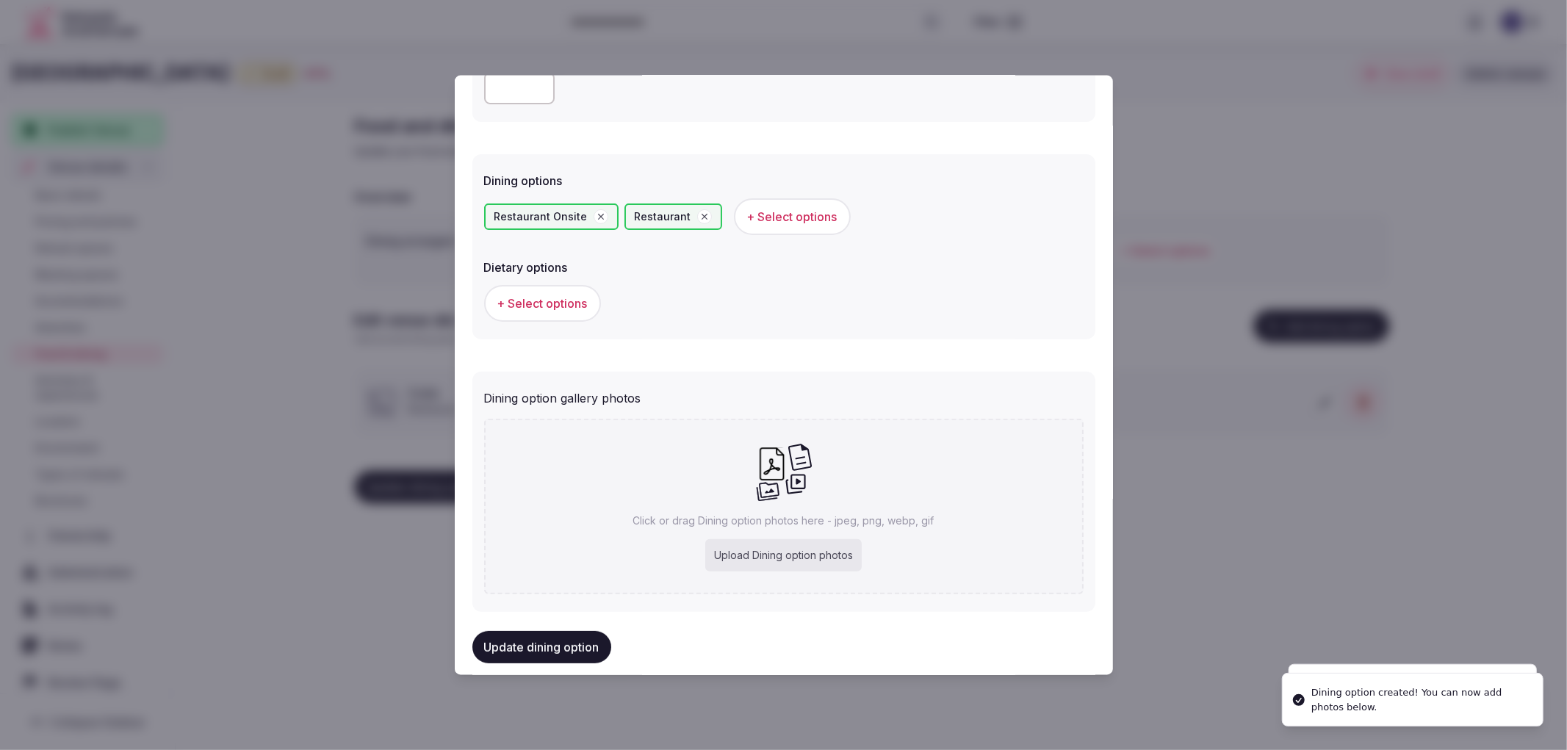
scroll to position [326, 0]
click at [693, 543] on div "Click or drag Dining option photos here - jpeg, png, webp, gif Upload Dining op…" at bounding box center [783, 504] width 599 height 176
type input "**********"
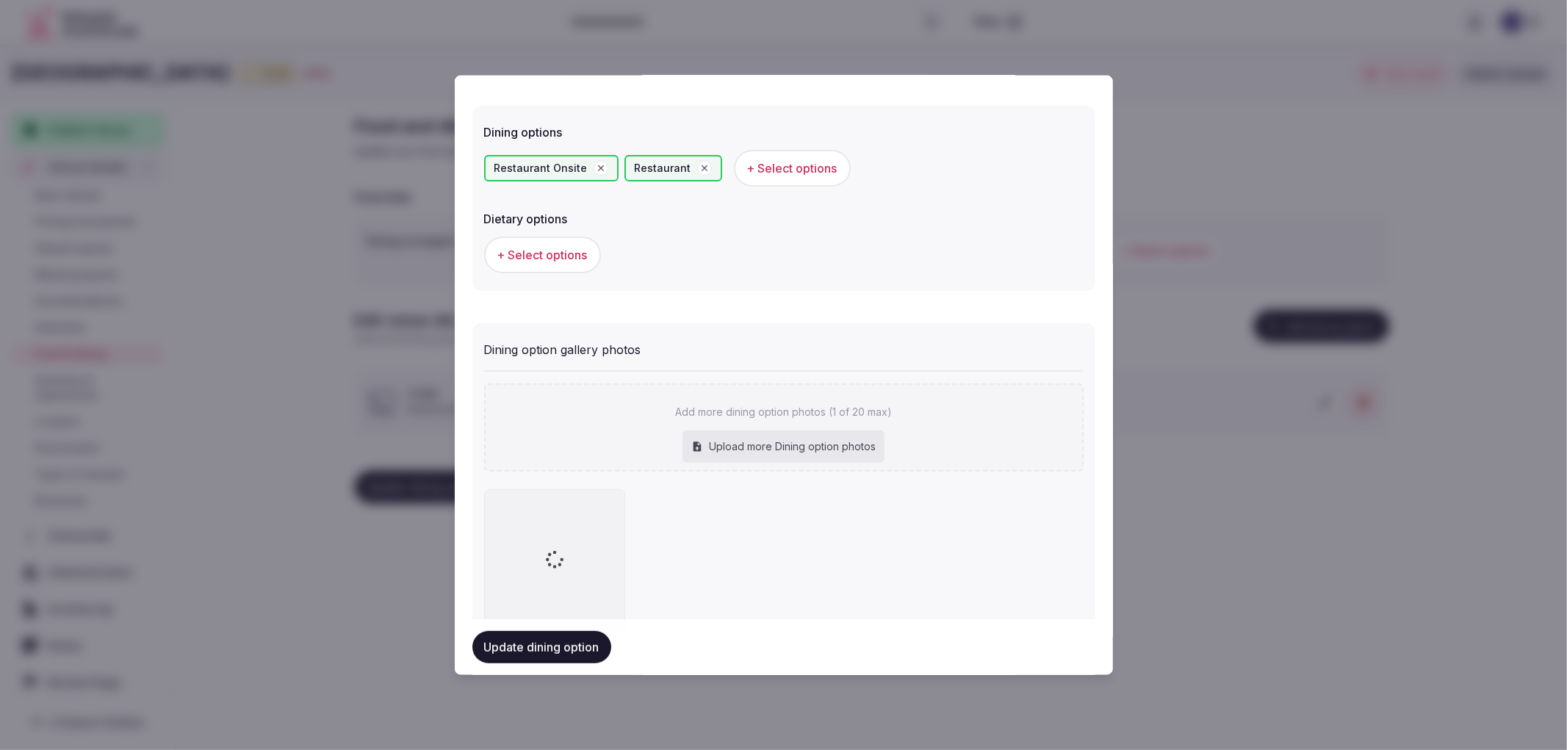
scroll to position [424, 0]
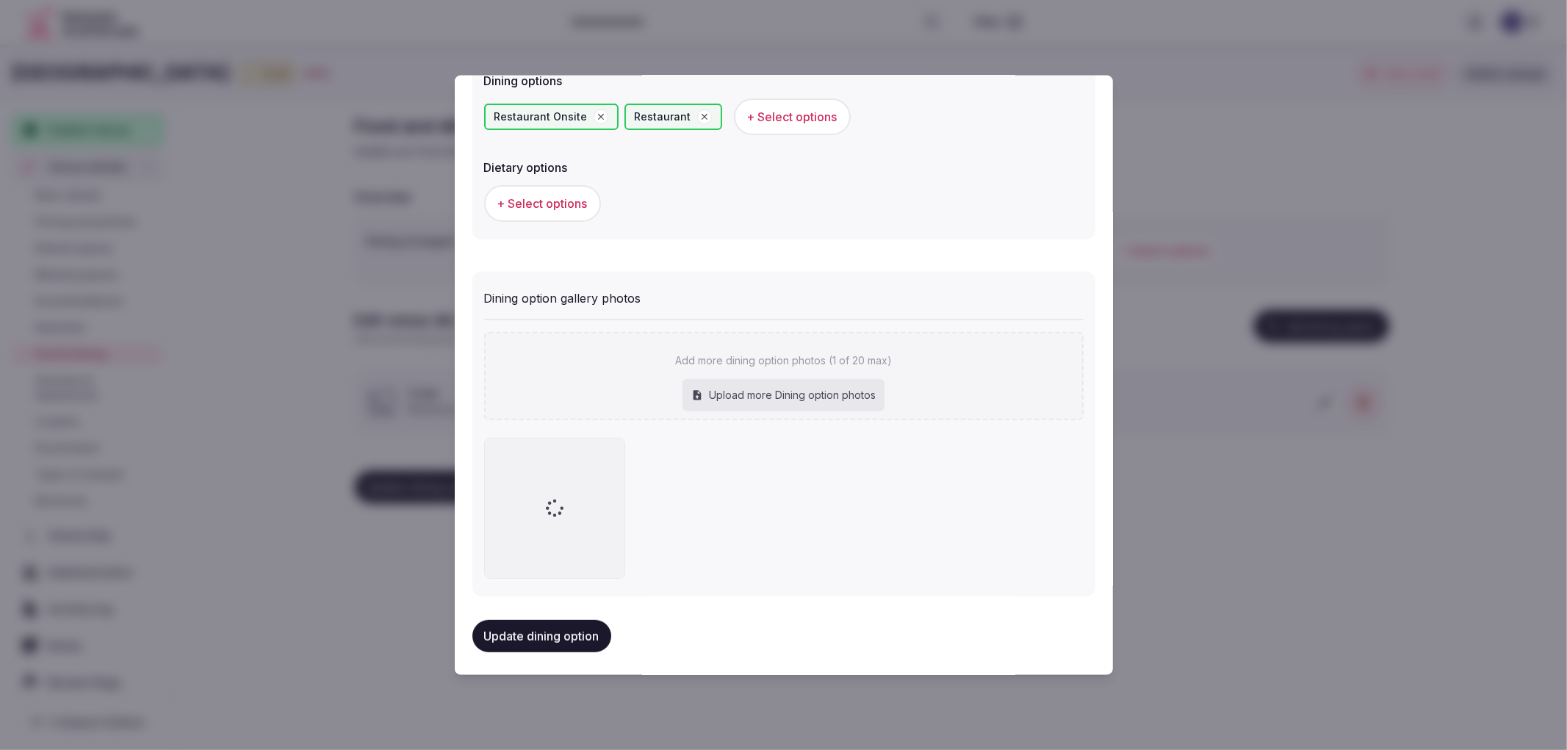
click at [485, 637] on button "Update dining option" at bounding box center [541, 636] width 139 height 32
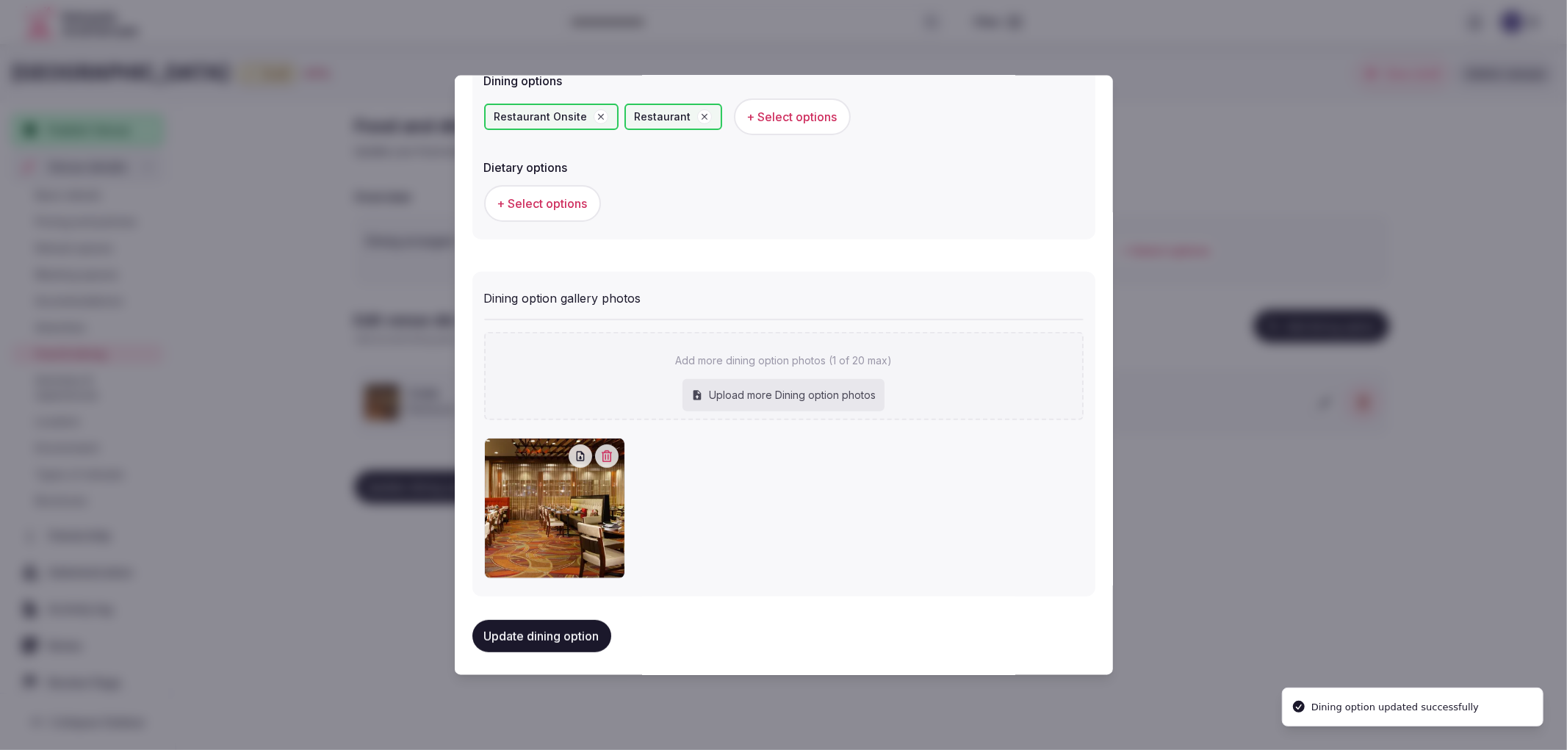
click at [486, 635] on button "Update dining option" at bounding box center [541, 636] width 139 height 32
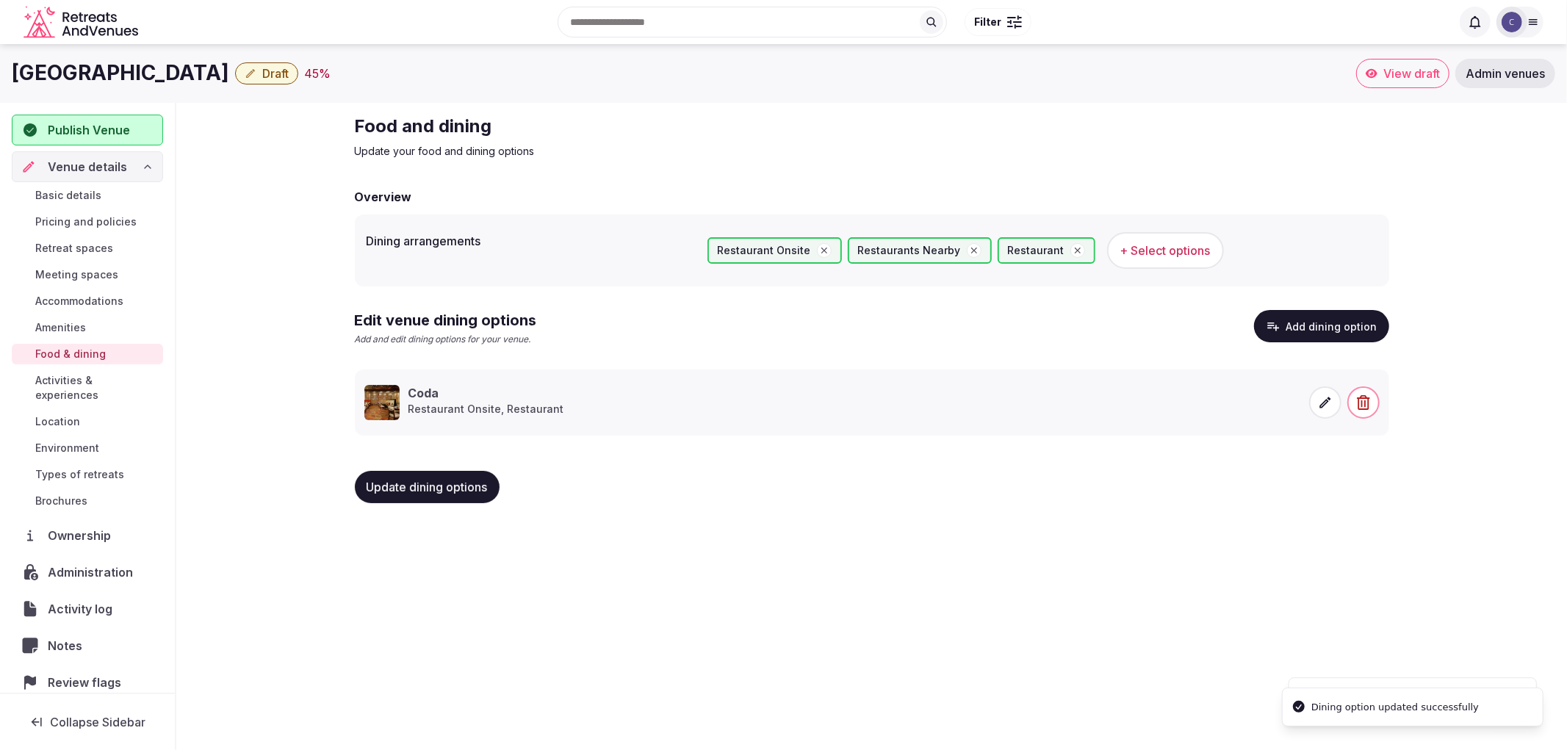
click at [458, 494] on button "Update dining options" at bounding box center [427, 487] width 145 height 32
click at [86, 281] on span "Meeting spaces" at bounding box center [76, 274] width 83 height 15
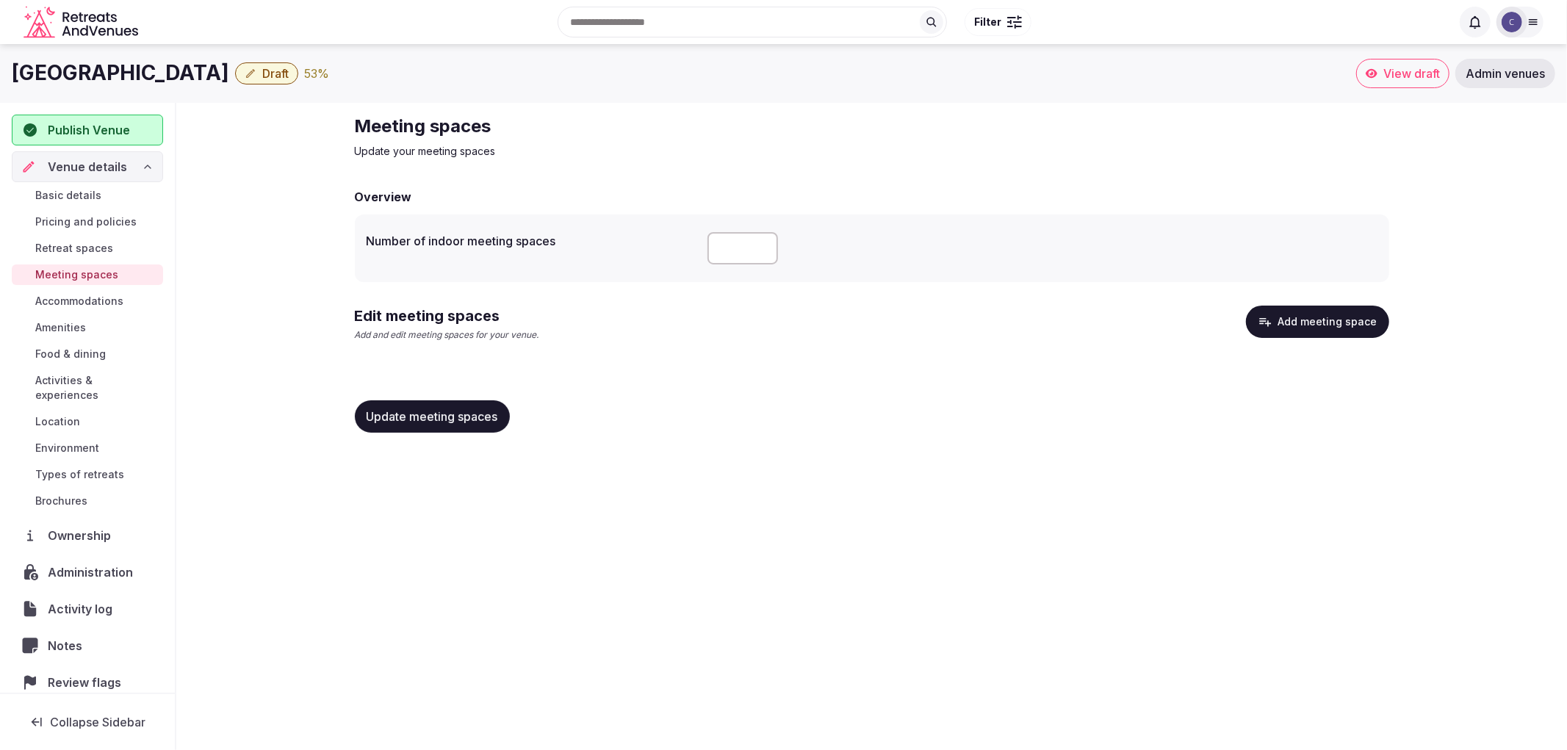
click at [1271, 303] on div "Overview Number of indoor meeting spaces ** Edit meeting spaces Add and edit me…" at bounding box center [872, 316] width 1034 height 256
click at [1283, 319] on button "Add meeting space" at bounding box center [1317, 322] width 143 height 32
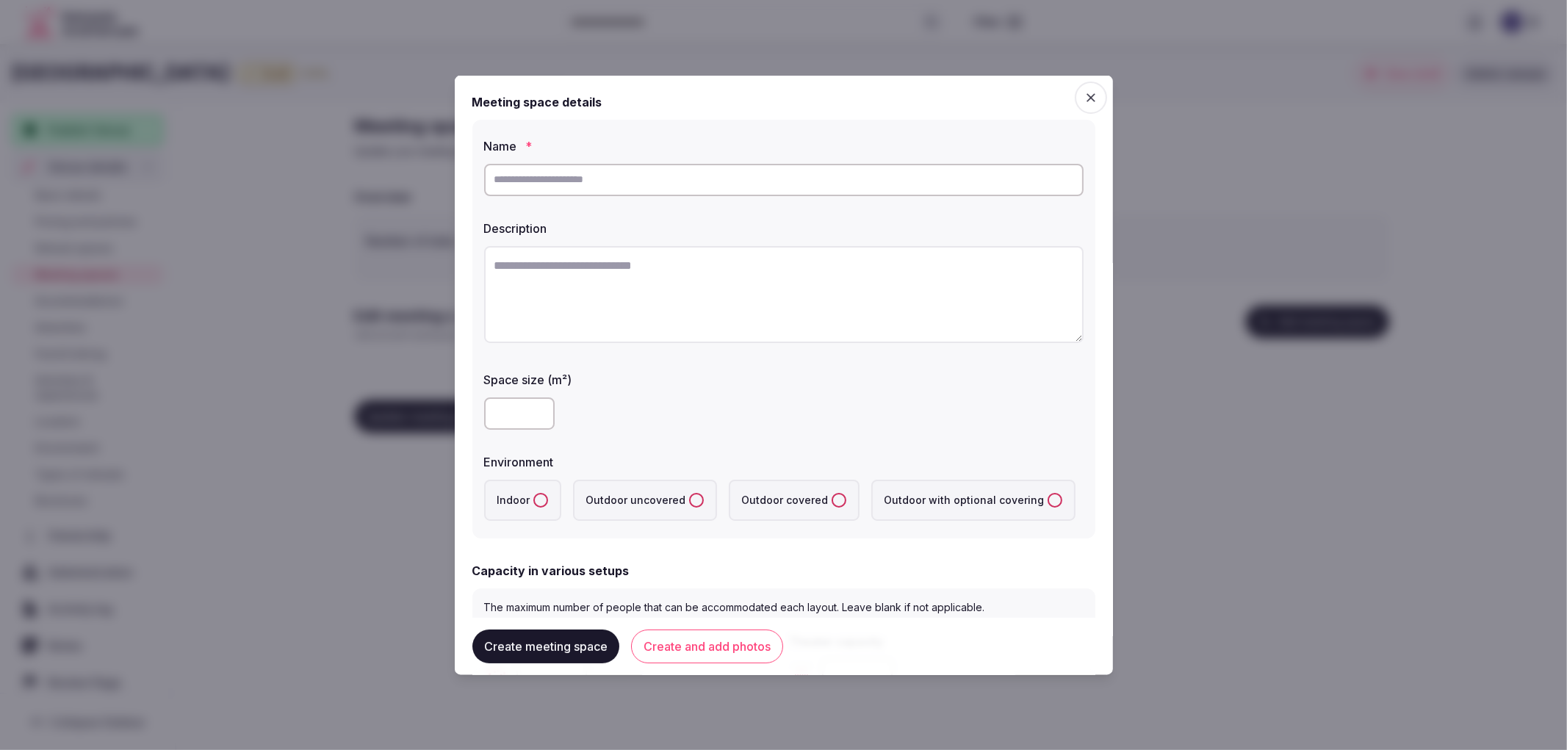
click at [706, 182] on input "text" at bounding box center [783, 179] width 599 height 32
type input "*"
paste input "*******"
type input "*******"
click at [580, 298] on textarea at bounding box center [783, 293] width 599 height 97
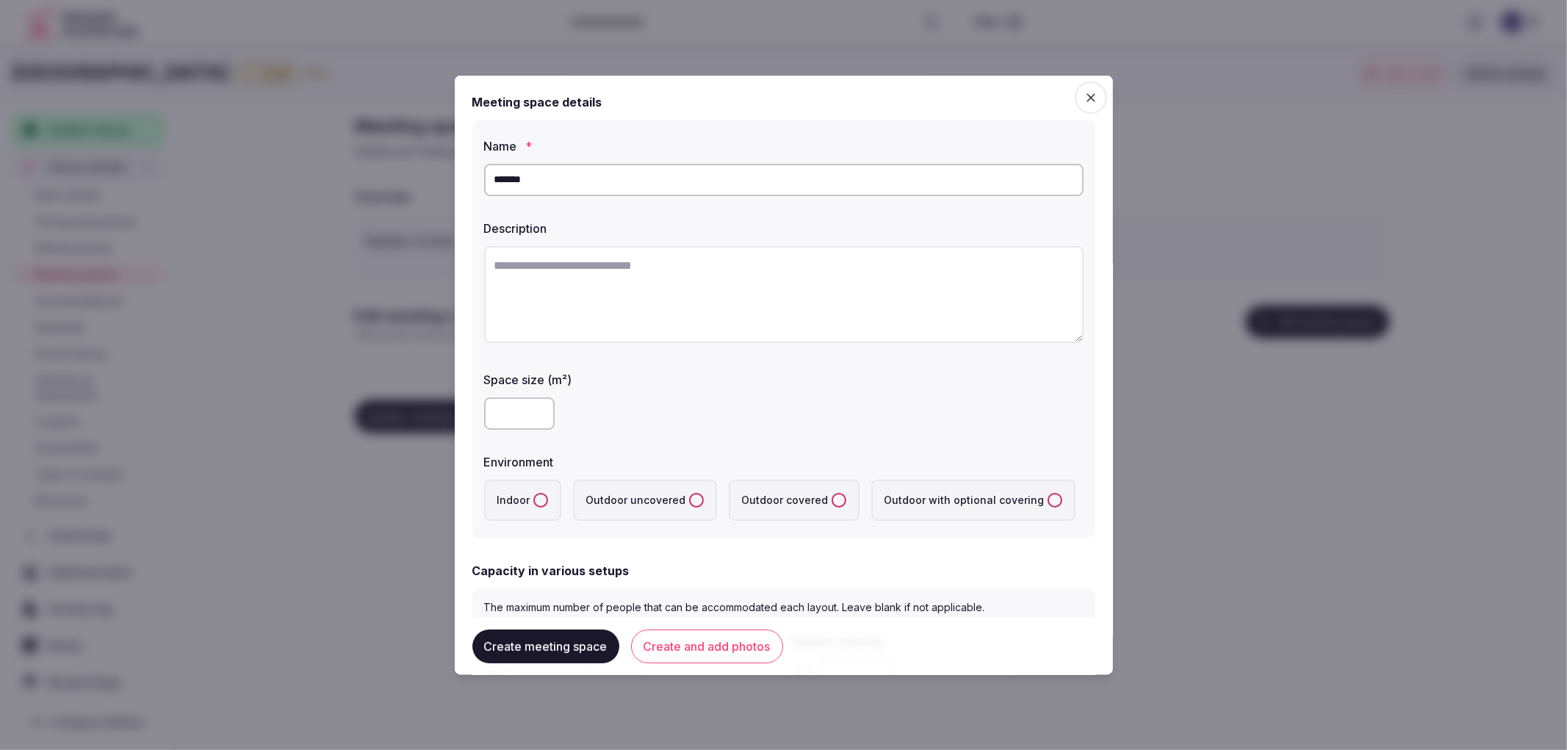
paste textarea "**********"
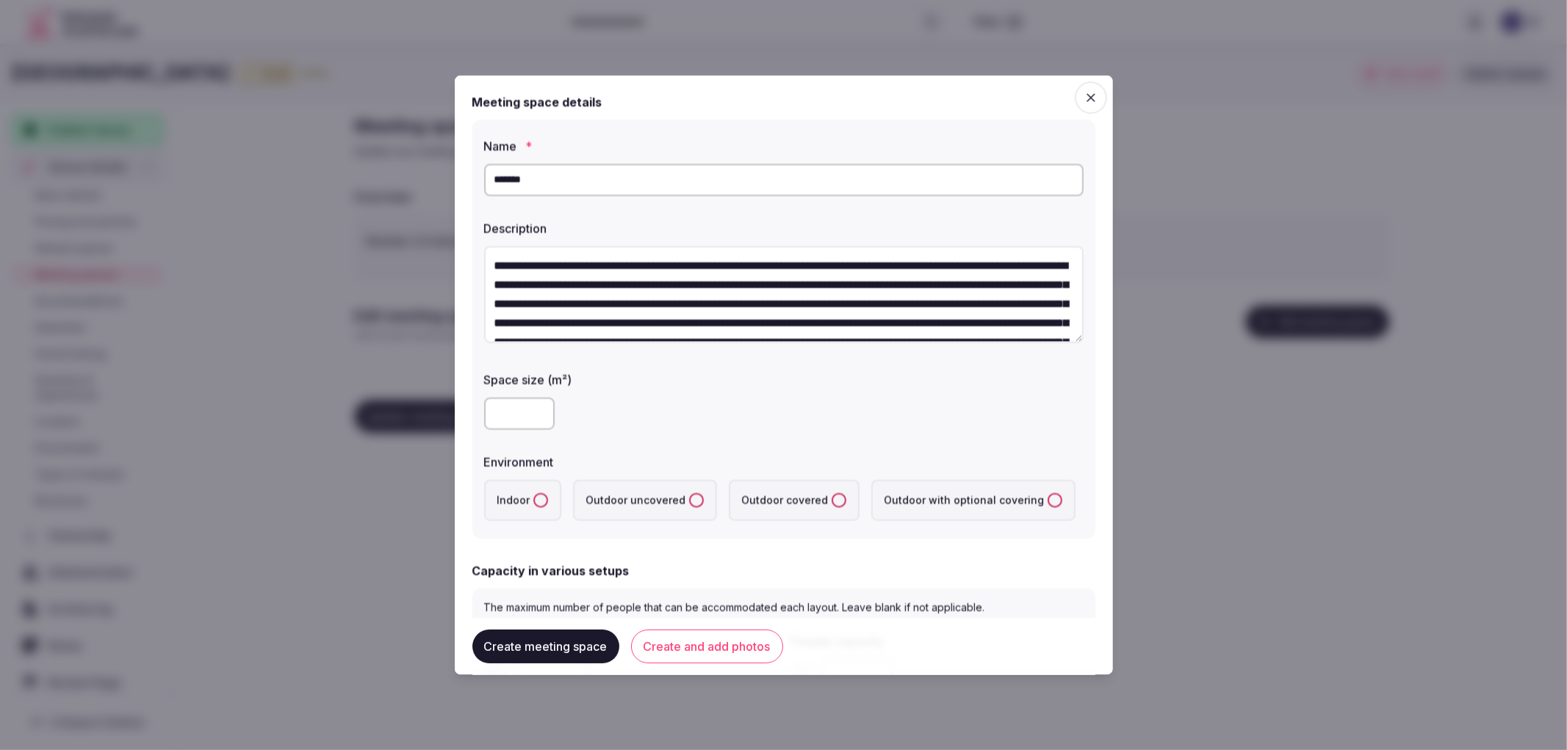
scroll to position [46, 0]
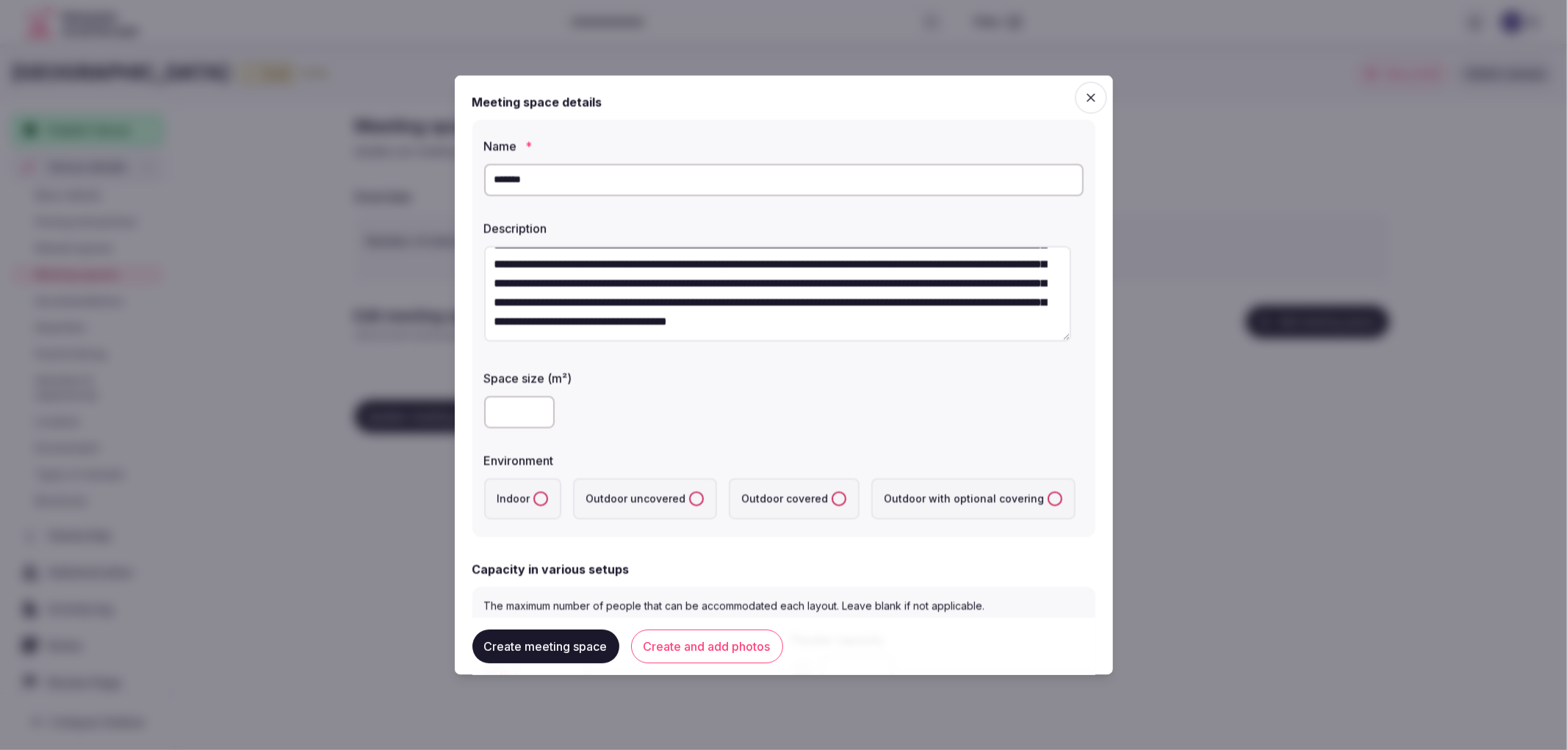
type textarea "**********"
click at [507, 416] on input "number" at bounding box center [519, 411] width 71 height 32
type input "**"
click at [518, 499] on label "Indoor" at bounding box center [522, 497] width 77 height 41
click at [533, 499] on button "Indoor" at bounding box center [540, 498] width 15 height 15
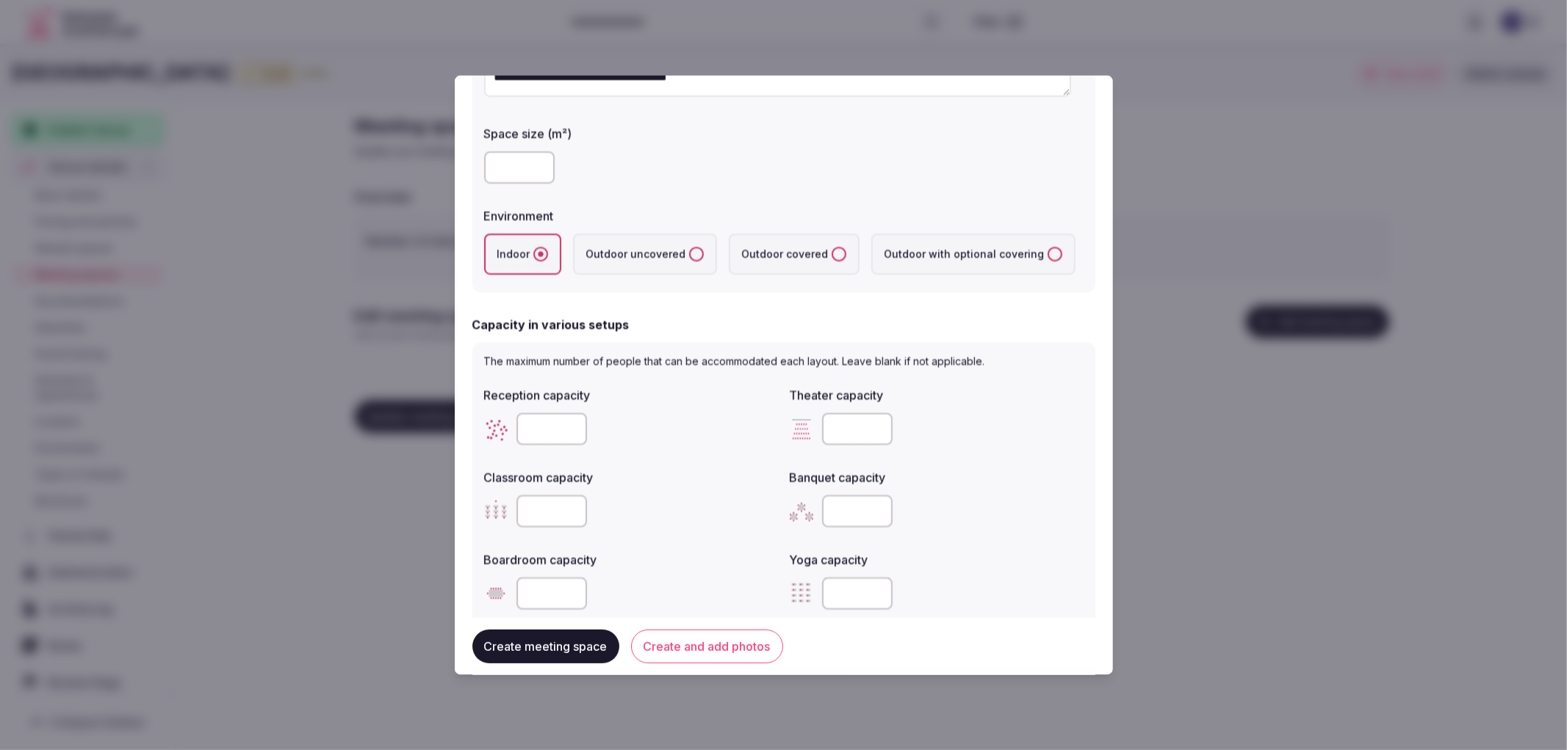
scroll to position [408, 0]
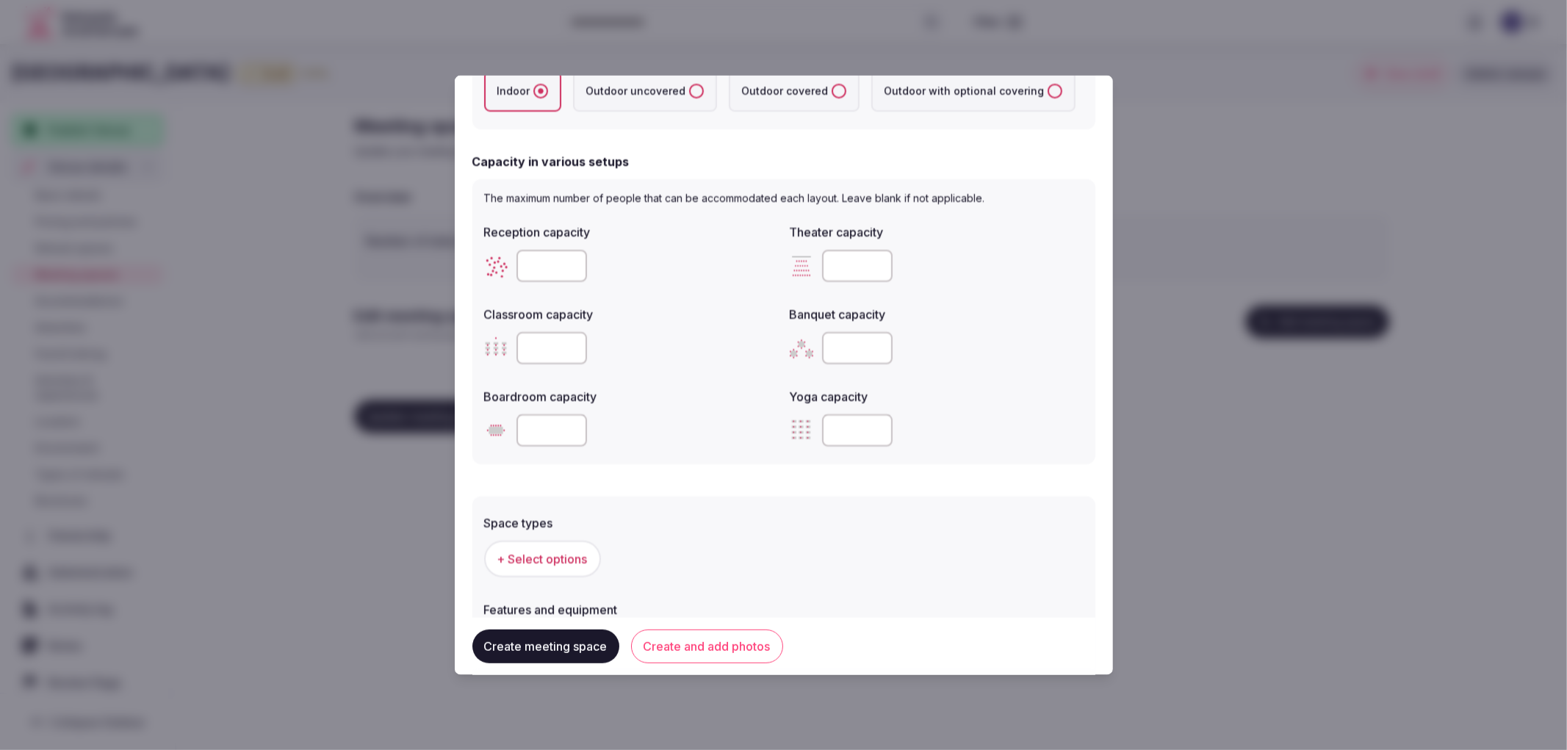
click at [826, 336] on input "number" at bounding box center [857, 347] width 71 height 32
type input "**"
click at [563, 423] on input "number" at bounding box center [551, 429] width 71 height 32
type input "**"
click at [552, 347] on input "number" at bounding box center [551, 347] width 71 height 32
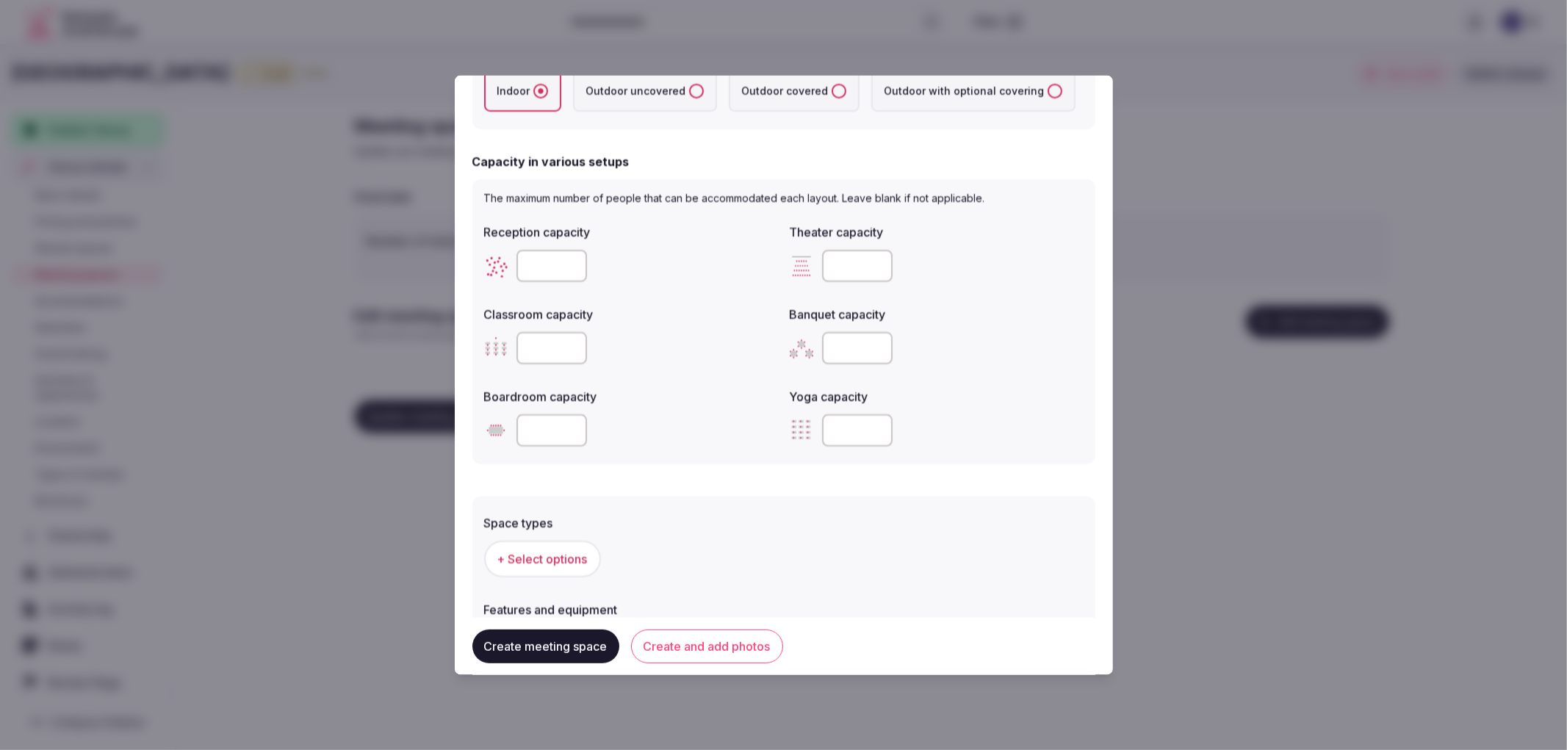
type input "*"
type input "**"
click at [831, 274] on input "number" at bounding box center [857, 265] width 71 height 32
type input "**"
click at [543, 268] on input "number" at bounding box center [551, 265] width 71 height 32
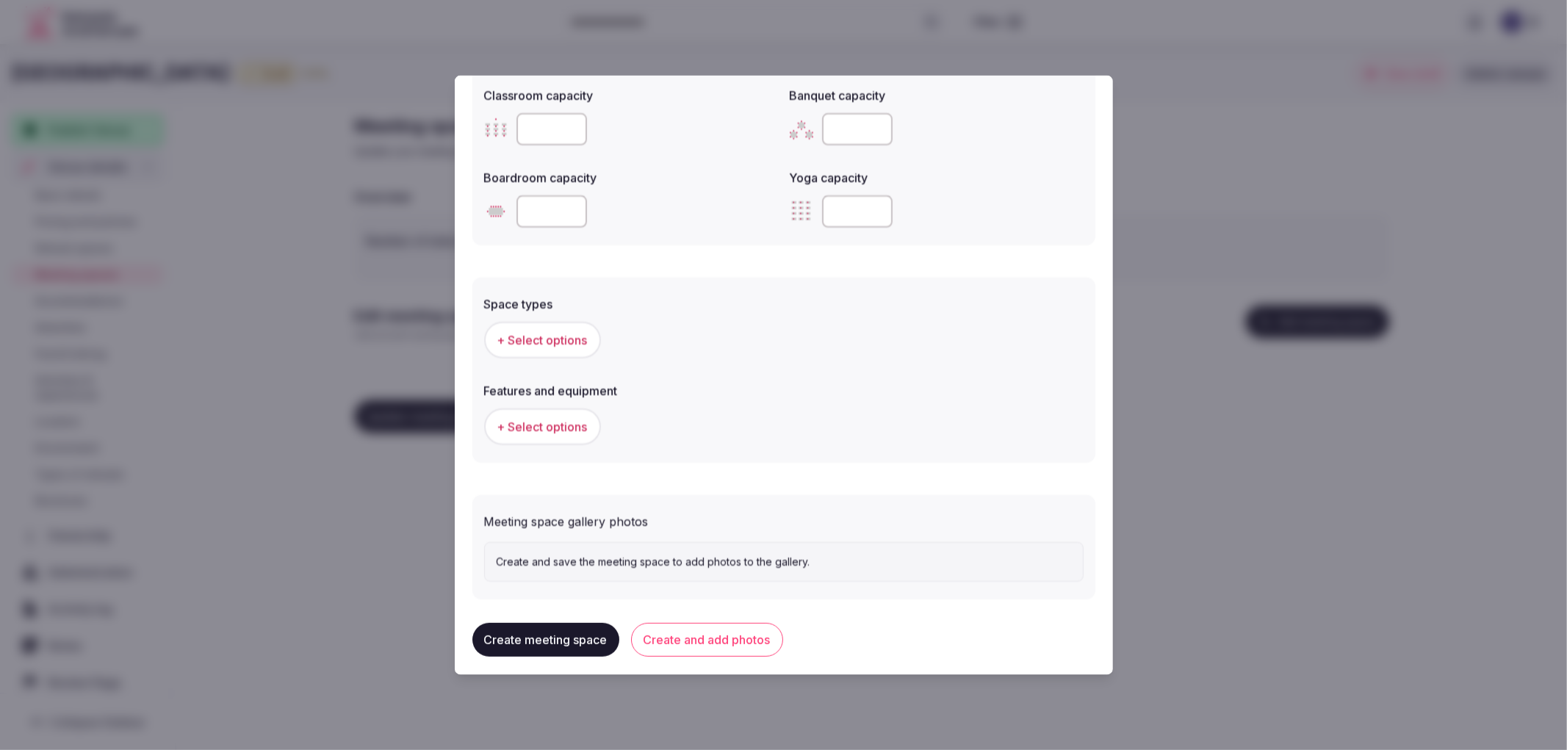
scroll to position [633, 0]
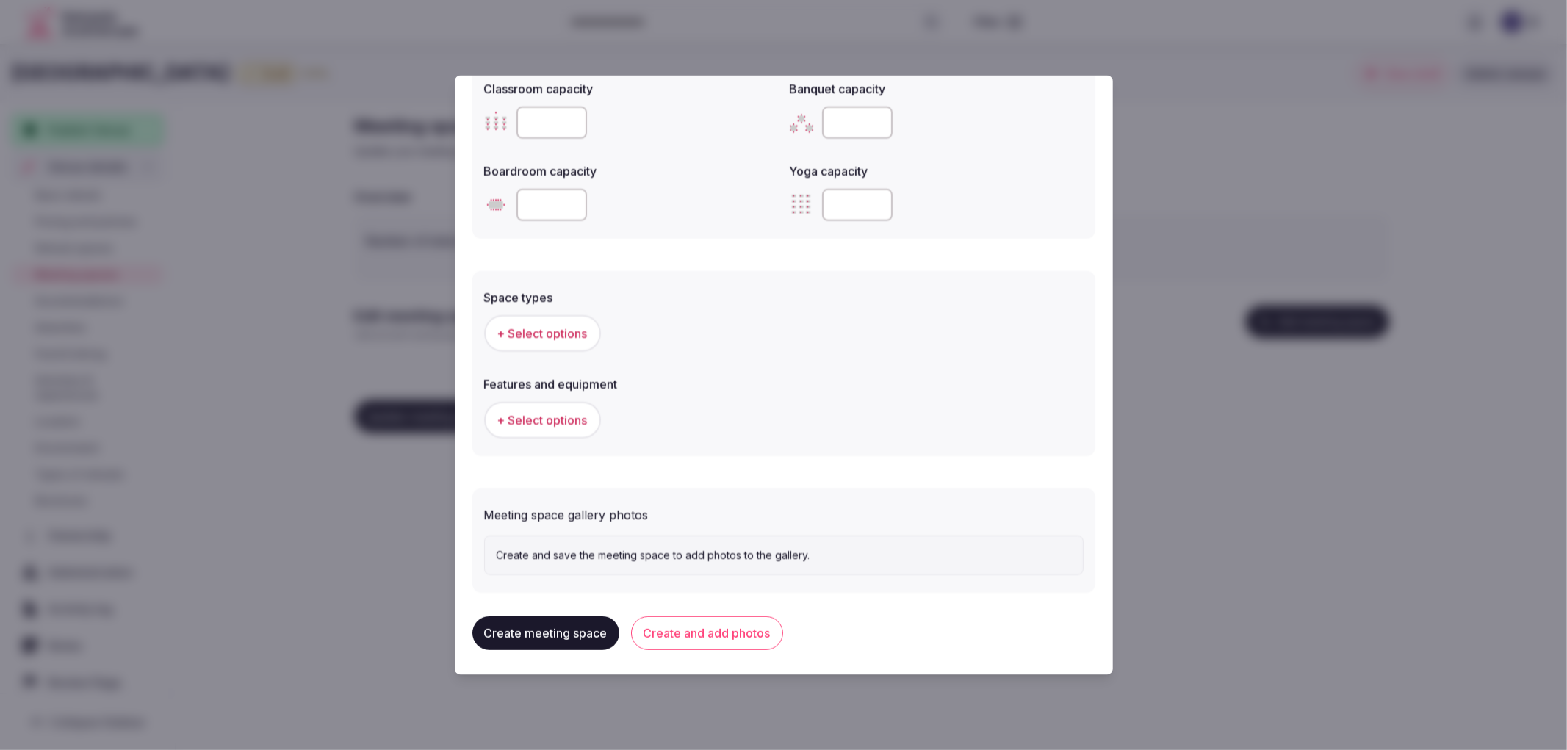
type input "**"
click at [524, 325] on span "+ Select options" at bounding box center [542, 333] width 90 height 16
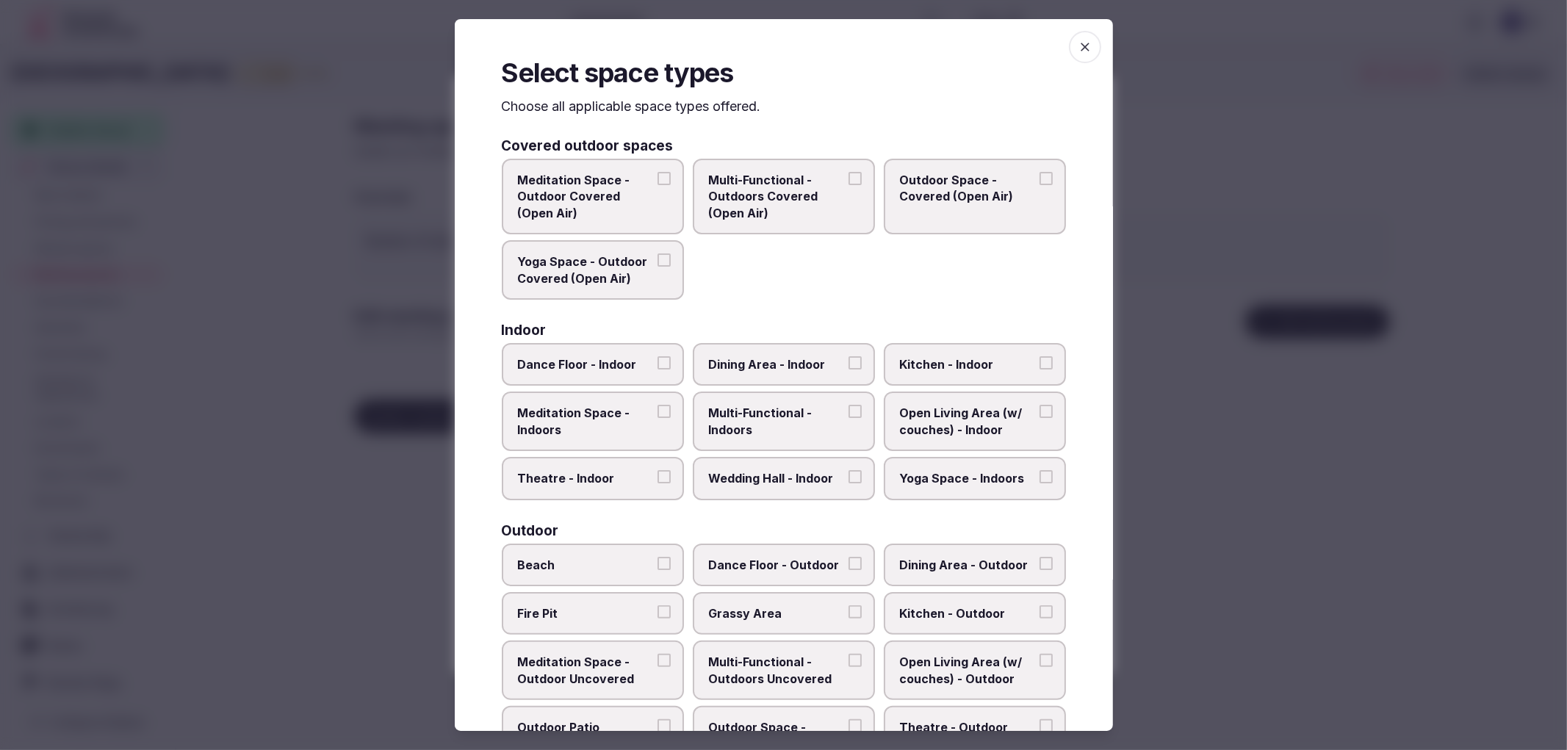
click at [757, 420] on span "Multi-Functional - Indoors" at bounding box center [776, 421] width 135 height 33
click at [848, 418] on button "Multi-Functional - Indoors" at bounding box center [854, 411] width 13 height 13
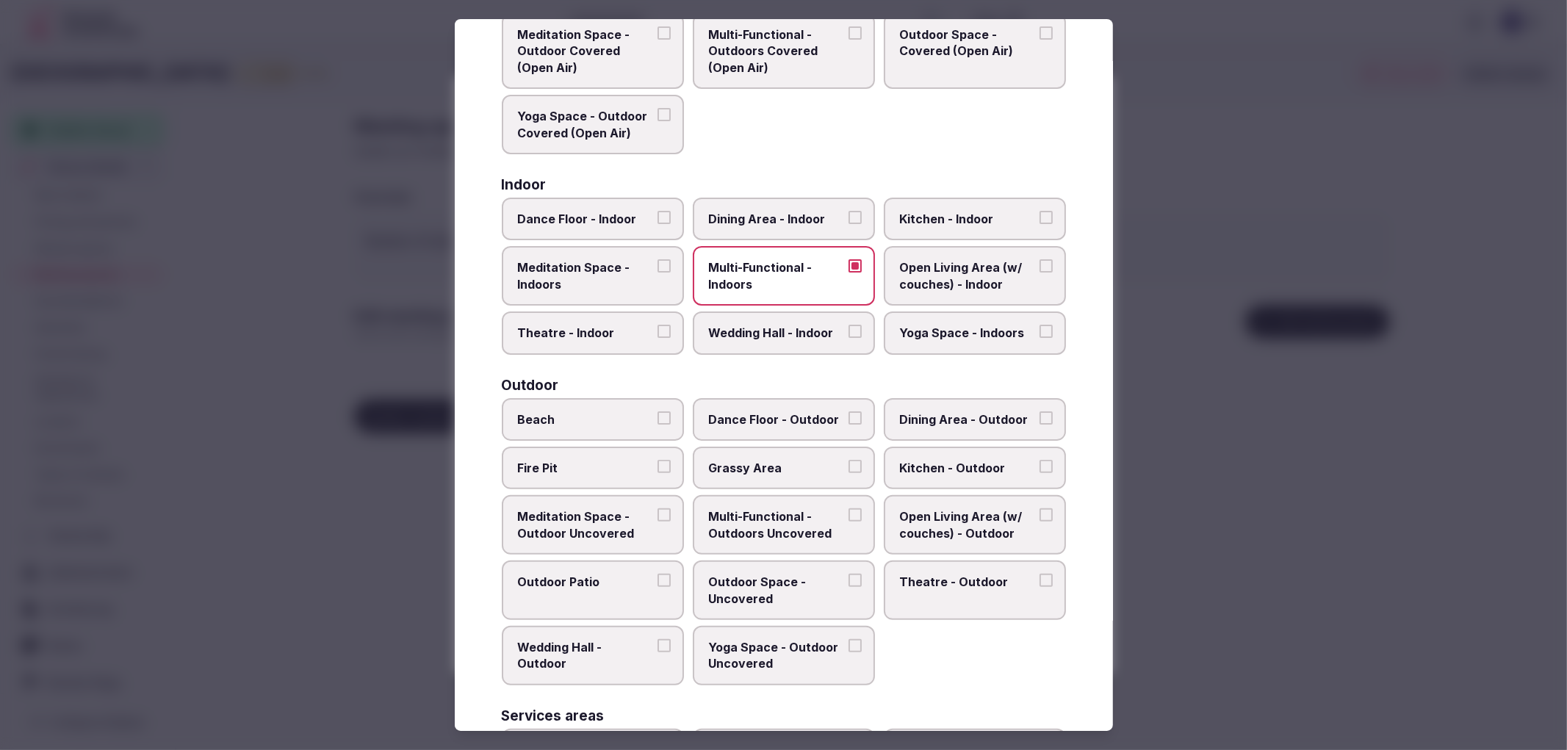
scroll to position [385, 0]
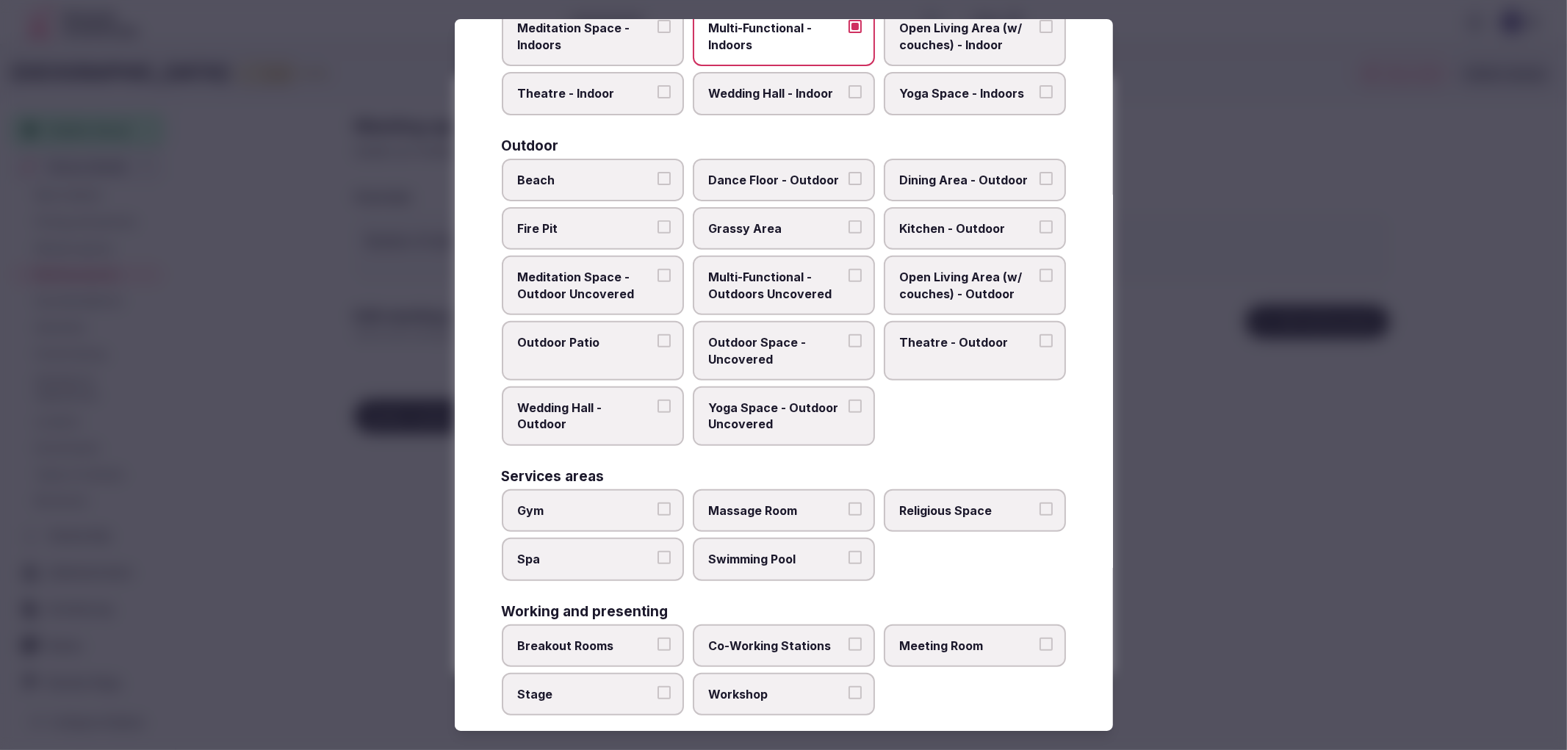
click at [629, 638] on span "Breakout Rooms" at bounding box center [585, 646] width 135 height 16
click at [657, 638] on button "Breakout Rooms" at bounding box center [663, 644] width 13 height 13
click at [643, 686] on span "Stage" at bounding box center [585, 694] width 135 height 16
click at [657, 686] on button "Stage" at bounding box center [663, 692] width 13 height 13
click at [945, 638] on span "Meeting Room" at bounding box center [967, 646] width 135 height 16
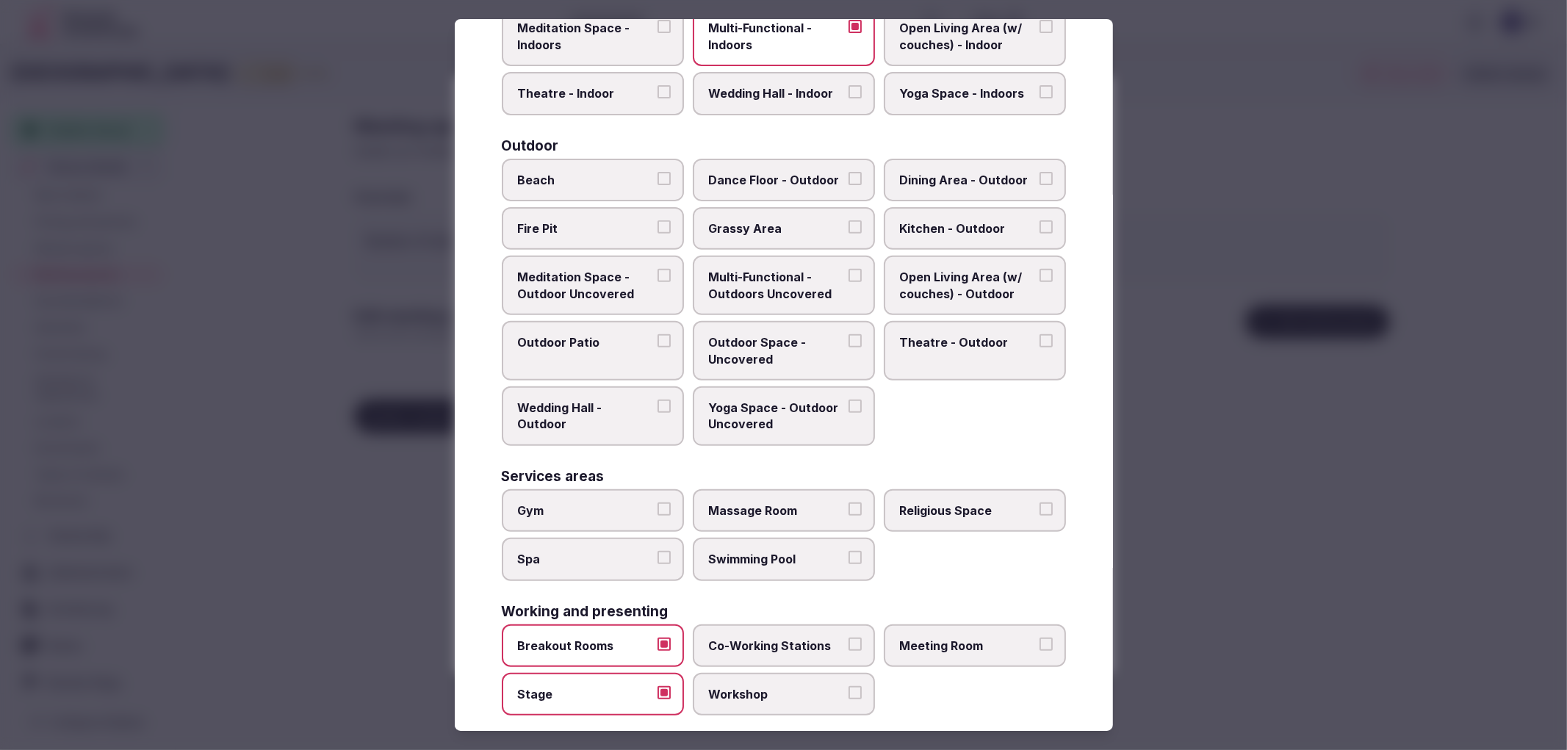
click at [1039, 638] on button "Meeting Room" at bounding box center [1045, 644] width 13 height 13
click at [1232, 571] on div at bounding box center [783, 375] width 1567 height 750
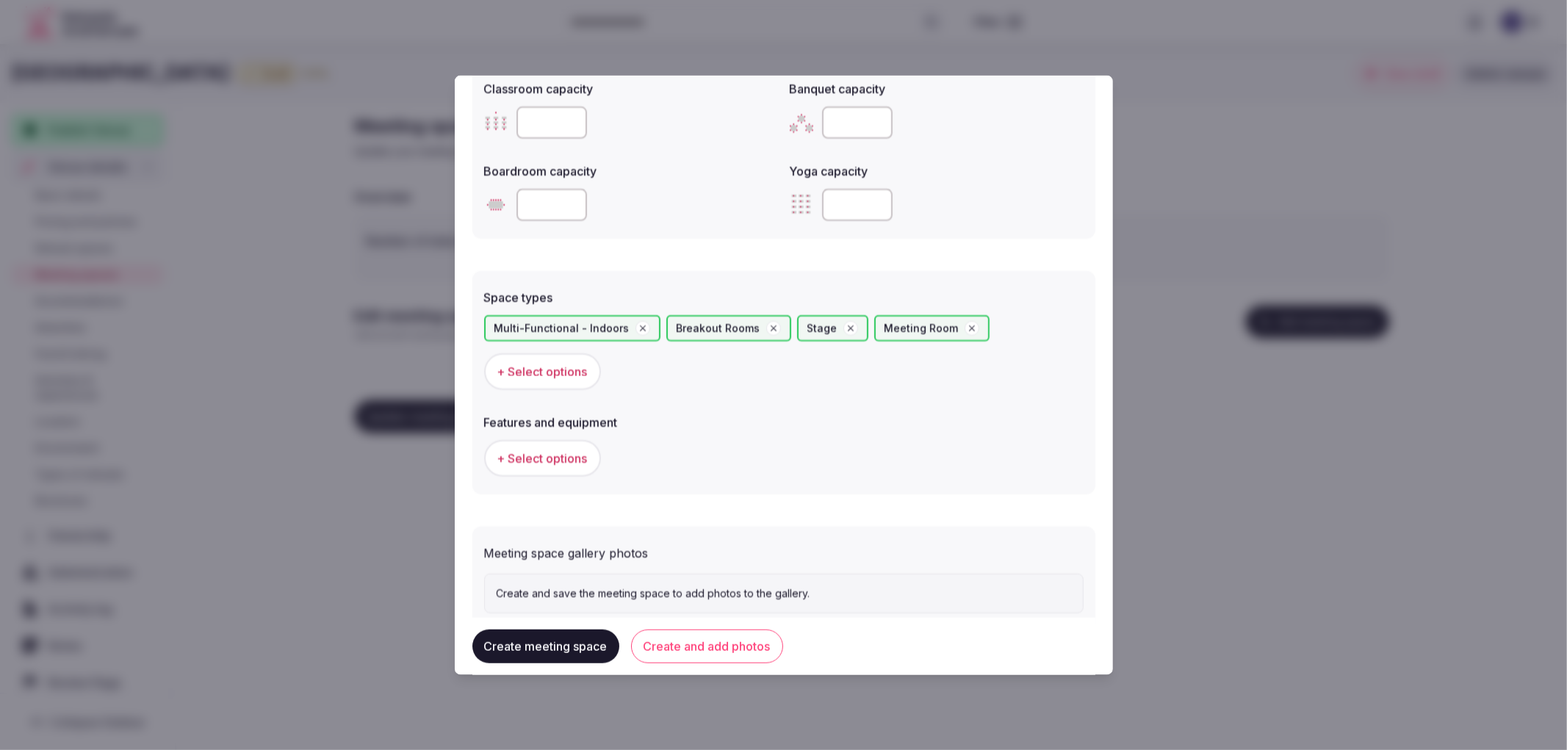
click at [558, 454] on span "+ Select options" at bounding box center [542, 458] width 90 height 16
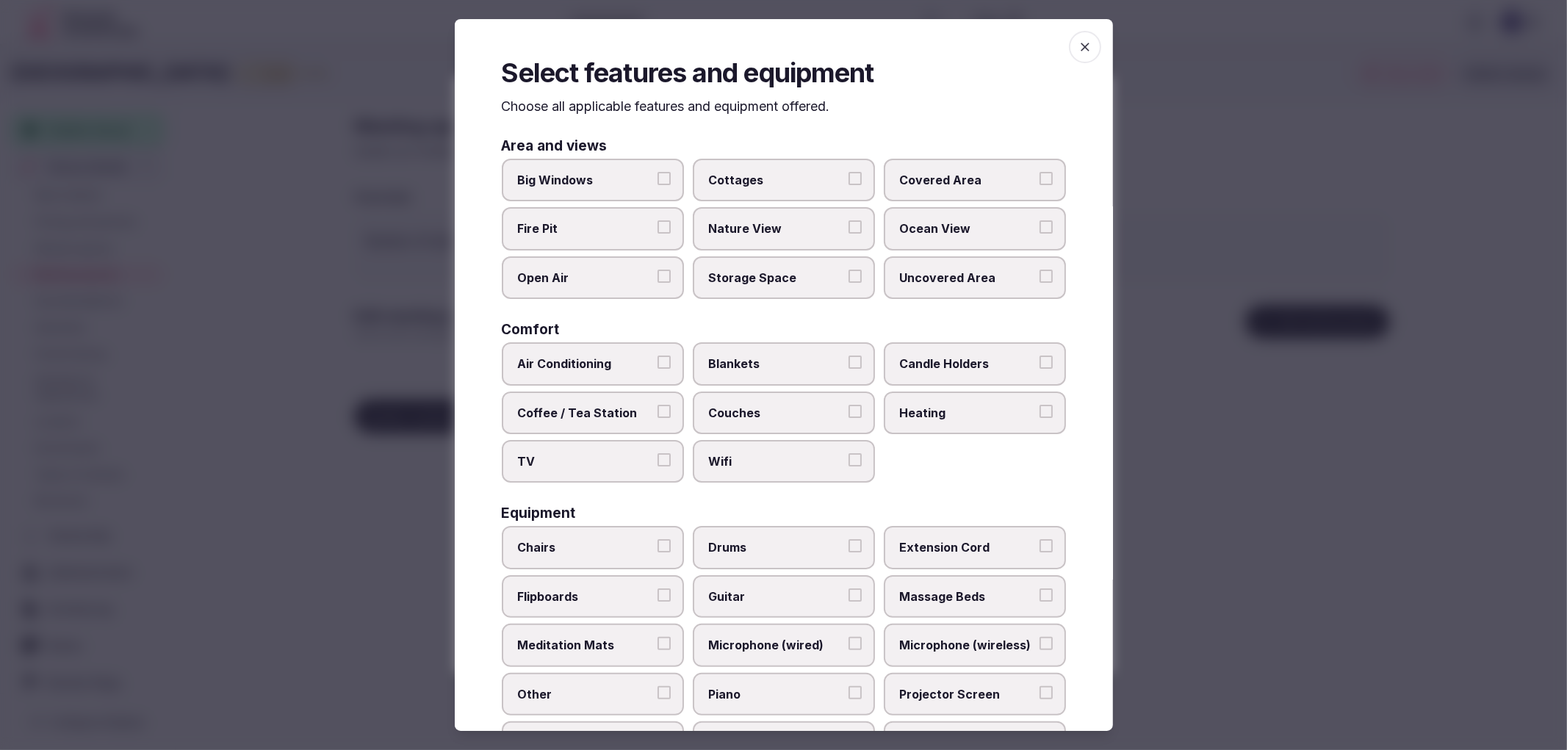
click at [607, 363] on span "Air Conditioning" at bounding box center [585, 363] width 135 height 16
click at [657, 363] on button "Air Conditioning" at bounding box center [663, 361] width 13 height 13
click at [632, 463] on label "TV" at bounding box center [593, 461] width 182 height 43
click at [657, 463] on button "TV" at bounding box center [663, 459] width 13 height 13
click at [771, 457] on span "Wifi" at bounding box center [776, 461] width 135 height 16
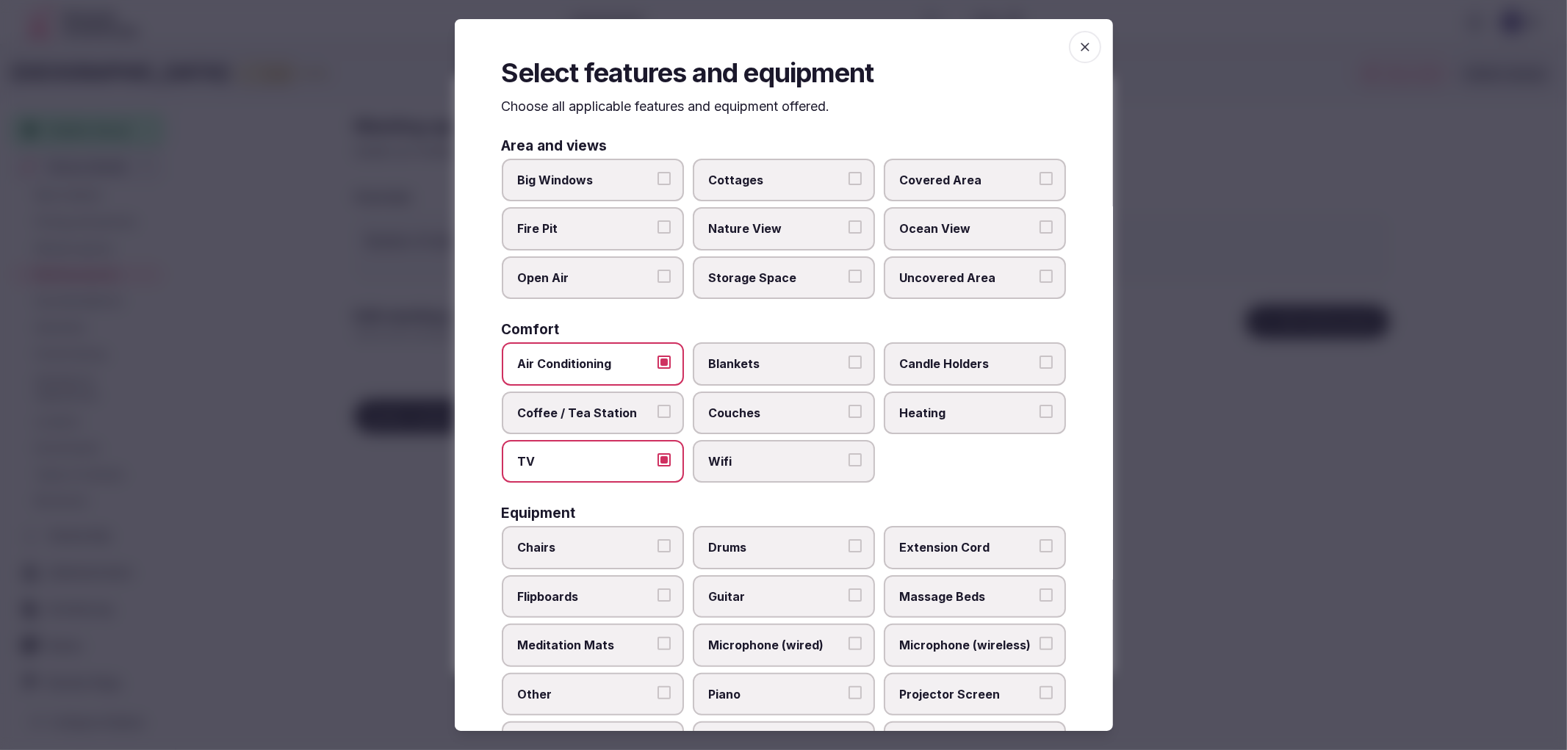
click at [848, 457] on button "Wifi" at bounding box center [854, 459] width 13 height 13
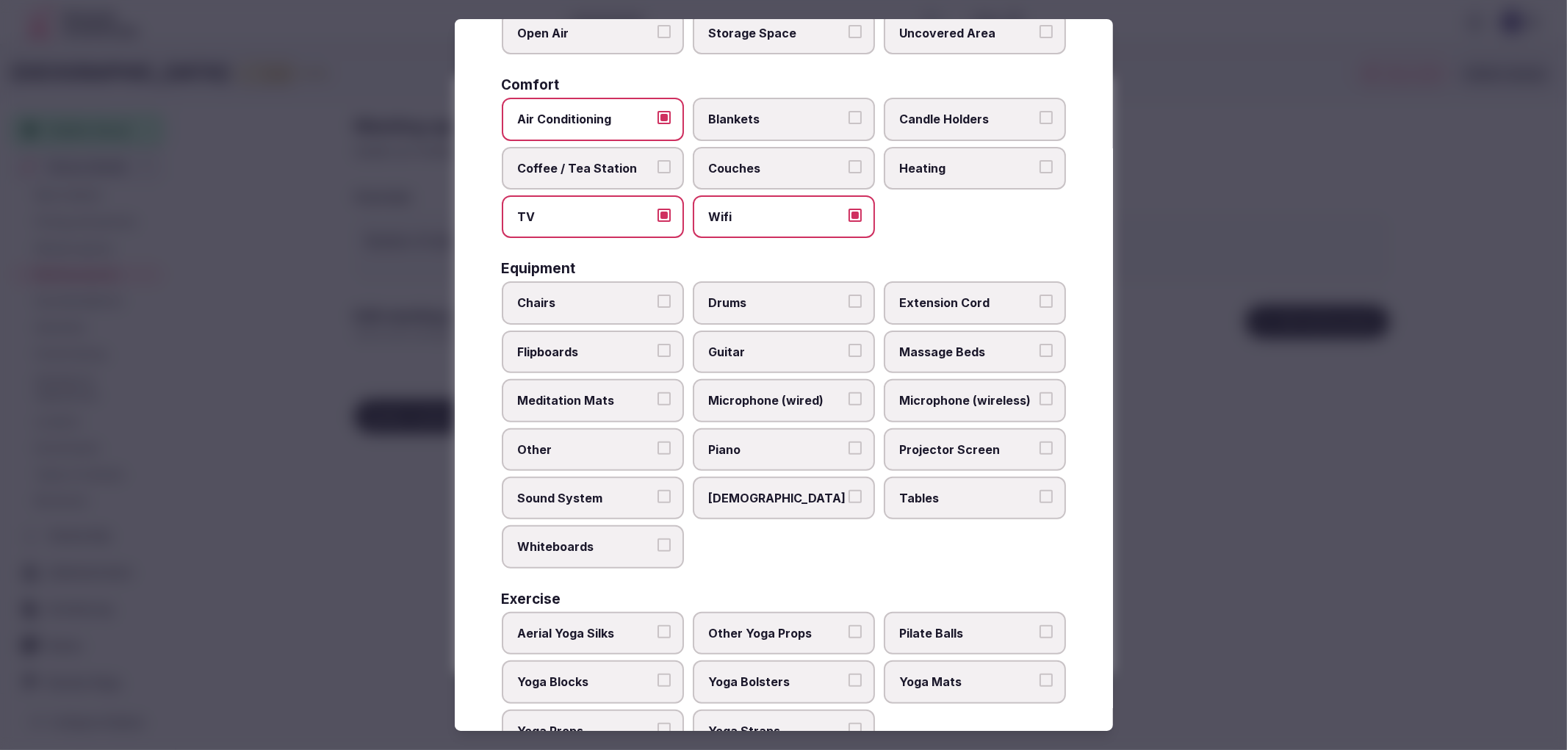
scroll to position [281, 0]
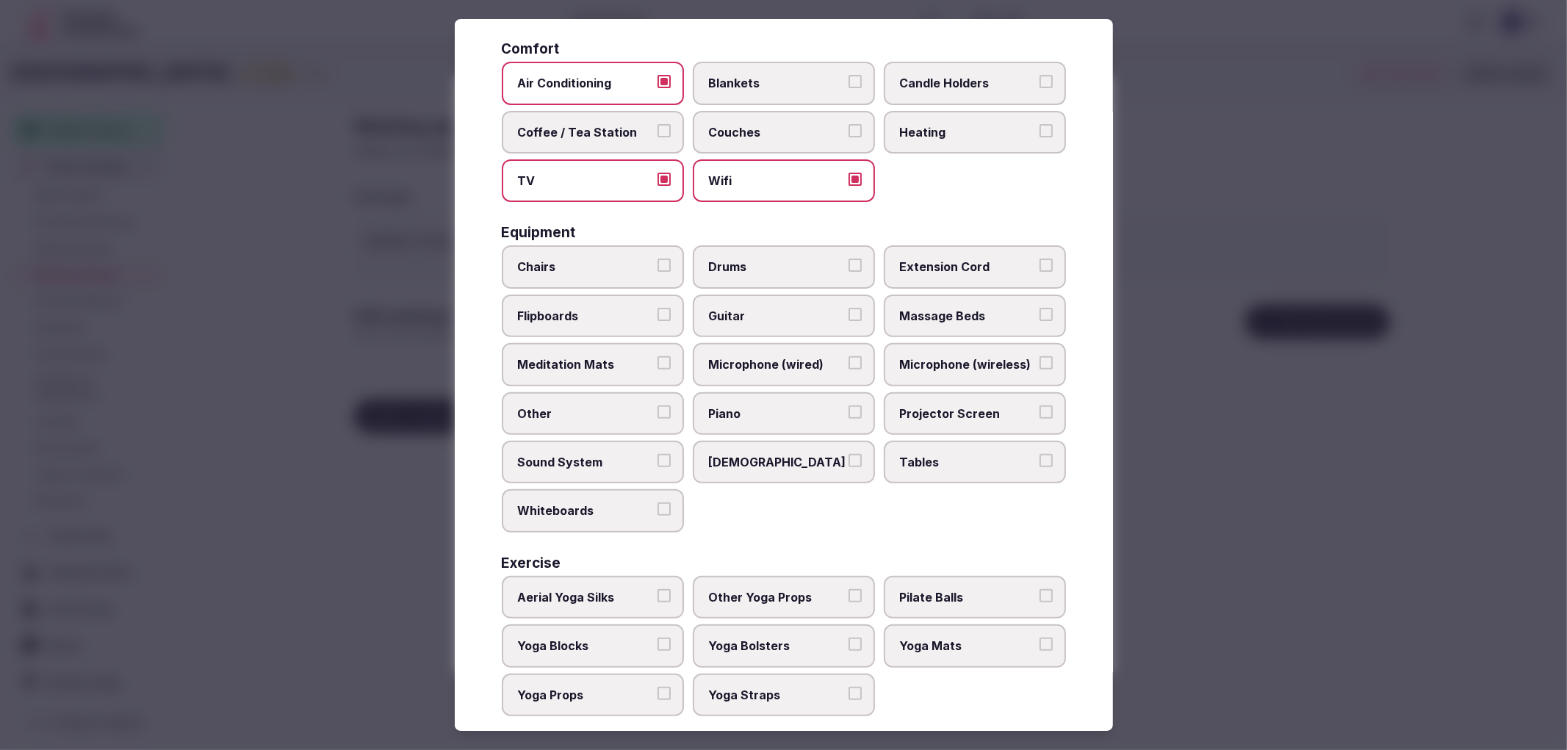
click at [576, 245] on label "Chairs" at bounding box center [593, 266] width 182 height 43
click at [657, 259] on button "Chairs" at bounding box center [663, 265] width 13 height 13
click at [930, 454] on span "Tables" at bounding box center [967, 462] width 135 height 16
click at [1039, 454] on button "Tables" at bounding box center [1045, 460] width 13 height 13
click at [1151, 422] on div at bounding box center [783, 375] width 1567 height 750
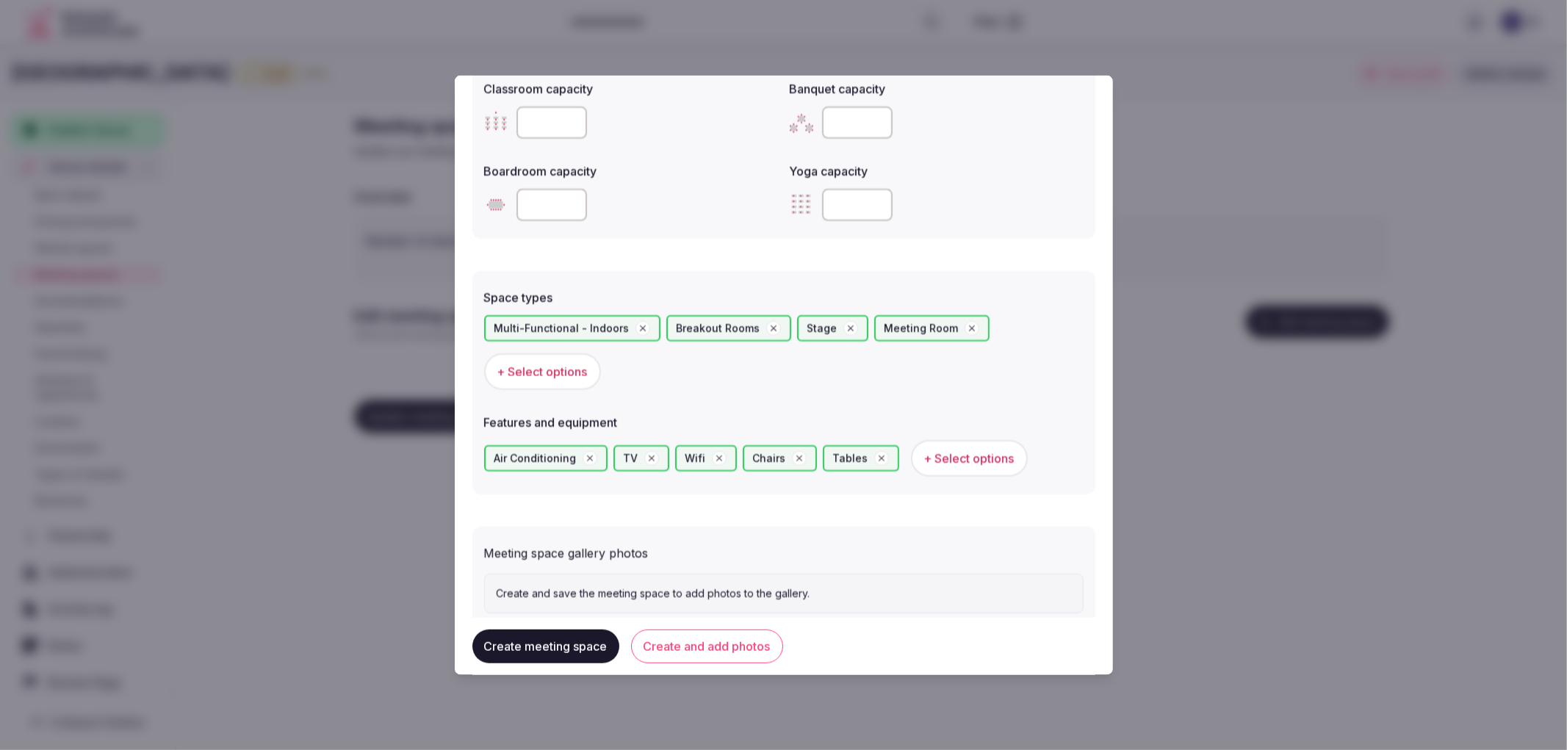
click at [692, 651] on button "Create and add photos" at bounding box center [707, 646] width 152 height 34
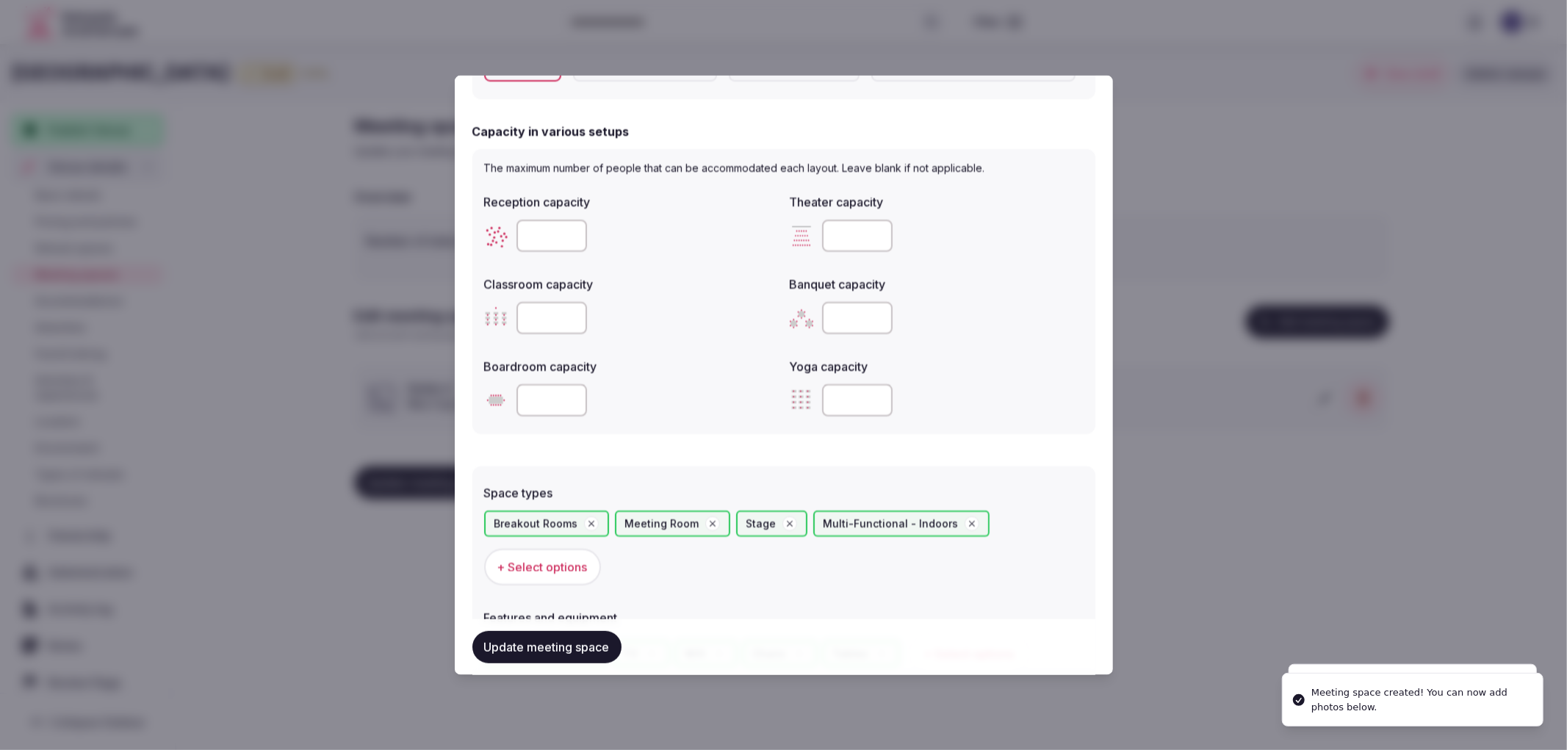
scroll to position [652, 0]
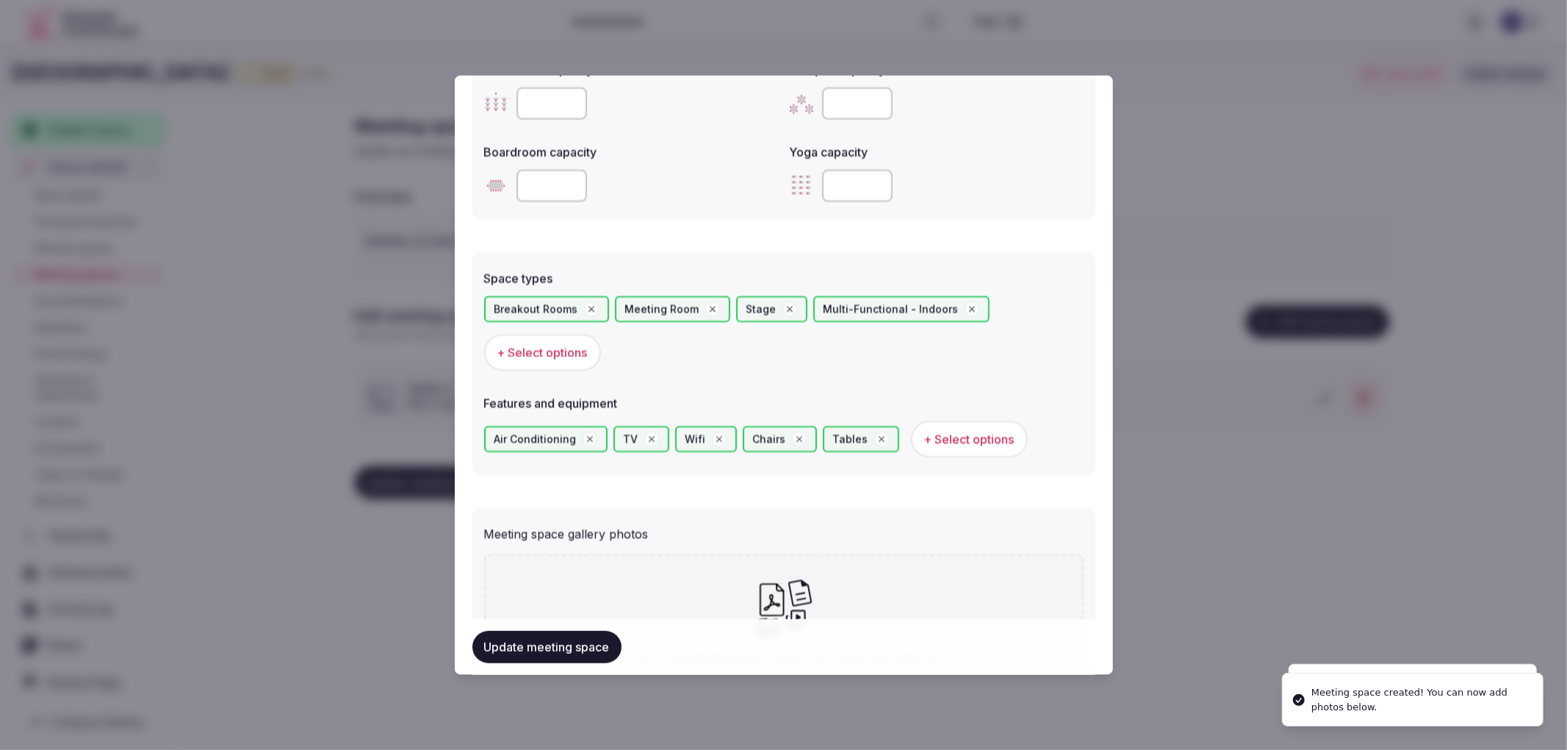
click at [740, 555] on div "Click or drag Meeting space photos here - jpeg, png, webp, gif Upload Meeting s…" at bounding box center [783, 643] width 599 height 176
type input "**********"
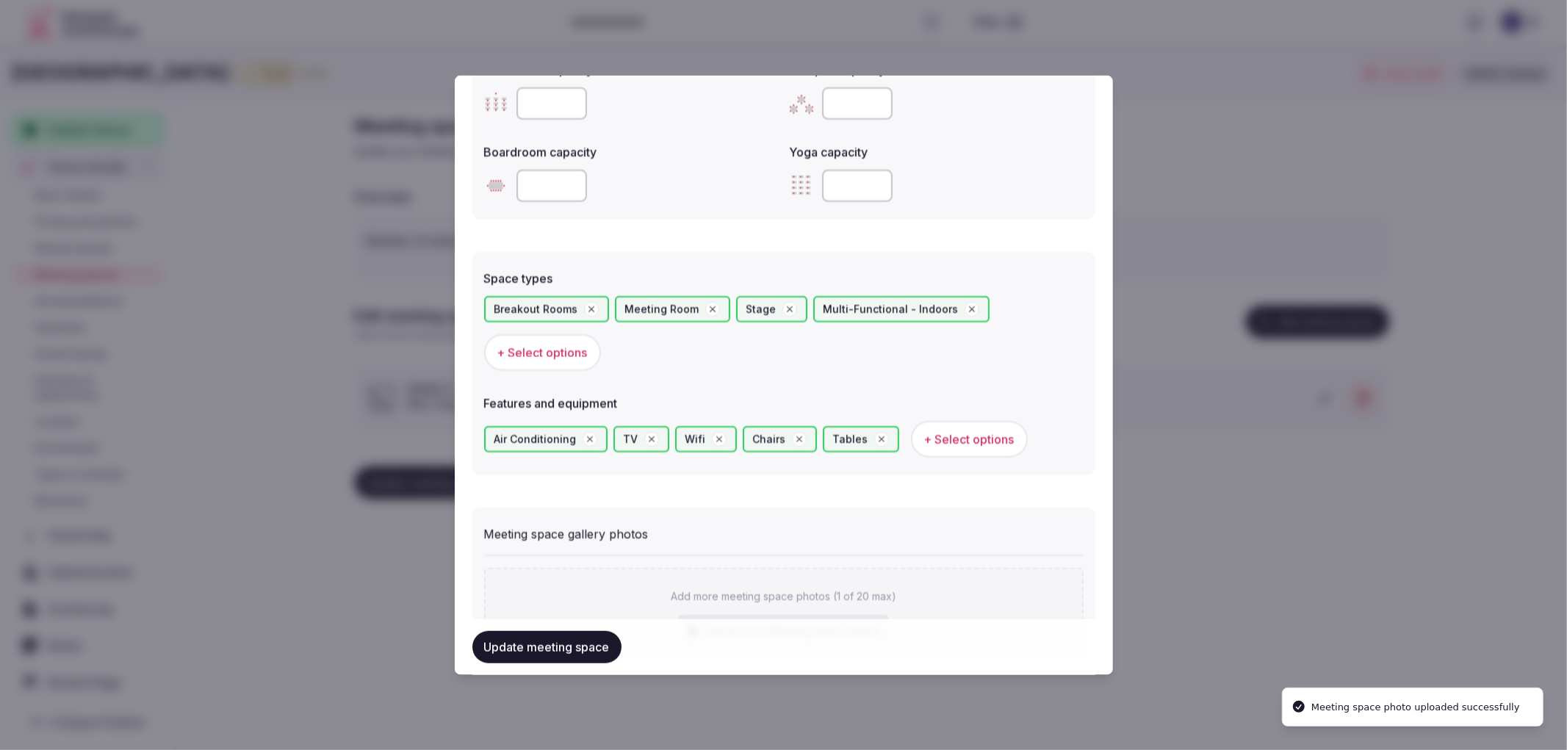
scroll to position [885, 0]
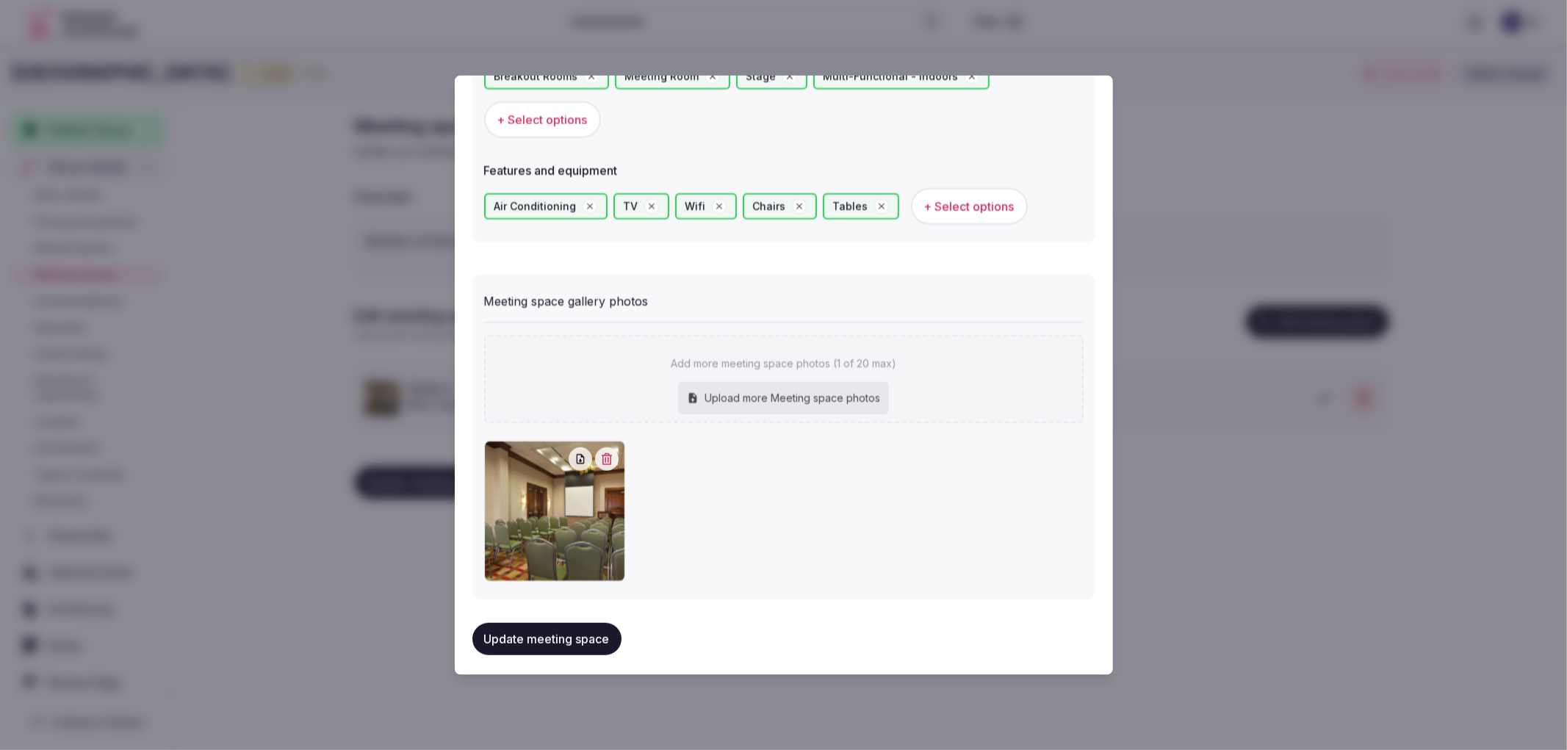
click at [582, 635] on button "Update meeting space" at bounding box center [546, 639] width 149 height 32
